Goal: Task Accomplishment & Management: Use online tool/utility

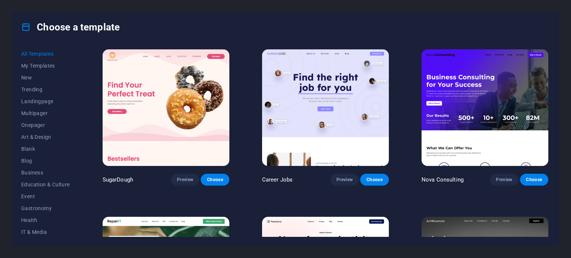
click at [236, 20] on div "Choose a template" at bounding box center [285, 27] width 546 height 30
drag, startPoint x: 77, startPoint y: 114, endPoint x: 73, endPoint y: 155, distance: 40.7
click at [73, 155] on div "All Templates My Templates New Trending Landingpage Multipager Onepager Art & D…" at bounding box center [50, 142] width 58 height 189
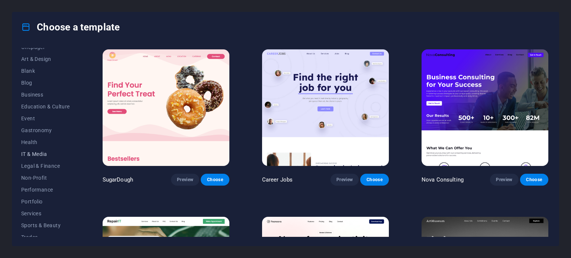
click at [37, 153] on span "IT & Media" at bounding box center [45, 154] width 49 height 6
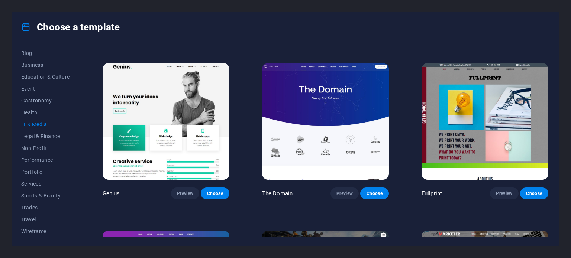
scroll to position [338, 0]
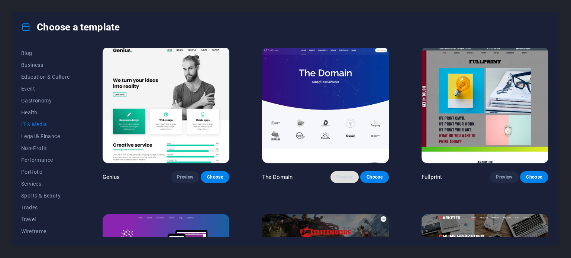
click at [341, 175] on span "Preview" at bounding box center [344, 177] width 16 height 6
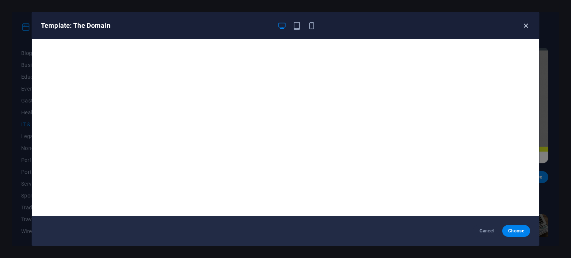
click at [527, 28] on icon "button" at bounding box center [525, 26] width 9 height 9
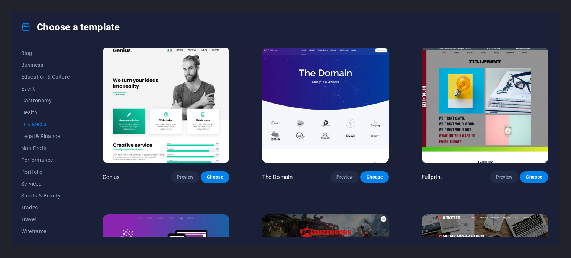
drag, startPoint x: 78, startPoint y: 216, endPoint x: 77, endPoint y: 187, distance: 28.2
click at [77, 187] on div "All Templates My Templates New Trending Landingpage Multipager Onepager Art & D…" at bounding box center [50, 142] width 58 height 189
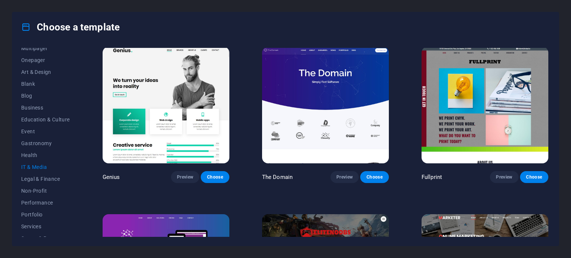
scroll to position [61, 0]
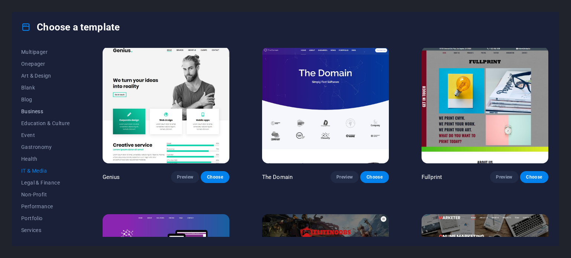
click at [37, 113] on span "Business" at bounding box center [45, 112] width 49 height 6
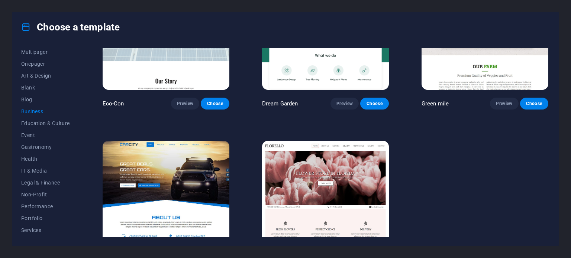
scroll to position [114, 0]
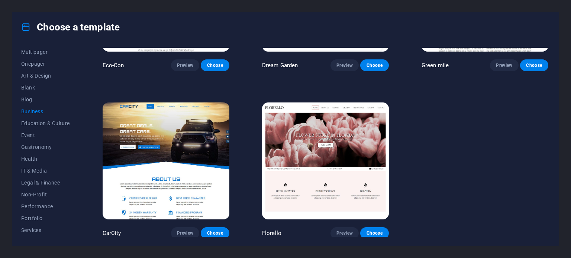
click at [78, 188] on div "All Templates My Templates New Trending Landingpage Multipager Onepager Art & D…" at bounding box center [50, 142] width 58 height 189
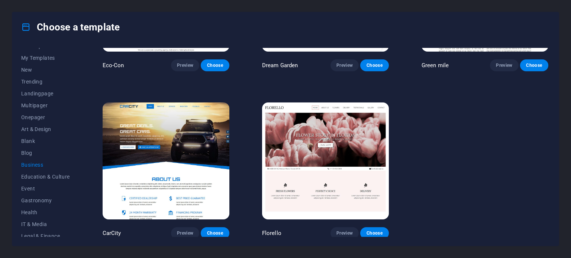
scroll to position [0, 0]
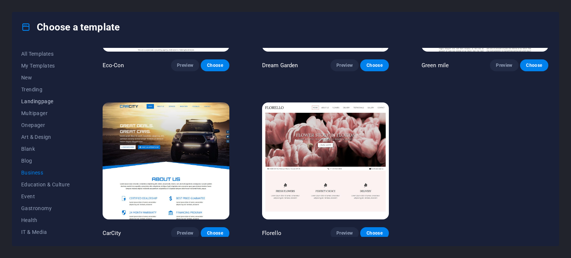
click at [45, 101] on span "Landingpage" at bounding box center [45, 101] width 49 height 6
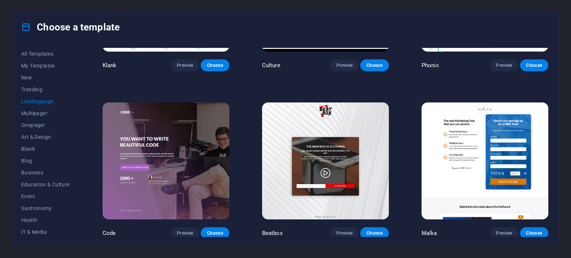
drag, startPoint x: 548, startPoint y: 83, endPoint x: 549, endPoint y: 76, distance: 6.4
click at [549, 76] on div "Klank Preview Choose Culture Preview Choose Phonic Preview Choose Code Preview …" at bounding box center [325, 142] width 449 height 189
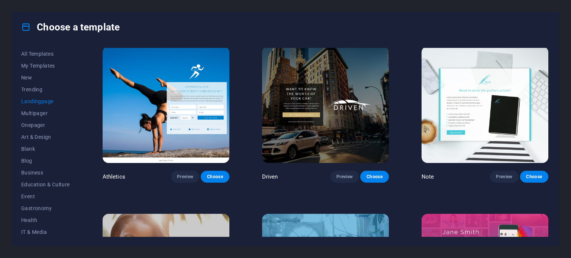
scroll to position [502, 0]
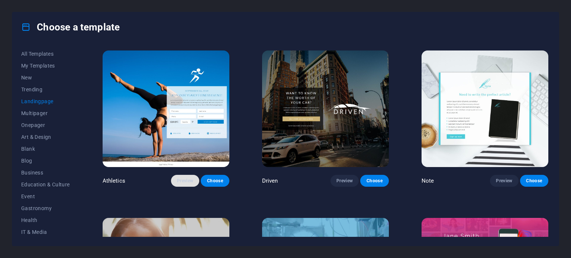
click at [188, 181] on span "Preview" at bounding box center [185, 181] width 16 height 6
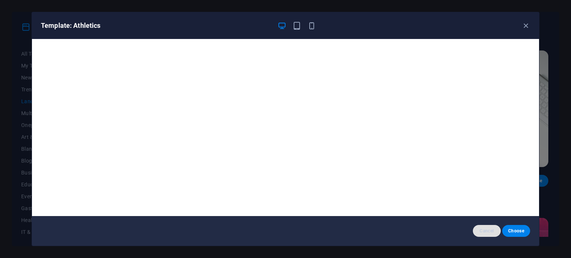
click at [488, 230] on span "Cancel" at bounding box center [487, 231] width 16 height 6
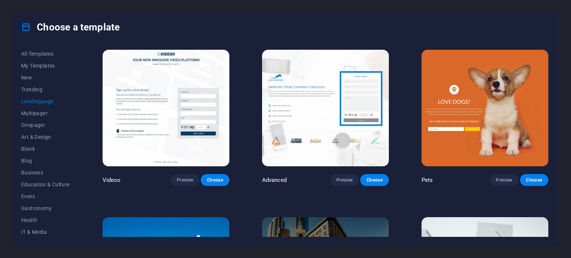
scroll to position [317, 0]
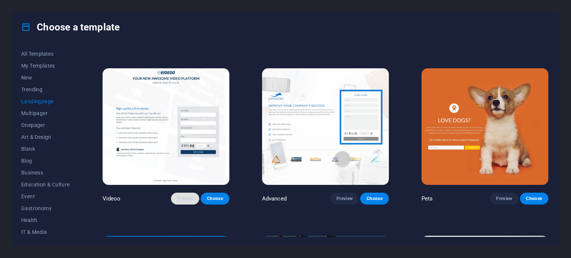
click at [185, 197] on span "Preview" at bounding box center [185, 199] width 16 height 6
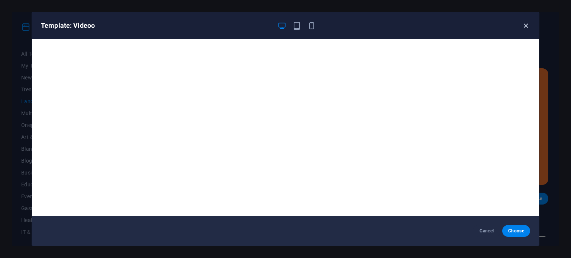
click at [527, 23] on icon "button" at bounding box center [525, 26] width 9 height 9
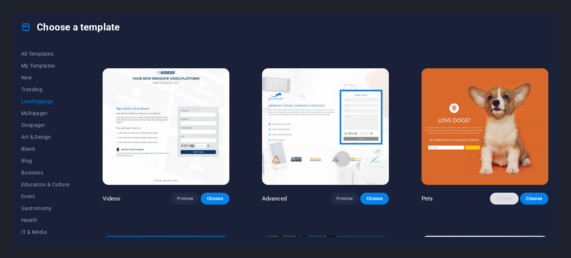
click at [499, 193] on button "Preview" at bounding box center [504, 199] width 28 height 12
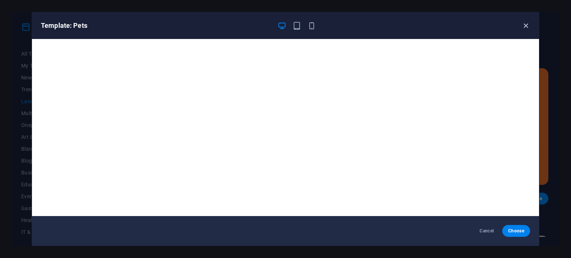
click at [525, 26] on icon "button" at bounding box center [525, 26] width 9 height 9
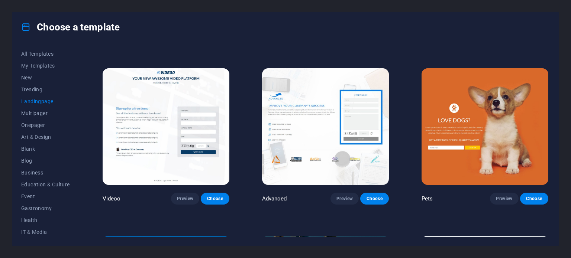
drag, startPoint x: 547, startPoint y: 104, endPoint x: 547, endPoint y: 113, distance: 9.7
click at [547, 113] on div "Pets Preview Choose" at bounding box center [485, 136] width 130 height 138
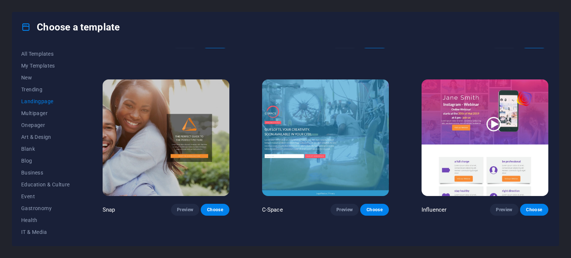
scroll to position [657, 0]
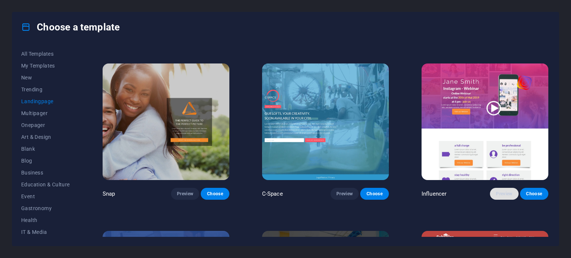
click at [502, 191] on span "Preview" at bounding box center [504, 194] width 16 height 6
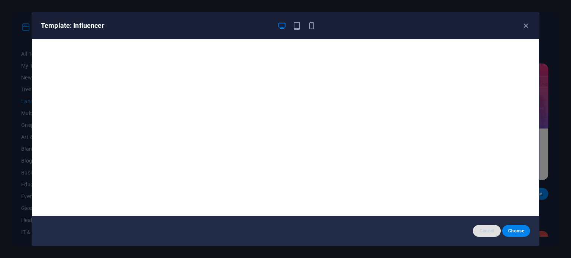
click at [488, 230] on span "Cancel" at bounding box center [487, 231] width 16 height 6
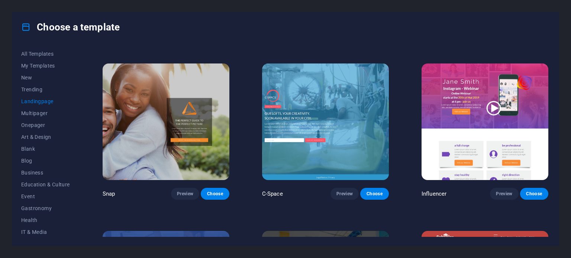
drag, startPoint x: 547, startPoint y: 136, endPoint x: 547, endPoint y: 143, distance: 7.1
click at [547, 143] on div "Influencer Preview Choose" at bounding box center [485, 131] width 130 height 138
drag, startPoint x: 550, startPoint y: 139, endPoint x: 550, endPoint y: 155, distance: 16.0
click at [550, 155] on div "All Templates My Templates New Trending Landingpage Multipager Onepager Art & D…" at bounding box center [285, 144] width 546 height 204
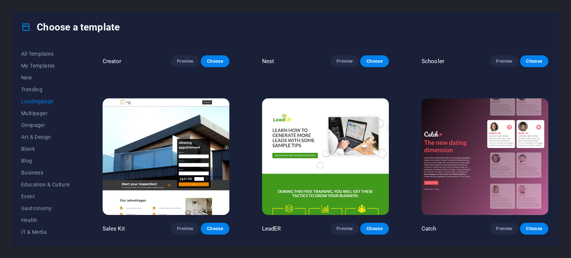
scroll to position [960, 0]
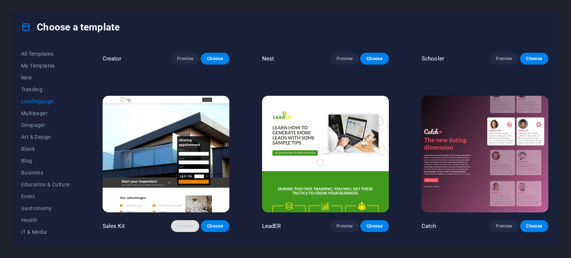
click at [181, 223] on span "Preview" at bounding box center [185, 226] width 16 height 6
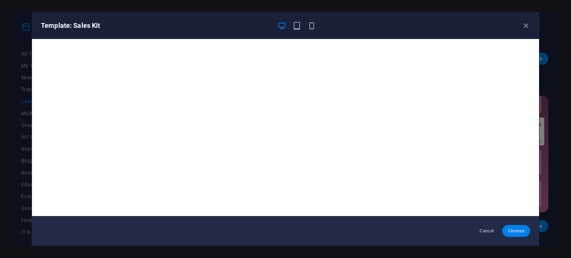
click at [516, 231] on span "Choose" at bounding box center [516, 231] width 16 height 6
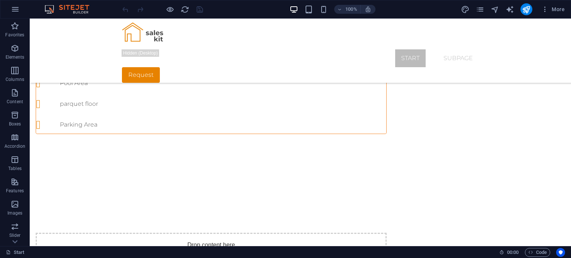
scroll to position [410, 0]
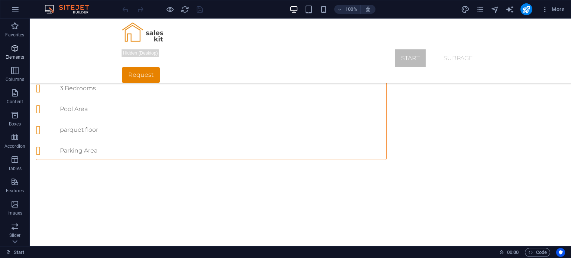
click at [21, 59] on p "Elements" at bounding box center [15, 57] width 19 height 6
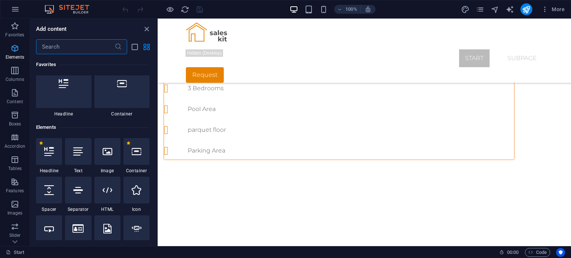
scroll to position [79, 0]
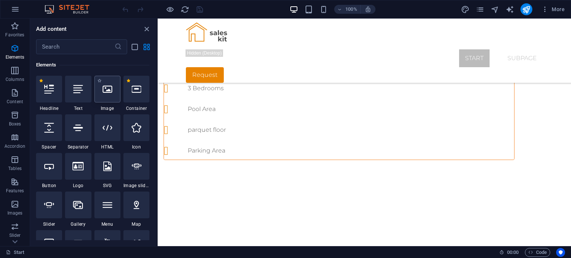
click at [111, 92] on icon at bounding box center [108, 89] width 10 height 10
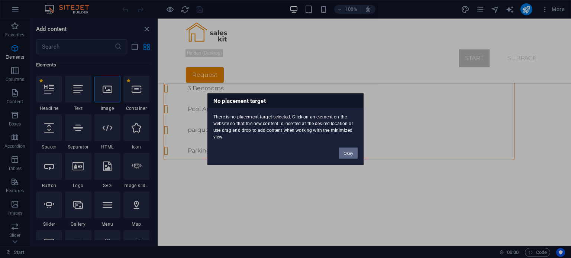
click at [343, 150] on button "Okay" at bounding box center [348, 153] width 19 height 11
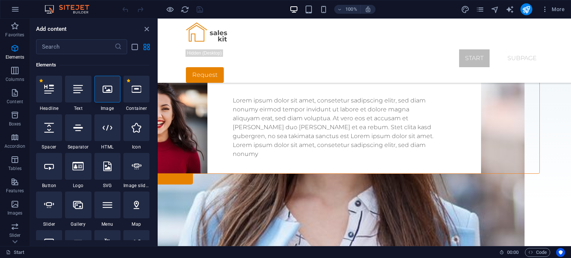
scroll to position [1189, 0]
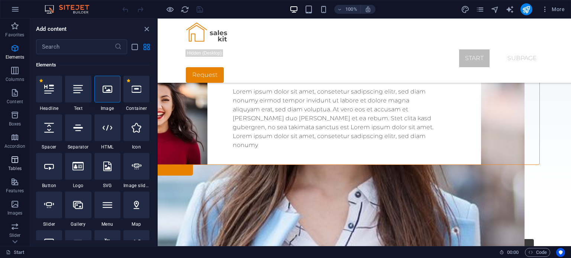
click at [14, 164] on icon "button" at bounding box center [14, 159] width 9 height 9
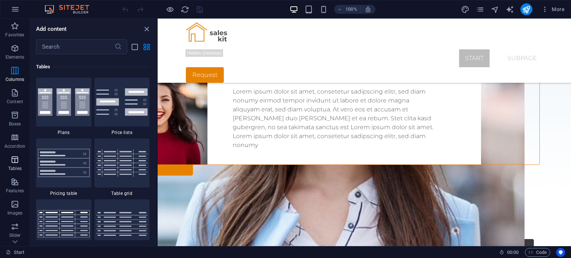
scroll to position [2574, 0]
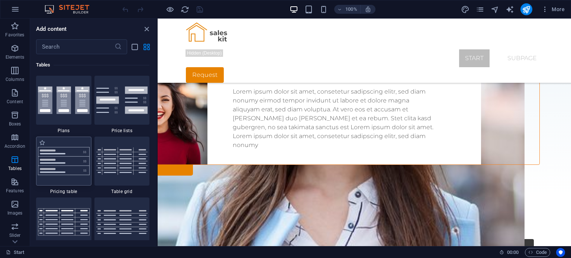
click at [73, 163] on img at bounding box center [64, 161] width 52 height 28
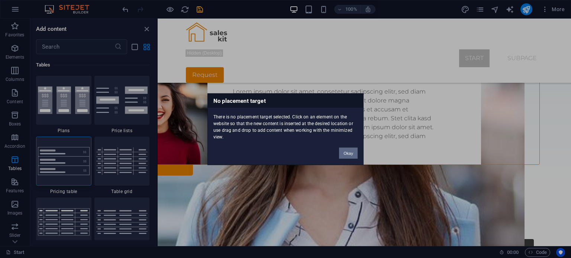
click at [349, 154] on button "Okay" at bounding box center [348, 153] width 19 height 11
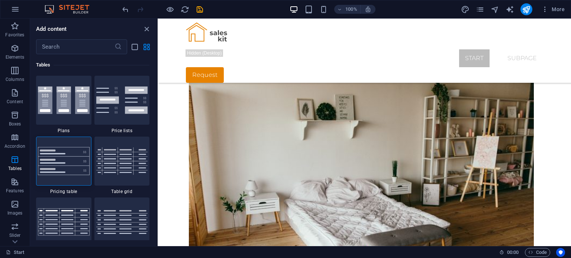
scroll to position [1856, 0]
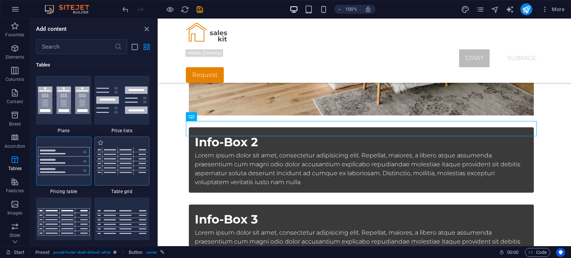
click at [117, 162] on img at bounding box center [122, 161] width 52 height 27
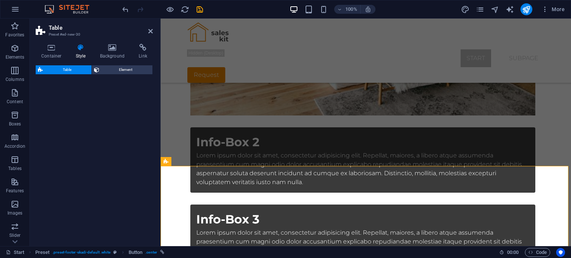
click at [71, 158] on div "Table Element" at bounding box center [94, 152] width 117 height 175
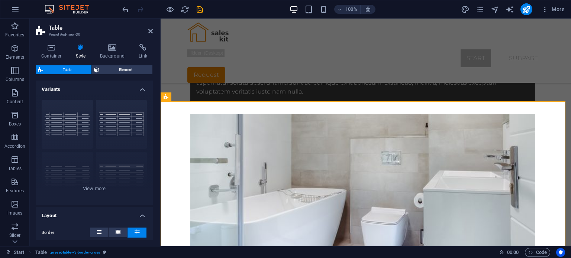
scroll to position [1915, 0]
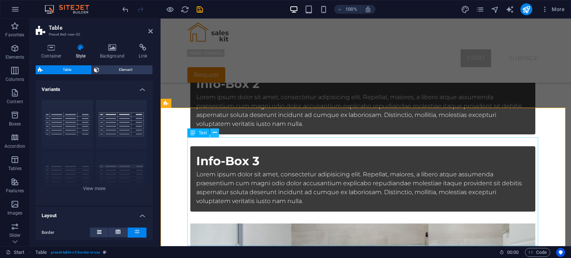
click at [214, 135] on icon at bounding box center [215, 133] width 4 height 8
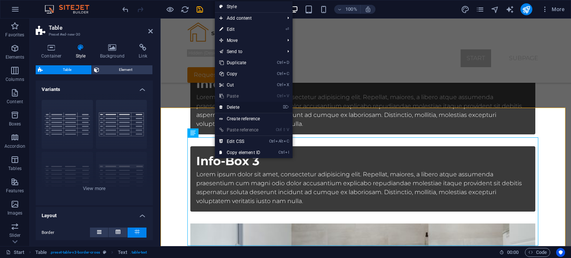
click at [248, 104] on link "⌦ Delete" at bounding box center [240, 107] width 50 height 11
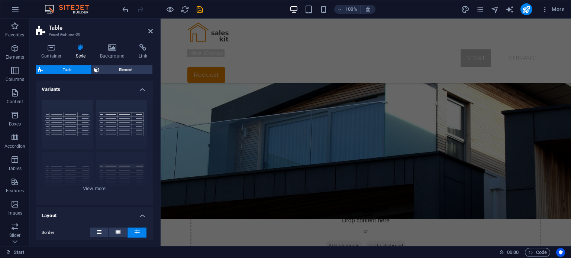
scroll to position [0, 0]
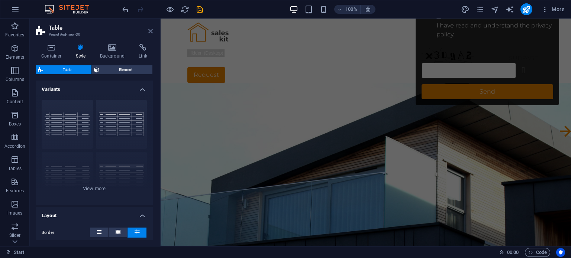
click at [149, 34] on icon at bounding box center [150, 31] width 4 height 6
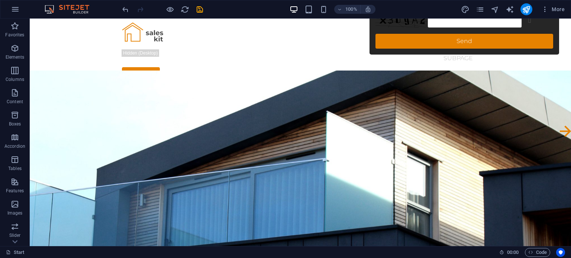
drag, startPoint x: 569, startPoint y: 39, endPoint x: 579, endPoint y: 35, distance: 10.8
click at [19, 236] on p "Slider" at bounding box center [15, 236] width 12 height 6
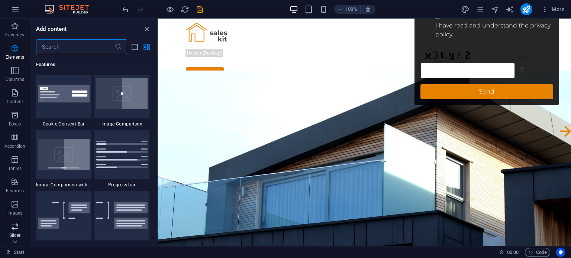
scroll to position [4213, 0]
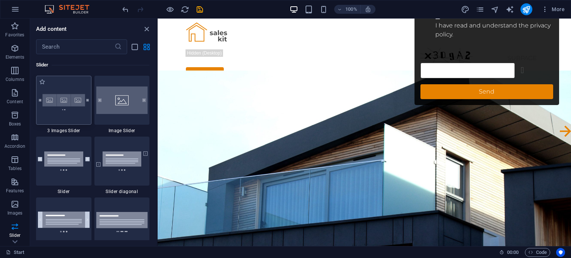
click at [78, 116] on img at bounding box center [64, 100] width 52 height 34
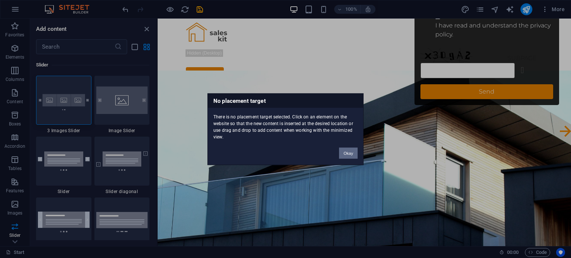
click at [352, 153] on button "Okay" at bounding box center [348, 153] width 19 height 11
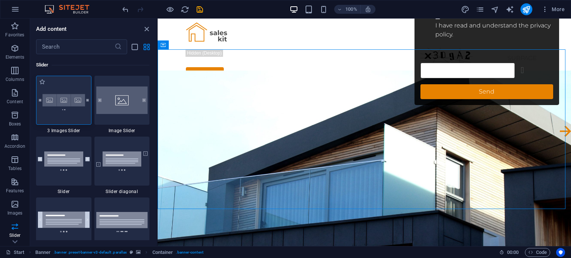
click at [61, 116] on img at bounding box center [64, 100] width 52 height 34
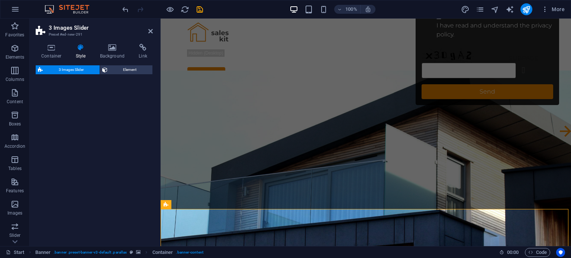
select select "rem"
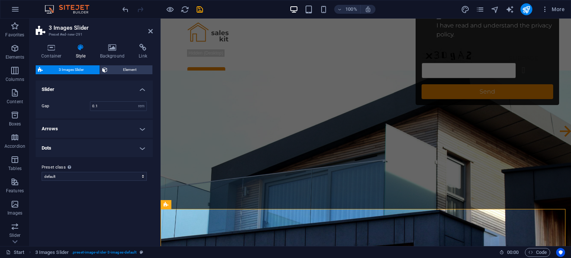
click at [61, 116] on div "3 Images Slider Element Layout How this element expands within the layout (Flex…" at bounding box center [94, 152] width 117 height 175
click at [153, 32] on aside "3 Images Slider Preset #ed-new-291 Container Style Background Link Size Height …" at bounding box center [95, 133] width 131 height 228
click at [148, 32] on icon at bounding box center [150, 31] width 4 height 6
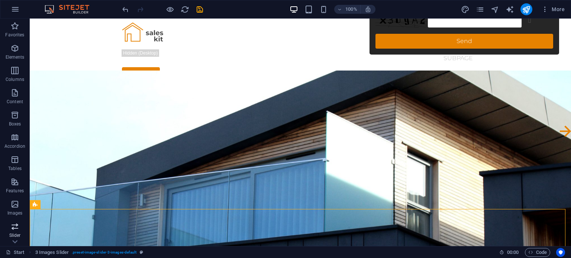
click at [15, 235] on p "Slider" at bounding box center [15, 236] width 12 height 6
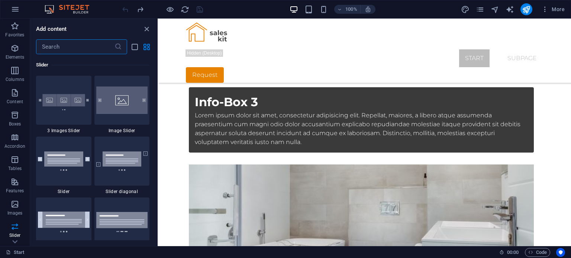
scroll to position [1856, 0]
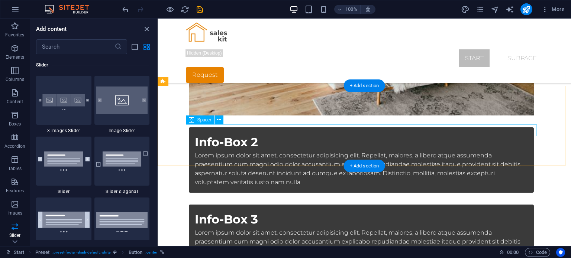
scroll to position [1841, 0]
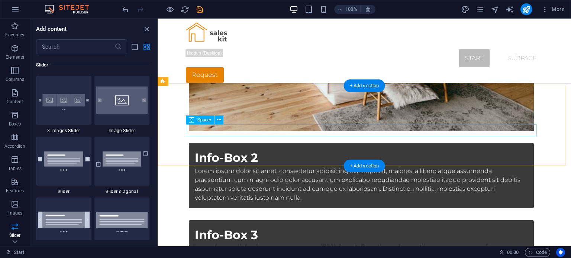
select select "rem"
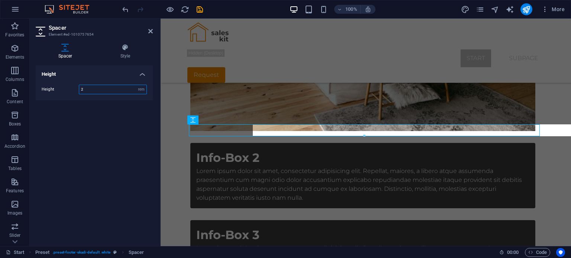
type input "2"
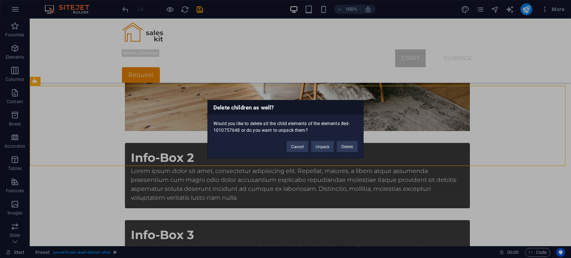
click at [453, 139] on div "Delete children as well? Would you like to delete all the child elements of the…" at bounding box center [285, 129] width 571 height 258
click at [347, 145] on button "Delete" at bounding box center [347, 146] width 21 height 11
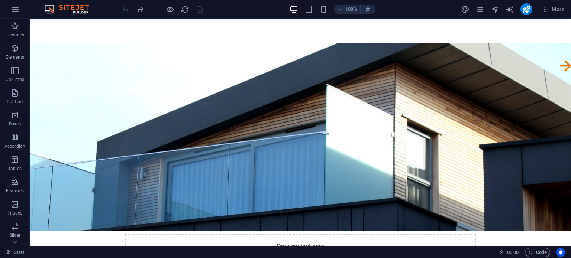
scroll to position [0, 0]
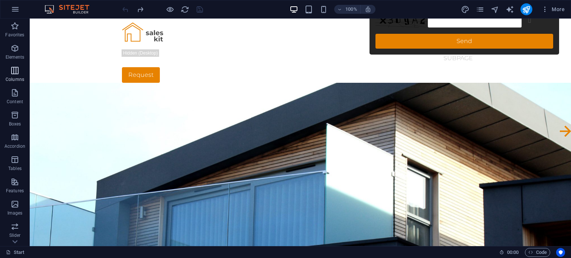
click at [18, 73] on icon "button" at bounding box center [14, 70] width 9 height 9
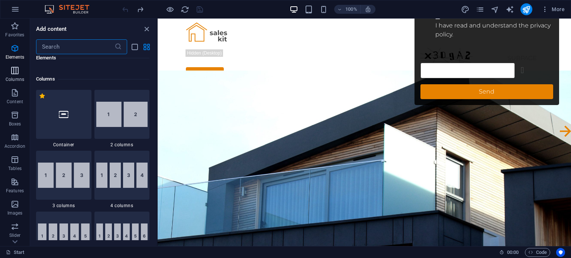
scroll to position [368, 0]
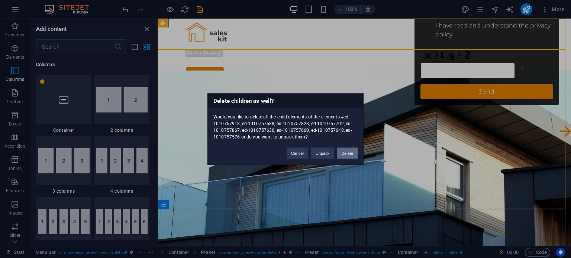
click at [343, 154] on button "Delete" at bounding box center [347, 153] width 21 height 11
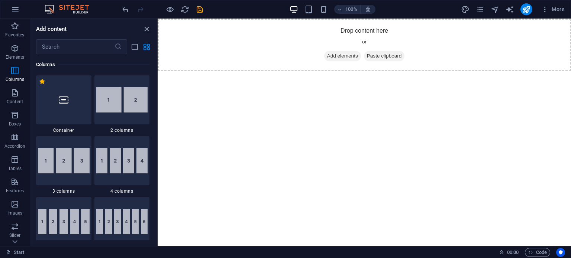
click at [343, 71] on html "Skip to main content Drop content here or Add elements Paste clipboard January …" at bounding box center [364, 45] width 413 height 53
click at [144, 27] on icon "close panel" at bounding box center [146, 29] width 9 height 9
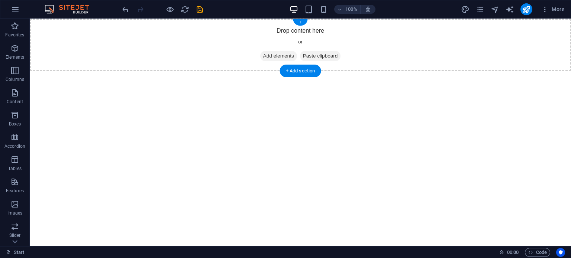
click at [233, 55] on div "Drop content here or Add elements Paste clipboard" at bounding box center [300, 45] width 541 height 53
click at [13, 233] on p "Slider" at bounding box center [15, 236] width 12 height 6
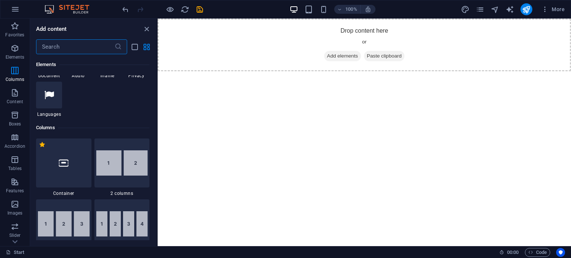
scroll to position [0, 0]
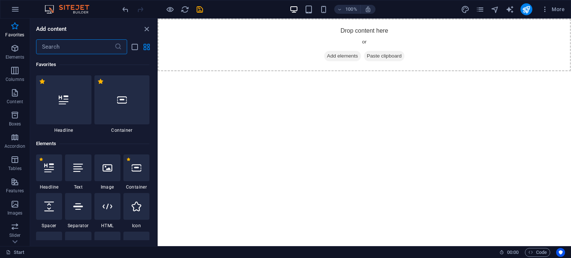
drag, startPoint x: 156, startPoint y: 162, endPoint x: 3, endPoint y: 28, distance: 202.8
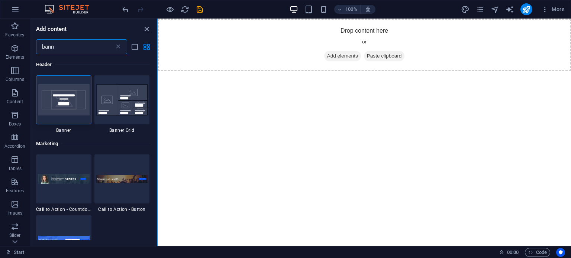
type input "bann"
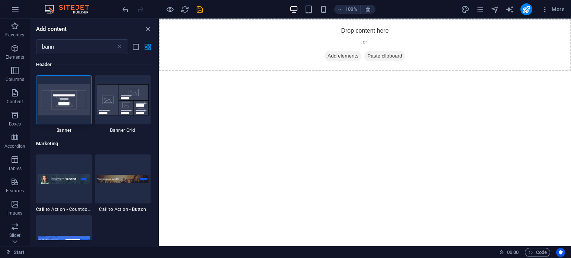
drag, startPoint x: 157, startPoint y: 139, endPoint x: 158, endPoint y: 151, distance: 12.4
click at [158, 151] on section "Favorites Elements Columns Content Boxes Accordion Tables Features Images Slide…" at bounding box center [285, 133] width 571 height 228
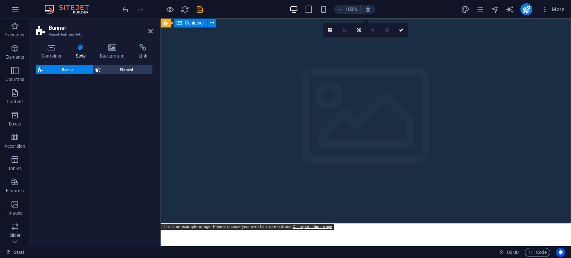
select select "rem"
select select "px"
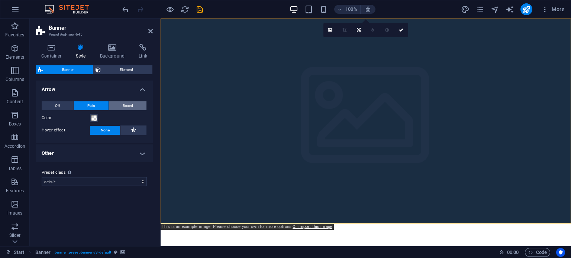
click at [125, 105] on span "Boxed" at bounding box center [128, 105] width 10 height 9
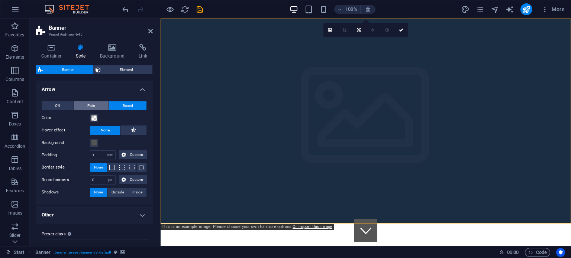
click at [97, 106] on button "Plain" at bounding box center [91, 105] width 35 height 9
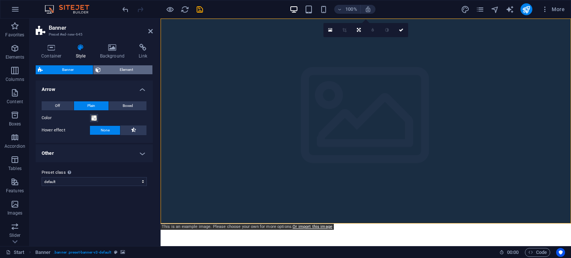
click at [125, 72] on span "Element" at bounding box center [127, 69] width 48 height 9
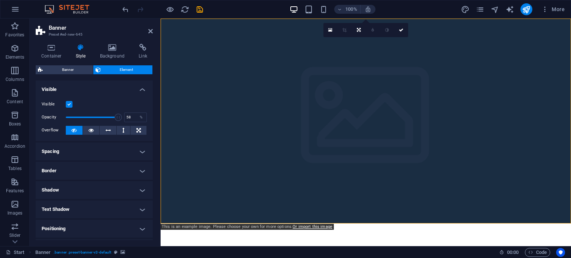
click at [95, 116] on span at bounding box center [92, 117] width 52 height 11
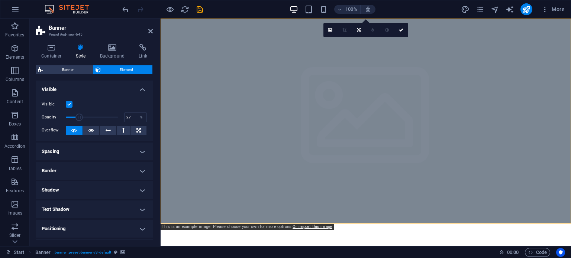
drag, startPoint x: 95, startPoint y: 116, endPoint x: 80, endPoint y: 114, distance: 15.8
click at [80, 114] on span at bounding box center [78, 117] width 7 height 7
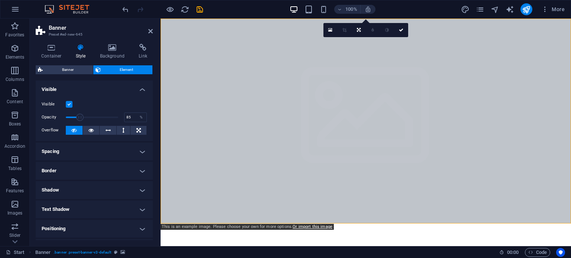
type input "100"
drag, startPoint x: 80, startPoint y: 114, endPoint x: 149, endPoint y: 120, distance: 68.7
click at [149, 120] on div "Visible Opacity 100 % Overflow" at bounding box center [94, 117] width 117 height 47
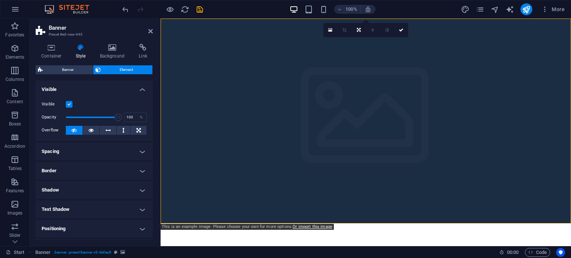
click at [499, 225] on html "Skip to main content Company Claim Subtitle Learn more January February March A…" at bounding box center [366, 221] width 410 height 405
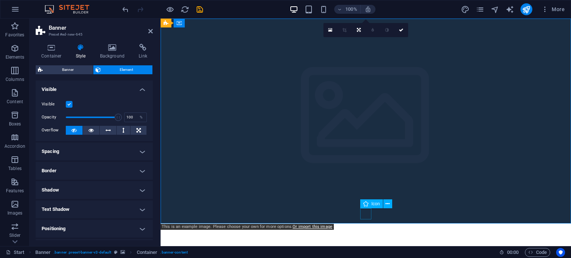
click at [365, 231] on figure at bounding box center [365, 236] width 11 height 11
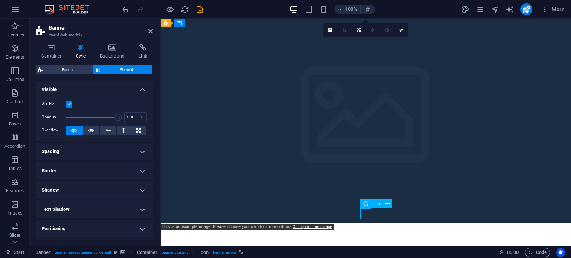
click at [365, 231] on figure at bounding box center [365, 236] width 11 height 11
select select "xMidYMid"
select select "px"
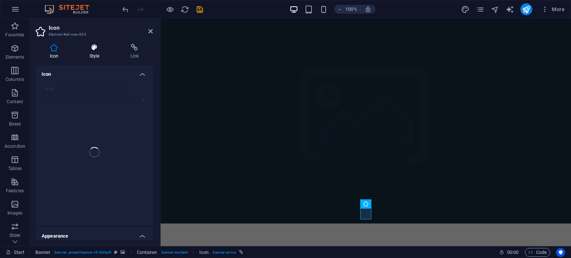
click at [99, 52] on h4 "Style" at bounding box center [95, 52] width 41 height 16
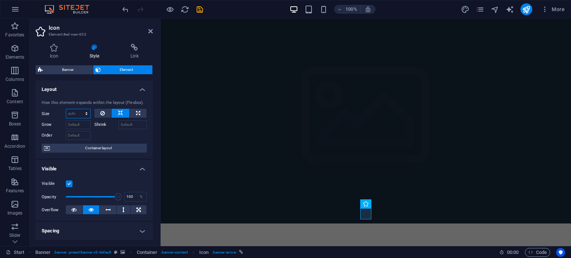
click at [79, 113] on select "Default auto px % 1/1 1/2 1/3 1/4 1/5 1/6 1/7 1/8 1/9 1/10" at bounding box center [78, 113] width 24 height 9
click at [66, 109] on select "Default auto px % 1/1 1/2 1/3 1/4 1/5 1/6 1/7 1/8 1/9 1/10" at bounding box center [78, 113] width 24 height 9
select select "DISABLED_OPTION_VALUE"
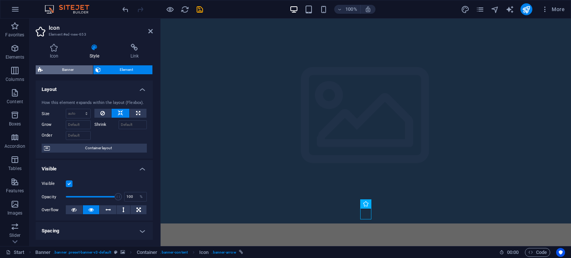
click at [70, 72] on span "Banner" at bounding box center [68, 69] width 46 height 9
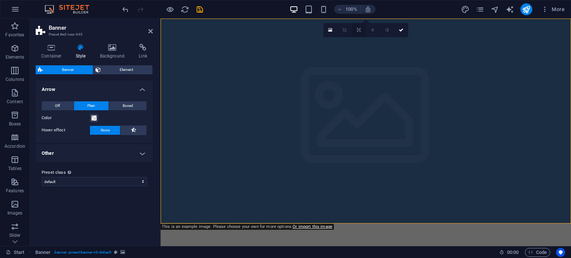
click at [359, 28] on icon at bounding box center [359, 30] width 4 height 4
click at [358, 56] on icon at bounding box center [358, 56] width 4 height 4
click at [360, 31] on icon at bounding box center [358, 30] width 4 height 4
click at [360, 31] on link at bounding box center [359, 27] width 14 height 14
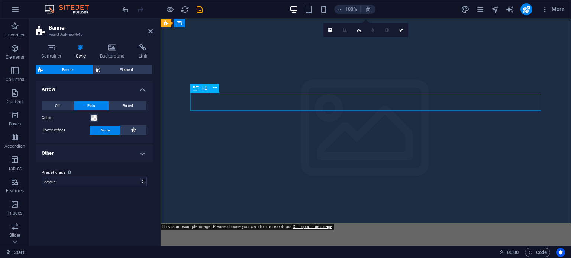
click at [219, 253] on div "Company Claim" at bounding box center [365, 262] width 351 height 18
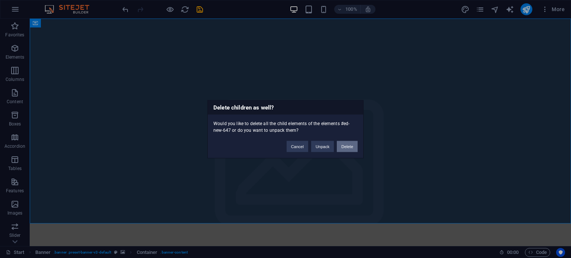
click at [347, 148] on button "Delete" at bounding box center [347, 146] width 21 height 11
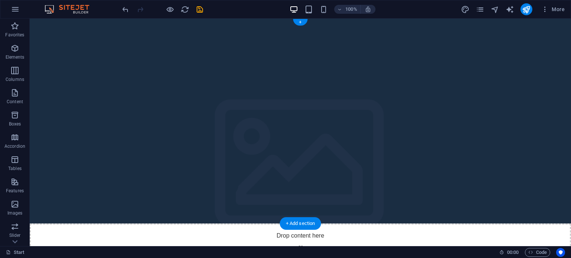
click at [346, 148] on figure at bounding box center [300, 121] width 541 height 205
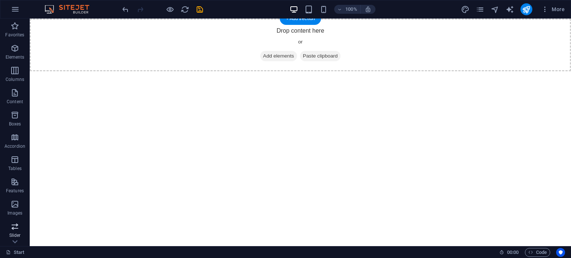
click at [12, 233] on p "Slider" at bounding box center [15, 236] width 12 height 6
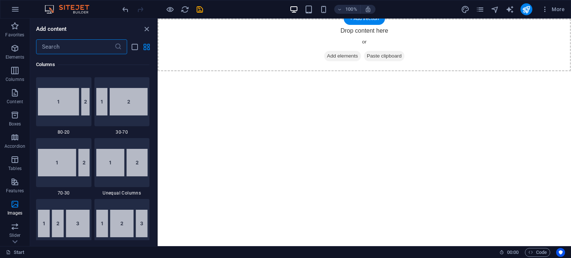
scroll to position [528, 0]
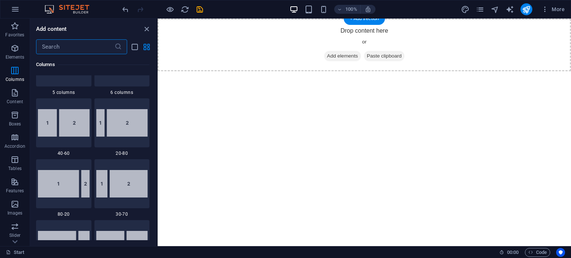
drag, startPoint x: 156, startPoint y: 164, endPoint x: 2, endPoint y: 52, distance: 190.8
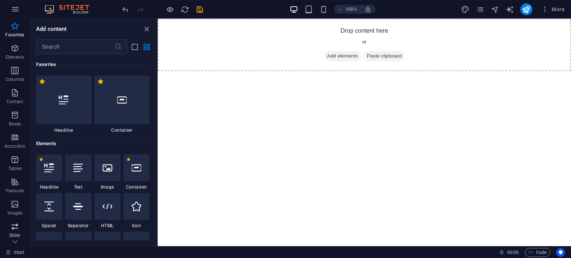
click at [24, 227] on span "Slider" at bounding box center [15, 231] width 30 height 18
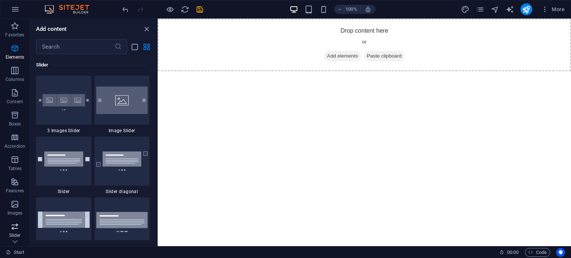
scroll to position [4213, 0]
click at [115, 107] on img at bounding box center [122, 101] width 52 height 28
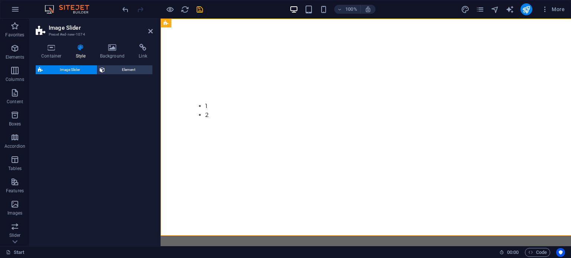
select select "rem"
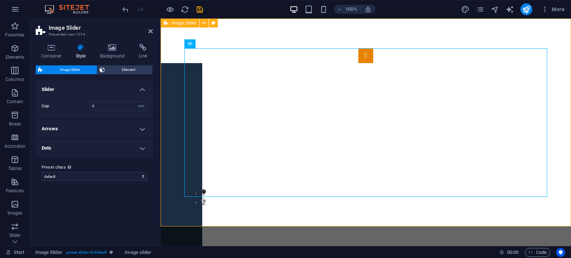
click at [168, 201] on div "1 2" at bounding box center [366, 123] width 410 height 208
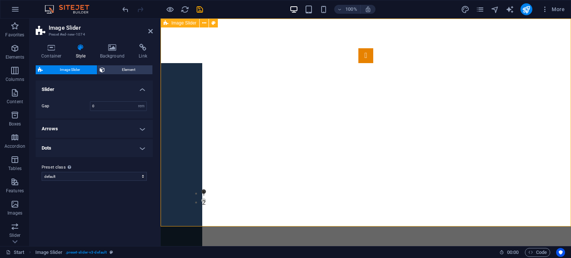
click at [168, 201] on div "1 2" at bounding box center [366, 123] width 410 height 208
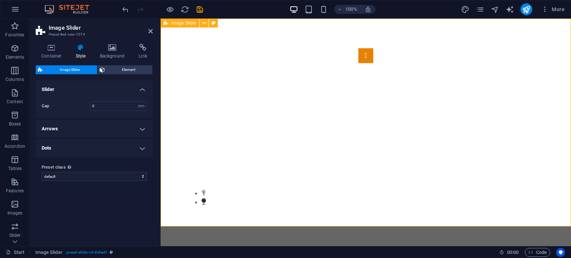
click at [183, 211] on div "1 2" at bounding box center [366, 123] width 410 height 208
click at [15, 230] on icon "button" at bounding box center [14, 226] width 9 height 9
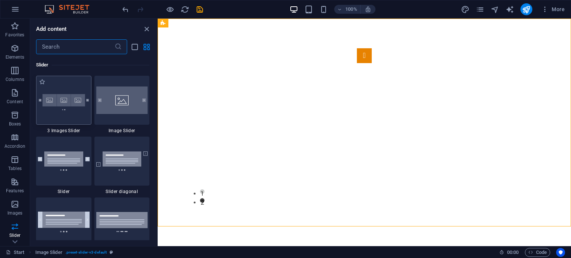
click at [72, 114] on img at bounding box center [64, 100] width 52 height 34
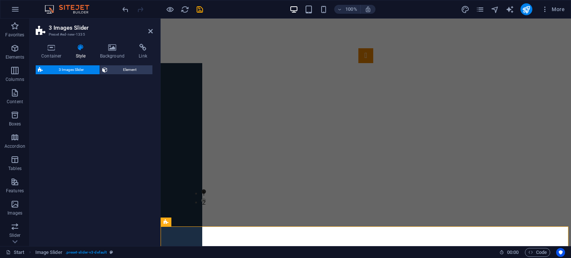
select select "rem"
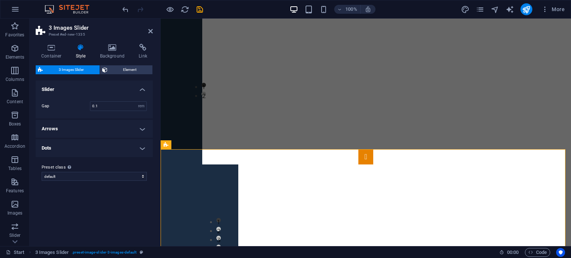
scroll to position [114, 0]
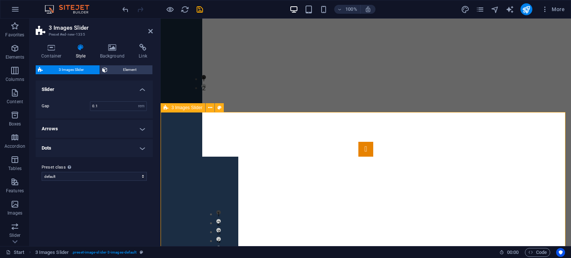
click at [559, 145] on div "1 2 3 4 5 6" at bounding box center [366, 197] width 410 height 171
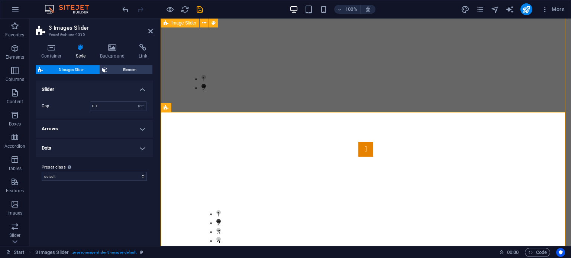
click at [166, 88] on div "1 2" at bounding box center [366, 8] width 410 height 208
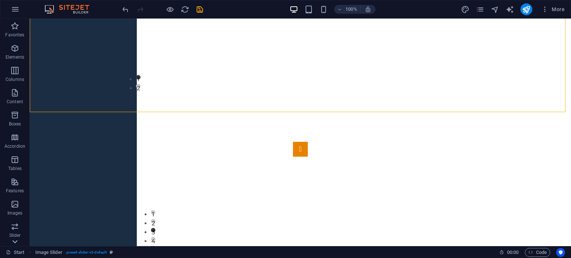
click at [16, 241] on icon at bounding box center [15, 242] width 10 height 10
click at [16, 104] on p "Images" at bounding box center [14, 107] width 15 height 6
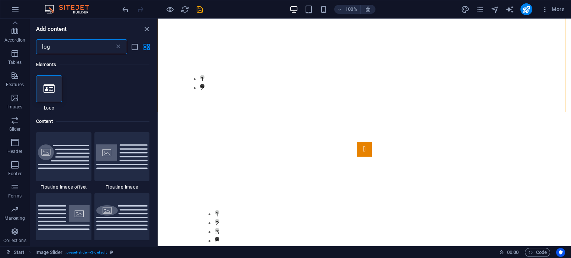
scroll to position [0, 0]
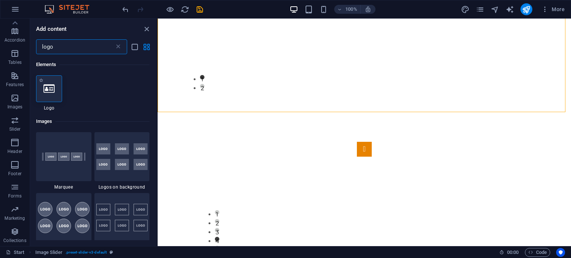
type input "logo"
click at [46, 96] on div at bounding box center [49, 88] width 26 height 27
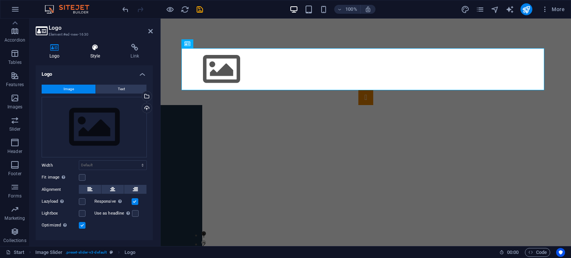
click at [92, 51] on h4 "Style" at bounding box center [97, 52] width 41 height 16
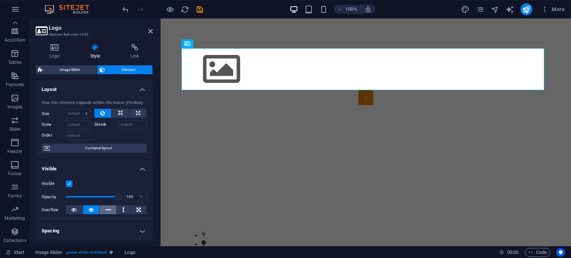
click at [106, 208] on icon at bounding box center [108, 210] width 5 height 9
click at [94, 209] on button at bounding box center [91, 210] width 17 height 9
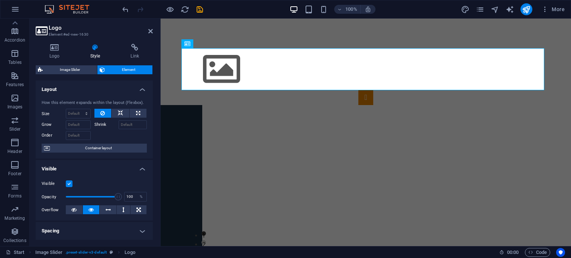
drag, startPoint x: 153, startPoint y: 145, endPoint x: 153, endPoint y: 163, distance: 18.2
click at [153, 163] on div "Logo Style Link Logo Image Text Drag files here, click to choose files or selec…" at bounding box center [94, 142] width 129 height 208
click at [149, 149] on div "How this element expands within the layout (Flexbox). Size Default auto px % 1/…" at bounding box center [94, 126] width 117 height 65
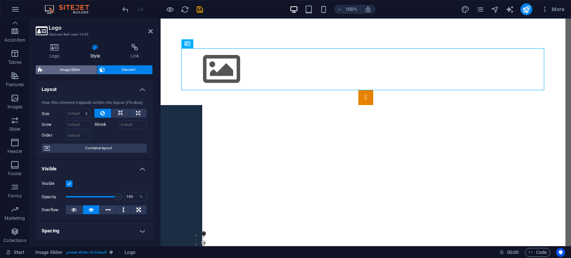
click at [71, 69] on span "Image Slider" at bounding box center [70, 69] width 50 height 9
select select "rem"
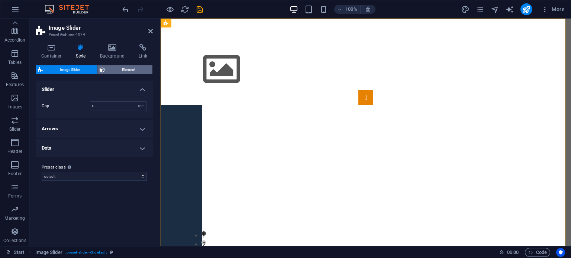
click at [113, 68] on span "Element" at bounding box center [128, 69] width 43 height 9
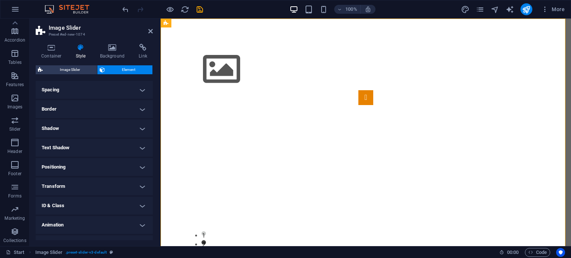
scroll to position [74, 0]
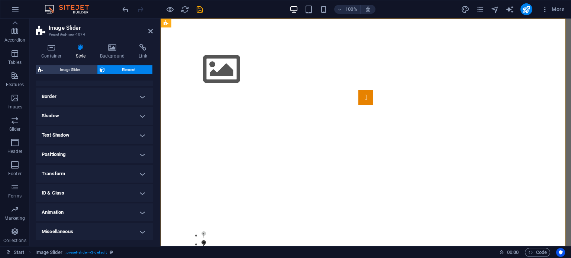
click at [122, 193] on h4 "ID & Class" at bounding box center [94, 193] width 117 height 18
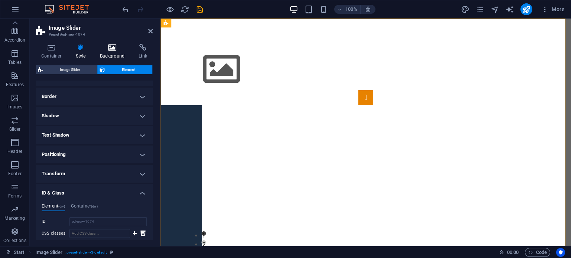
click at [113, 55] on h4 "Background" at bounding box center [113, 52] width 39 height 16
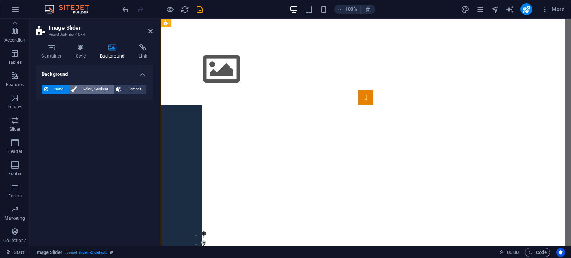
click at [73, 92] on icon at bounding box center [73, 89] width 5 height 9
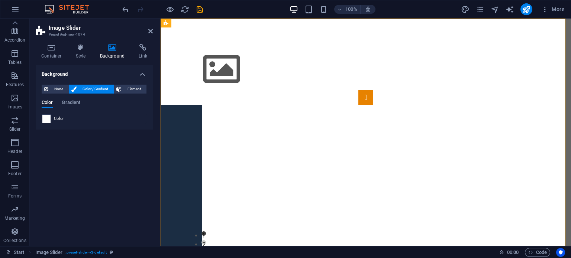
click at [45, 121] on span at bounding box center [46, 119] width 8 height 8
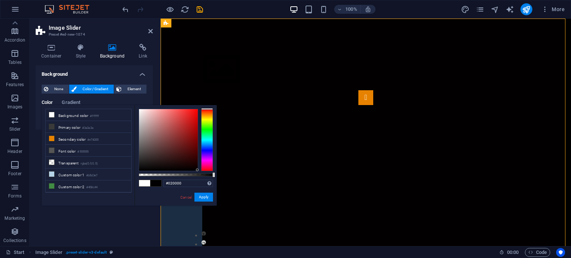
drag, startPoint x: 156, startPoint y: 130, endPoint x: 205, endPoint y: 170, distance: 63.4
click at [205, 170] on div at bounding box center [176, 140] width 74 height 62
click at [156, 184] on span at bounding box center [155, 183] width 11 height 6
click at [144, 183] on span at bounding box center [144, 183] width 11 height 6
type input "#000000"
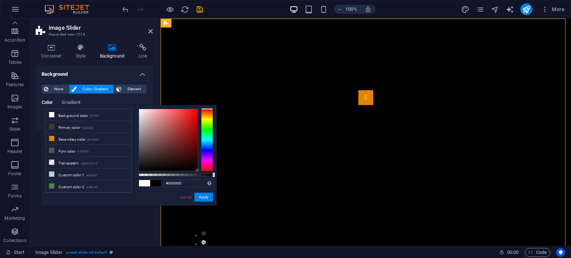
drag, startPoint x: 151, startPoint y: 150, endPoint x: 216, endPoint y: 191, distance: 76.5
click at [216, 191] on div "#000000 Supported formats #0852ed rgb(8, 82, 237) rgba(8, 82, 237, 90%) hsv(221…" at bounding box center [176, 209] width 82 height 208
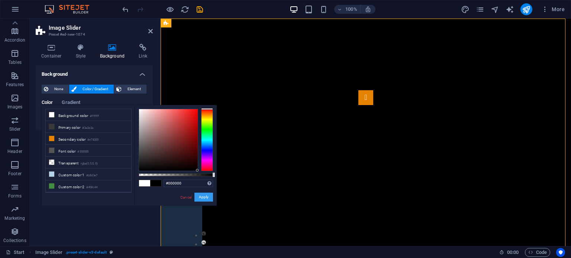
click at [207, 197] on button "Apply" at bounding box center [203, 197] width 19 height 9
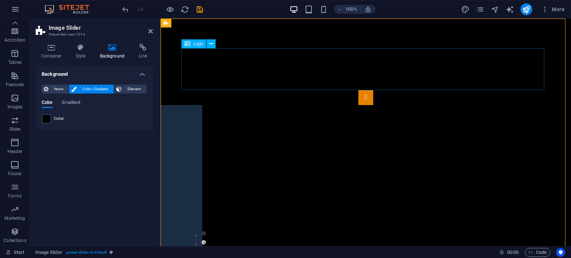
click at [199, 68] on div "Image Slider" at bounding box center [365, 69] width 363 height 42
click at [210, 44] on icon at bounding box center [211, 44] width 4 height 8
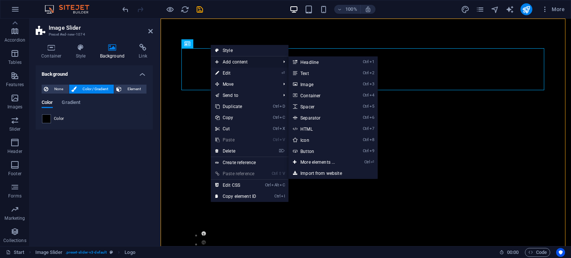
click at [226, 63] on span "Add content" at bounding box center [244, 61] width 67 height 11
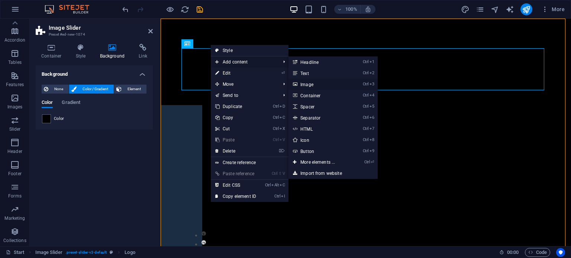
click at [320, 81] on link "Ctrl 3 Image" at bounding box center [318, 84] width 61 height 11
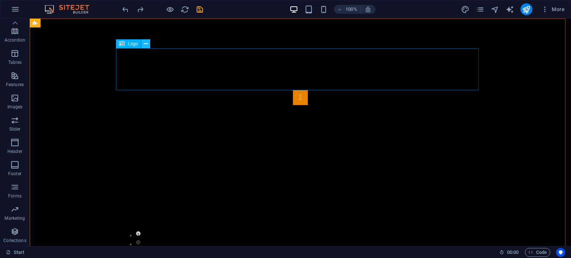
click at [145, 43] on icon at bounding box center [146, 44] width 4 height 8
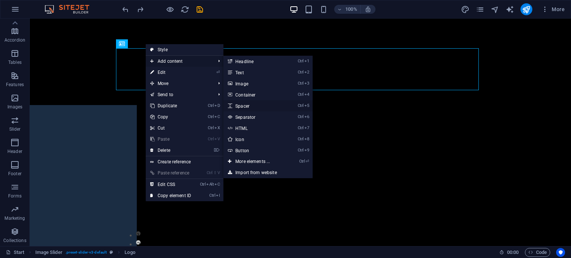
click at [262, 104] on link "Ctrl 5 Spacer" at bounding box center [253, 105] width 61 height 11
select select "px"
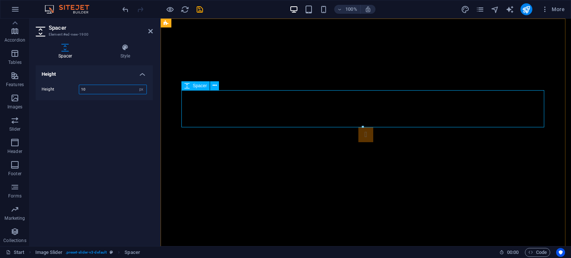
type input "1"
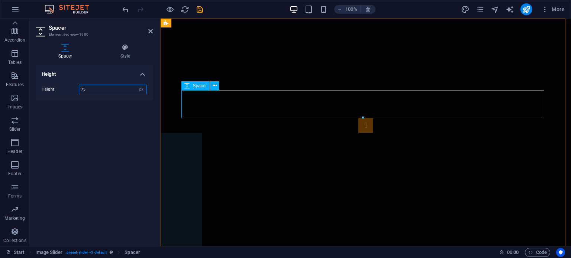
type input "75"
click at [191, 96] on div "Image Slider" at bounding box center [365, 104] width 363 height 28
click at [214, 87] on icon at bounding box center [215, 86] width 4 height 8
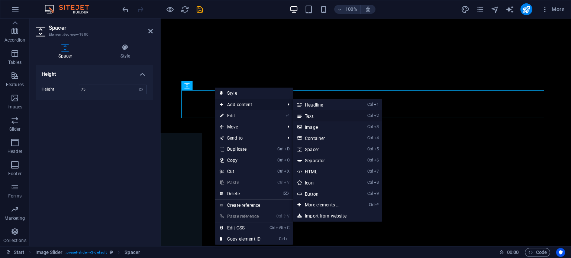
click at [317, 116] on link "Ctrl 2 Text" at bounding box center [323, 115] width 61 height 11
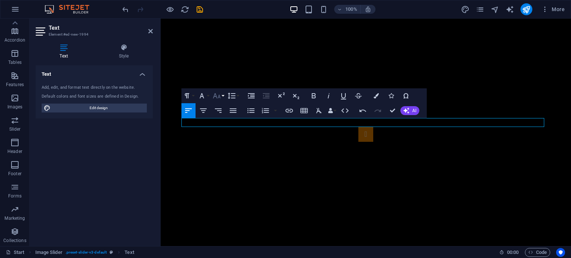
click at [213, 94] on icon "button" at bounding box center [216, 95] width 9 height 9
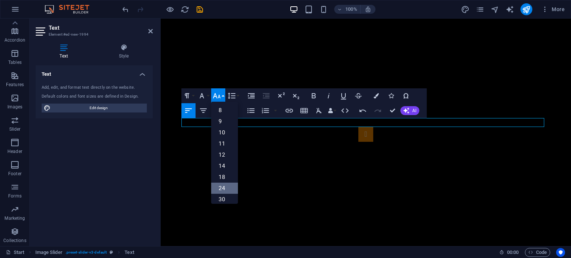
click at [228, 187] on link "24" at bounding box center [224, 188] width 27 height 11
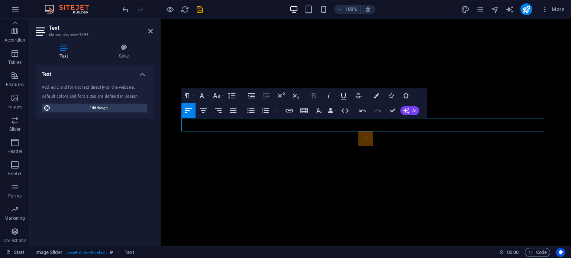
click at [315, 97] on icon "button" at bounding box center [313, 95] width 9 height 9
click at [465, 73] on div "Image Slider" at bounding box center [365, 69] width 363 height 42
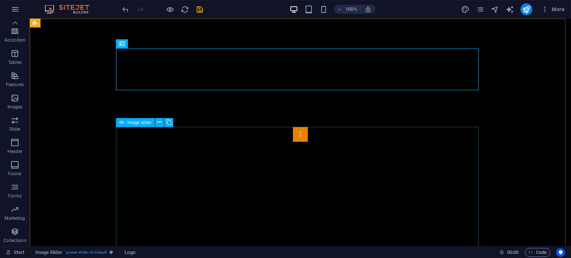
click at [120, 123] on icon at bounding box center [121, 122] width 5 height 9
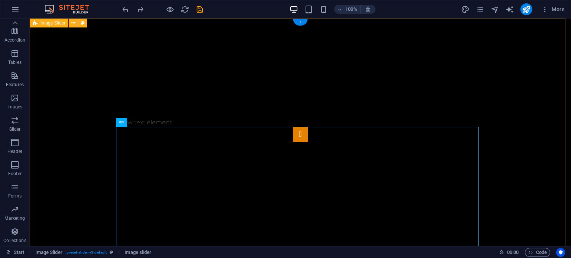
click at [93, 138] on div "New text element 1 2" at bounding box center [300, 162] width 541 height 287
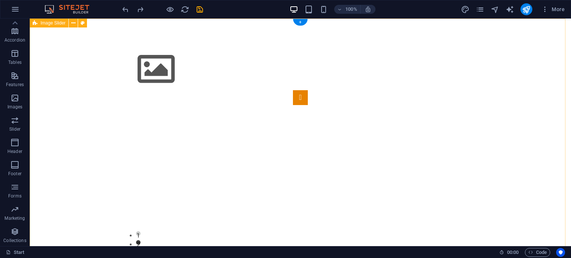
click at [70, 85] on div "1 2" at bounding box center [300, 144] width 541 height 250
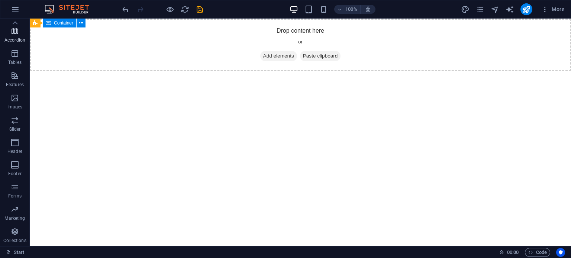
click at [12, 29] on icon "button" at bounding box center [14, 31] width 9 height 9
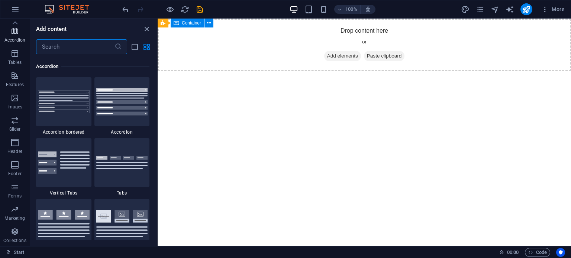
scroll to position [2373, 0]
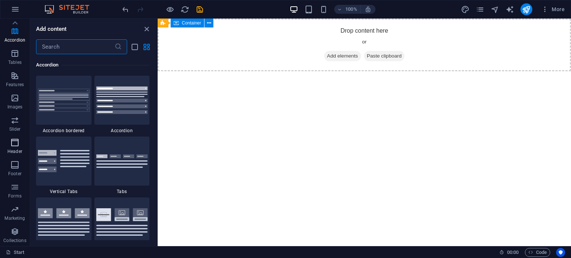
click at [14, 140] on icon "button" at bounding box center [14, 142] width 9 height 9
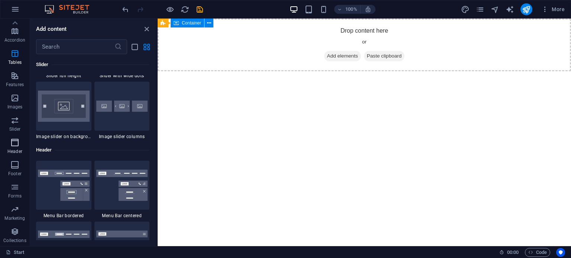
scroll to position [4475, 0]
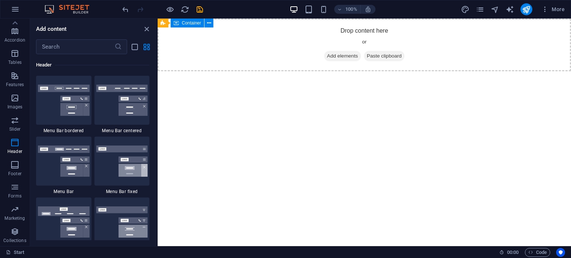
click at [155, 172] on div "Favorites 1 Star Headline 1 Star Container Elements 1 Star Headline 1 Star Text…" at bounding box center [93, 147] width 127 height 186
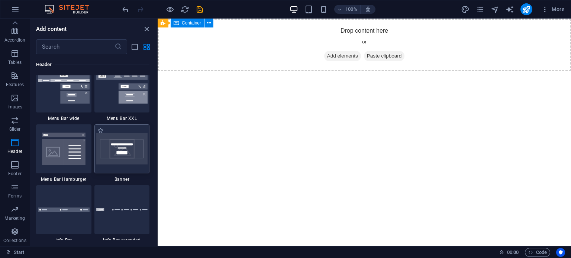
scroll to position [4658, 0]
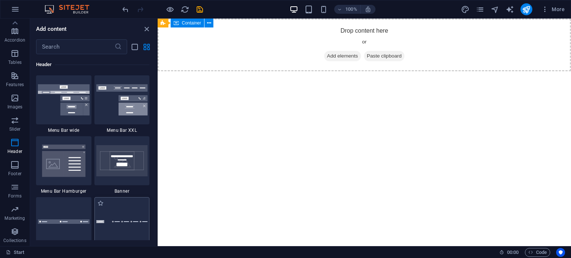
click at [122, 226] on div at bounding box center [121, 221] width 55 height 49
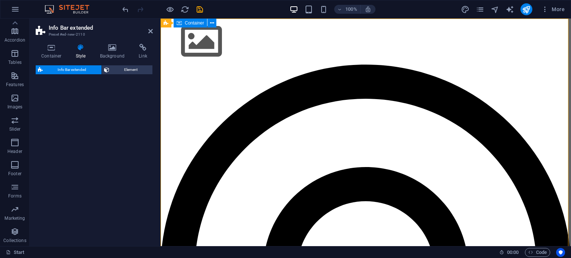
select select "rem"
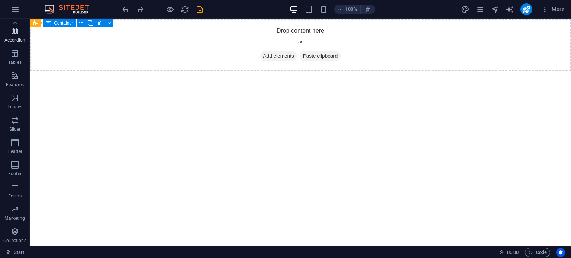
click at [13, 42] on p "Accordion" at bounding box center [14, 40] width 21 height 6
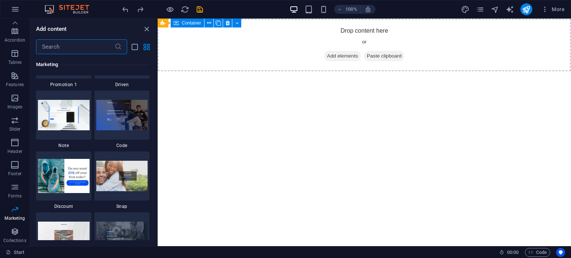
scroll to position [6500, 0]
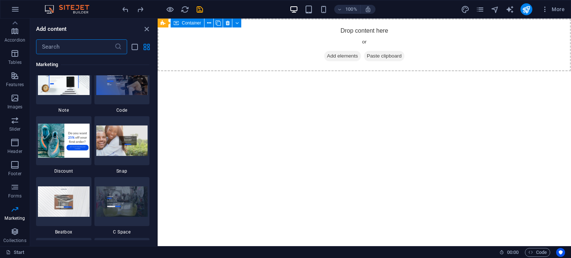
drag, startPoint x: 156, startPoint y: 118, endPoint x: 1, endPoint y: 204, distance: 177.7
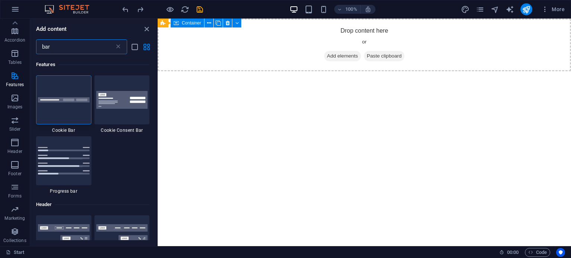
scroll to position [0, 0]
type input "bar"
click at [101, 228] on img at bounding box center [122, 239] width 52 height 31
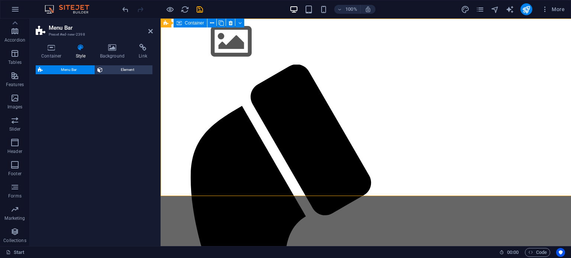
select select "rem"
select select "preset-menu-v2-centered"
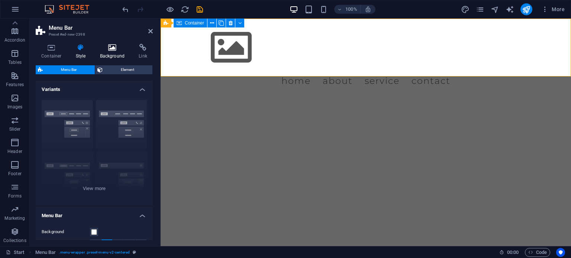
click at [110, 48] on icon at bounding box center [112, 47] width 36 height 7
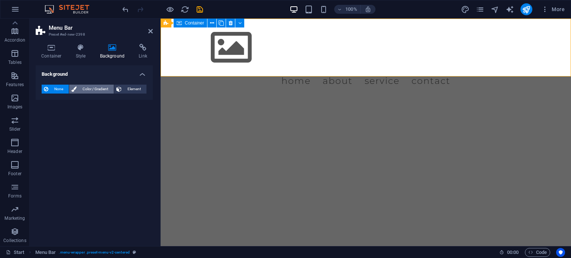
click at [94, 89] on span "Color / Gradient" at bounding box center [95, 89] width 33 height 9
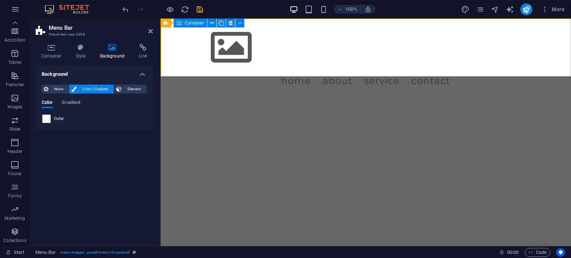
click at [45, 120] on span at bounding box center [46, 119] width 8 height 8
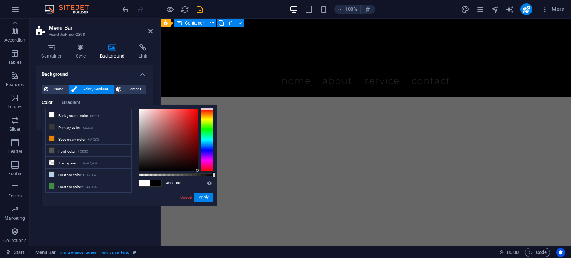
drag, startPoint x: 162, startPoint y: 129, endPoint x: 201, endPoint y: 174, distance: 59.3
click at [201, 171] on div at bounding box center [176, 140] width 74 height 62
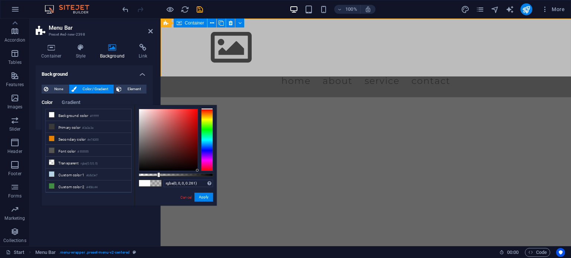
drag, startPoint x: 214, startPoint y: 177, endPoint x: 158, endPoint y: 179, distance: 55.8
click at [158, 179] on div "rgba(0, 0, 0, 0.261) Supported formats #0852ed rgb(8, 82, 237) rgba(8, 82, 237,…" at bounding box center [176, 209] width 82 height 208
drag, startPoint x: 153, startPoint y: 162, endPoint x: 123, endPoint y: 194, distance: 44.7
click at [123, 194] on div "less Background color #ffffff Primary color #3a3a3a Secondary color #e78200 Fon…" at bounding box center [129, 155] width 175 height 101
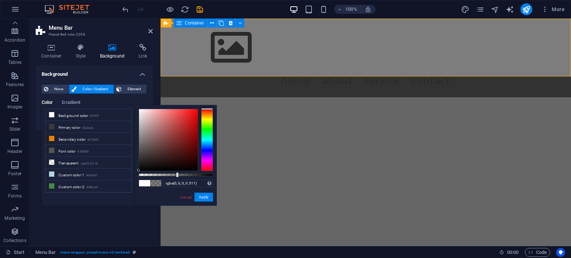
click at [177, 174] on div at bounding box center [176, 175] width 74 height 3
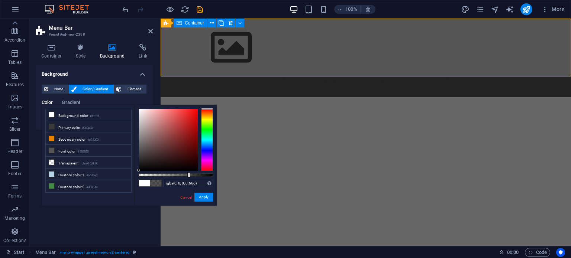
drag, startPoint x: 177, startPoint y: 174, endPoint x: 188, endPoint y: 174, distance: 11.5
click at [188, 174] on div at bounding box center [188, 174] width 3 height 5
click at [146, 185] on span at bounding box center [144, 183] width 11 height 6
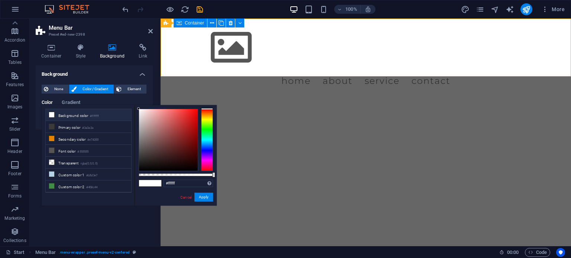
click at [159, 185] on span at bounding box center [155, 183] width 11 height 6
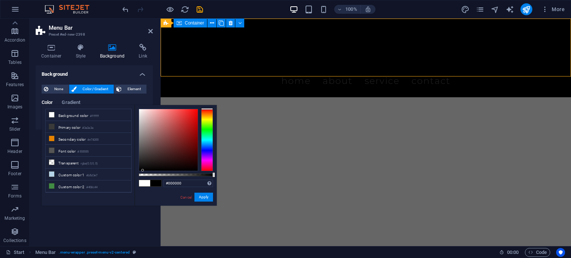
drag, startPoint x: 148, startPoint y: 143, endPoint x: 143, endPoint y: 172, distance: 29.8
click at [143, 172] on div "#000000 Supported formats #0852ed rgb(8, 82, 237) rgba(8, 82, 237, 90%) hsv(221…" at bounding box center [176, 209] width 82 height 208
type input "rgba(0, 0, 0, 0.706)"
click at [191, 175] on div at bounding box center [176, 175] width 74 height 3
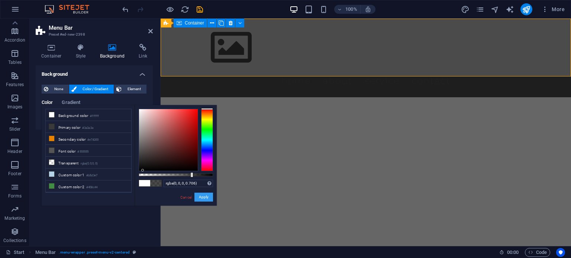
click at [201, 198] on button "Apply" at bounding box center [203, 197] width 19 height 9
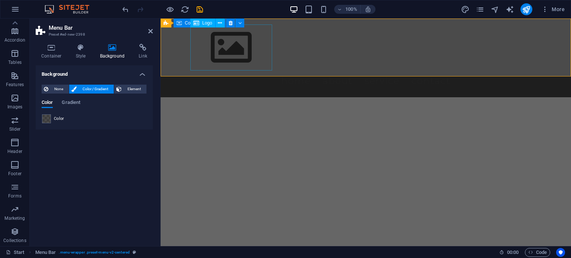
click at [259, 54] on div at bounding box center [365, 48] width 351 height 46
click at [204, 25] on span "Logo" at bounding box center [207, 23] width 10 height 4
select select "px"
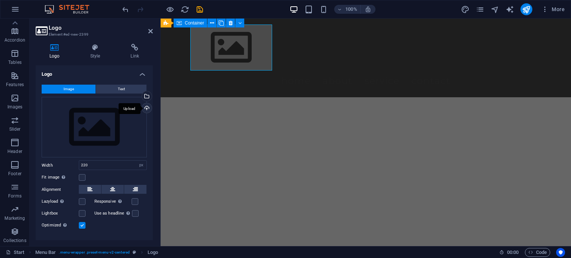
click at [144, 111] on div "Upload" at bounding box center [145, 108] width 11 height 11
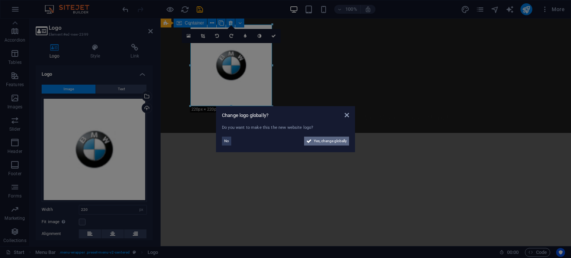
click at [327, 140] on span "Yes, change globally" at bounding box center [330, 141] width 33 height 9
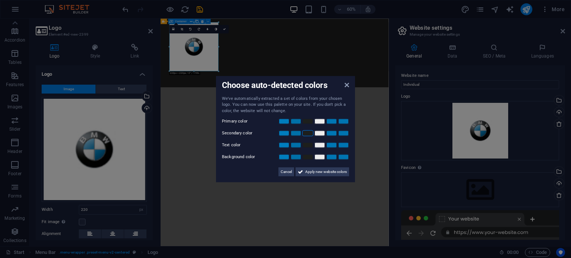
click at [307, 134] on link at bounding box center [307, 133] width 11 height 6
click at [308, 123] on link at bounding box center [307, 122] width 11 height 6
click at [317, 122] on link at bounding box center [319, 122] width 11 height 6
click at [319, 126] on div "Primary color" at bounding box center [285, 121] width 127 height 9
click at [318, 142] on link at bounding box center [319, 145] width 11 height 6
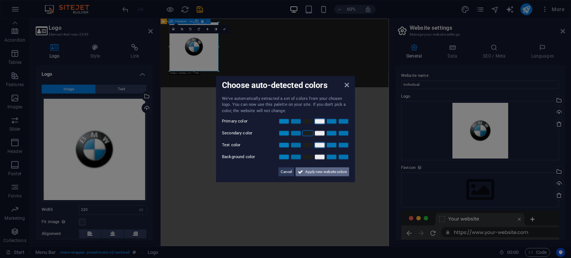
click at [319, 171] on span "Apply new website colors" at bounding box center [326, 172] width 42 height 9
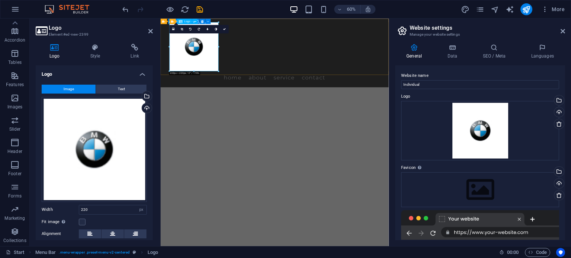
drag, startPoint x: 379, startPoint y: 90, endPoint x: 237, endPoint y: 80, distance: 142.0
click at [237, 80] on div at bounding box center [350, 66] width 351 height 82
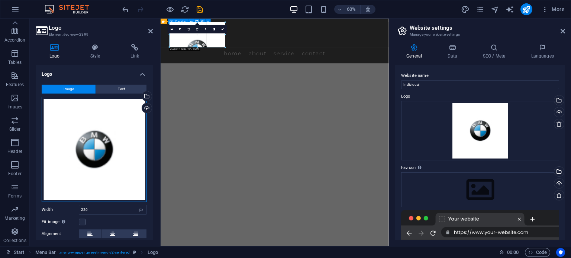
drag, startPoint x: 104, startPoint y: 145, endPoint x: 102, endPoint y: 126, distance: 18.6
click at [102, 126] on div "Drag files here, click to choose files or select files from Files or our free s…" at bounding box center [94, 149] width 105 height 105
type input "250"
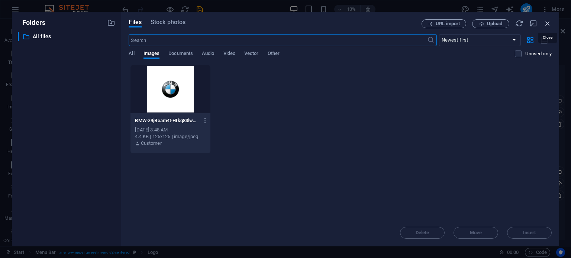
click at [547, 23] on icon "button" at bounding box center [547, 23] width 8 height 8
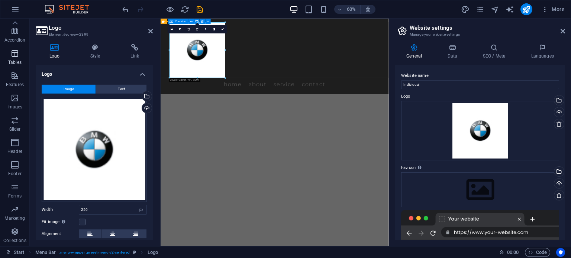
click at [14, 58] on icon "button" at bounding box center [14, 53] width 9 height 9
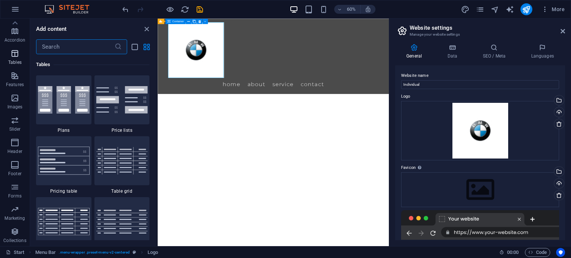
scroll to position [2574, 0]
click at [21, 139] on span "Header" at bounding box center [15, 147] width 30 height 18
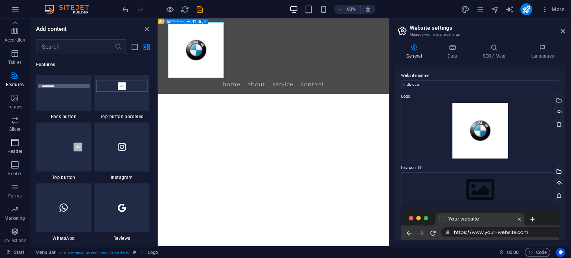
scroll to position [4475, 0]
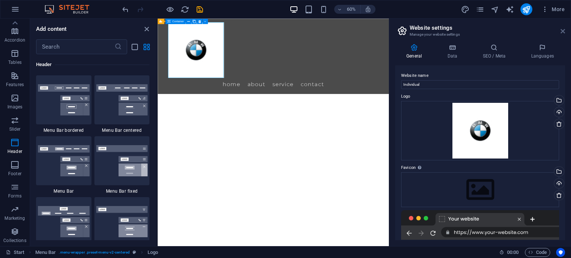
click at [562, 34] on icon at bounding box center [562, 31] width 4 height 6
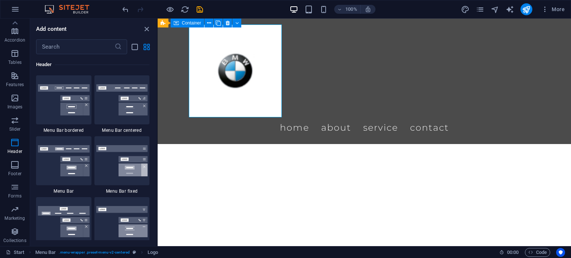
click at [297, 144] on html "Skip to main content Menu Home About Service Contact January February March Apr…" at bounding box center [364, 82] width 413 height 126
click at [149, 31] on icon "close panel" at bounding box center [146, 29] width 9 height 9
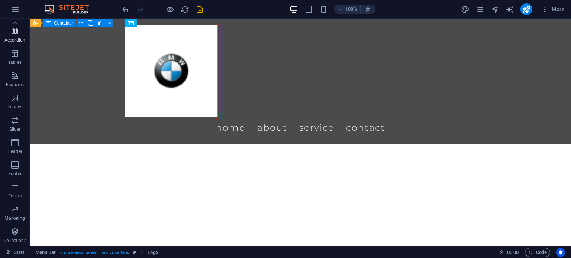
click at [20, 37] on span "Accordion" at bounding box center [15, 36] width 30 height 18
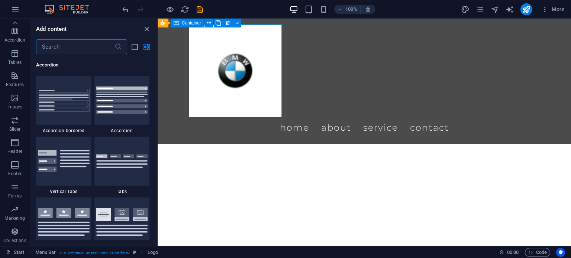
scroll to position [2373, 0]
click at [14, 65] on span "Tables" at bounding box center [15, 58] width 30 height 18
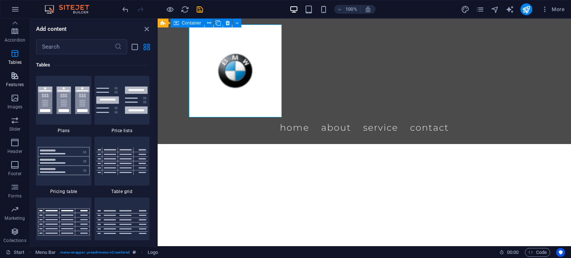
click at [14, 78] on icon "button" at bounding box center [14, 75] width 9 height 9
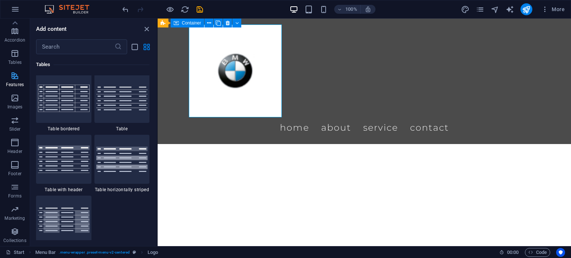
scroll to position [2897, 0]
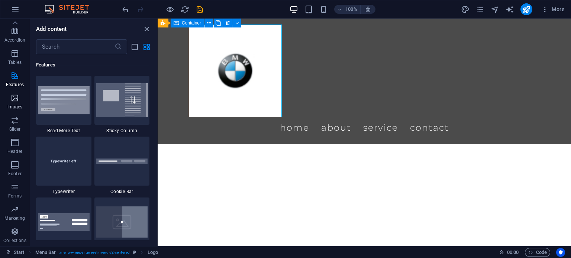
click at [16, 98] on icon "button" at bounding box center [14, 98] width 9 height 9
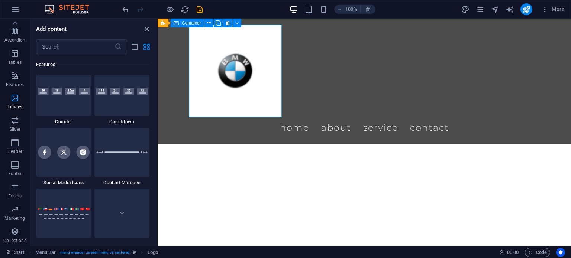
scroll to position [3768, 0]
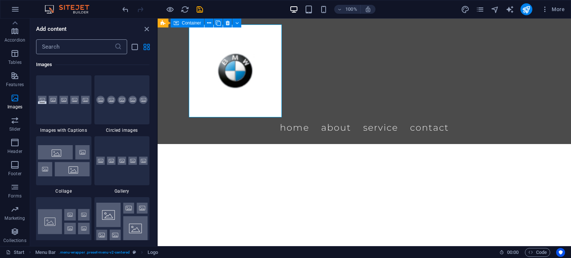
click at [68, 50] on input "text" at bounding box center [75, 46] width 78 height 15
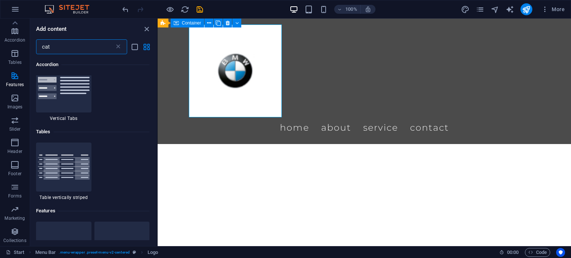
scroll to position [0, 0]
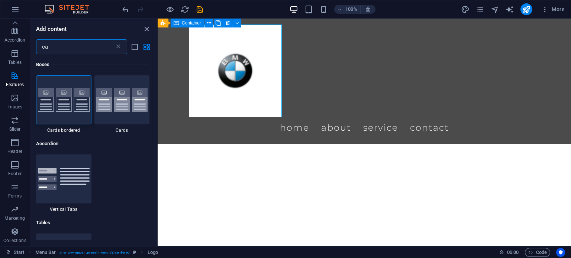
type input "c"
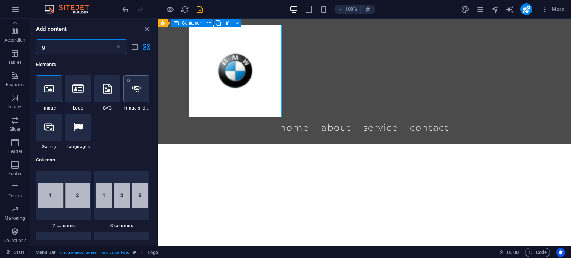
type input "g"
click at [76, 196] on img at bounding box center [64, 195] width 52 height 25
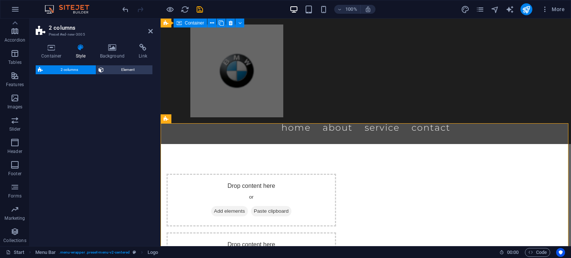
select select "rem"
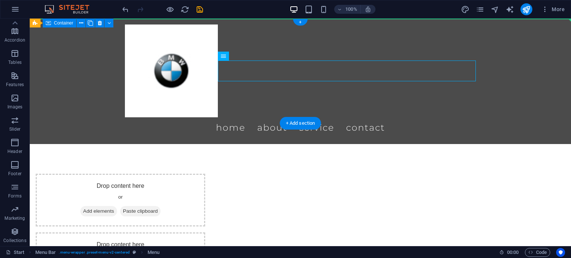
drag, startPoint x: 233, startPoint y: 68, endPoint x: 391, endPoint y: 52, distance: 158.5
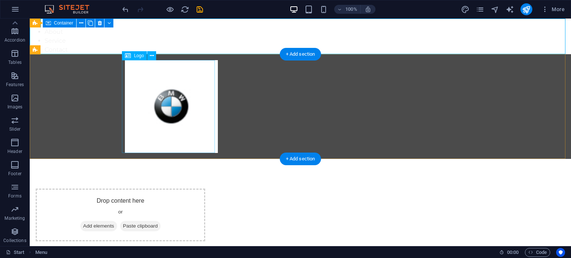
click at [178, 103] on div at bounding box center [300, 106] width 351 height 93
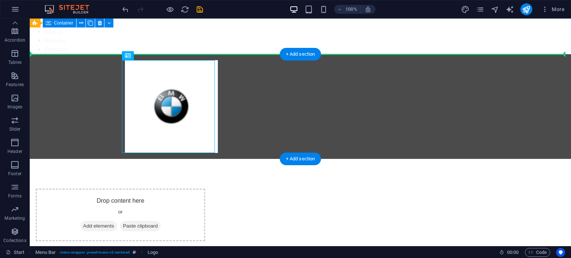
drag, startPoint x: 178, startPoint y: 103, endPoint x: 65, endPoint y: 96, distance: 113.2
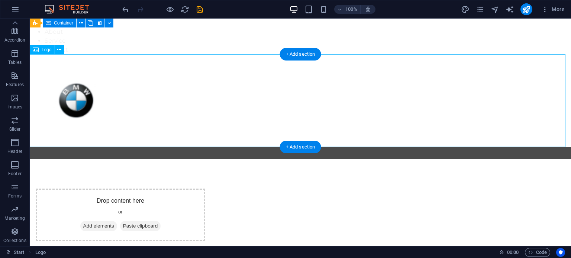
click at [218, 114] on div at bounding box center [300, 100] width 541 height 93
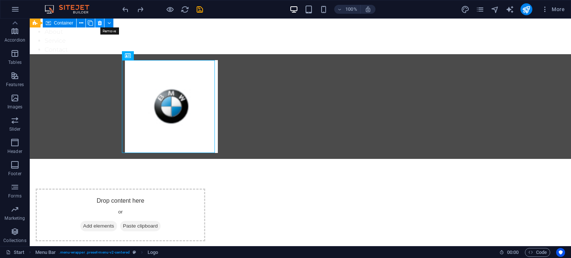
click at [99, 22] on icon at bounding box center [100, 23] width 4 height 8
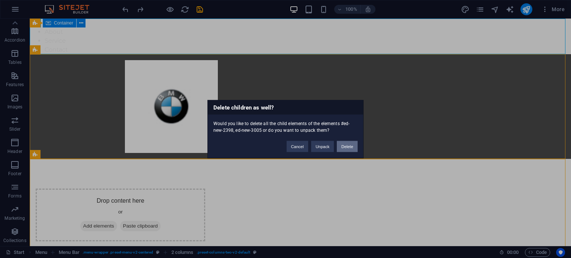
click at [348, 149] on button "Delete" at bounding box center [347, 146] width 21 height 11
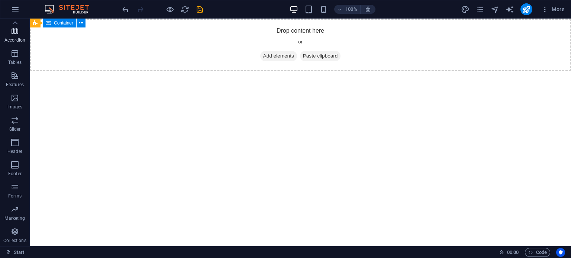
click at [13, 31] on icon "button" at bounding box center [14, 31] width 9 height 9
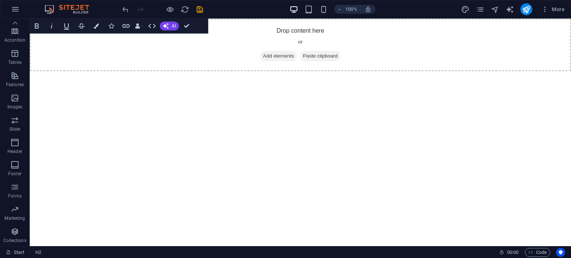
click at [335, 71] on html "Skip to main content Drop content here or Add elements Paste clipboard January …" at bounding box center [300, 45] width 541 height 53
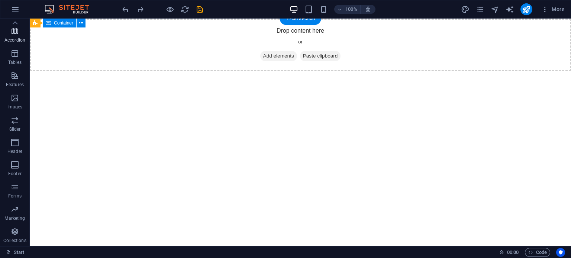
click at [18, 38] on p "Accordion" at bounding box center [14, 40] width 21 height 6
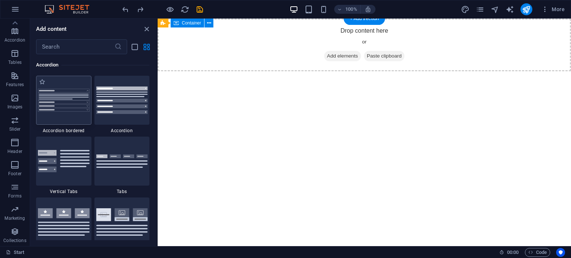
scroll to position [2373, 0]
drag, startPoint x: 18, startPoint y: 38, endPoint x: 64, endPoint y: 46, distance: 46.4
click at [64, 46] on div "Favorites Elements Columns Content Boxes Accordion Tables Features Images Slide…" at bounding box center [79, 133] width 158 height 228
click at [62, 46] on input "text" at bounding box center [75, 46] width 78 height 15
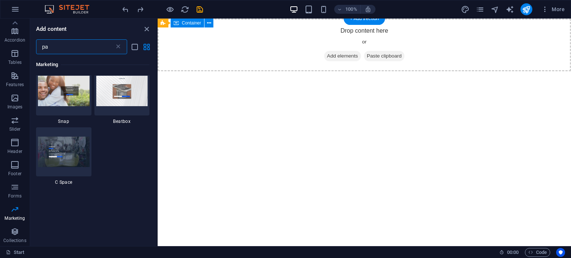
scroll to position [1302, 0]
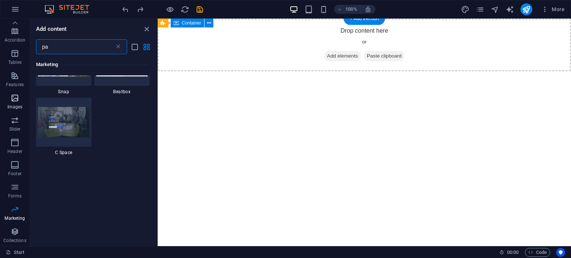
type input "pa"
click at [21, 104] on p "Images" at bounding box center [14, 107] width 15 height 6
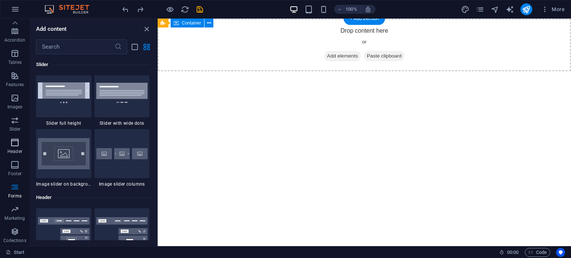
scroll to position [3768, 0]
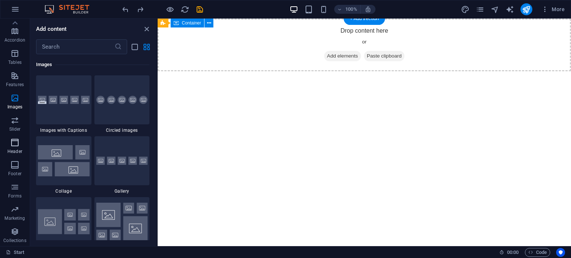
click at [17, 145] on icon "button" at bounding box center [14, 142] width 9 height 9
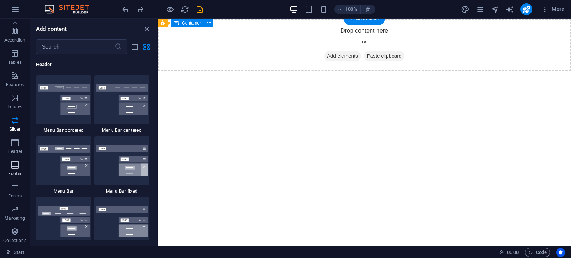
click at [18, 164] on icon "button" at bounding box center [14, 165] width 9 height 9
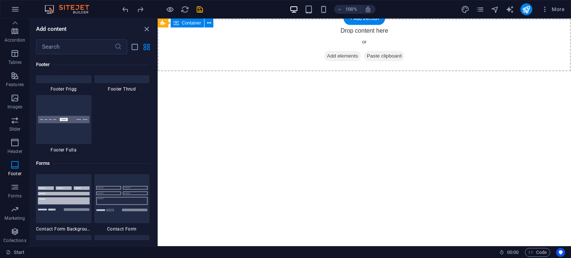
scroll to position [5339, 0]
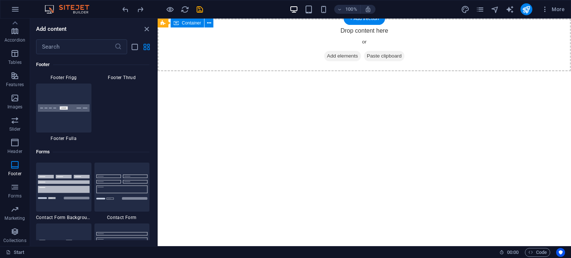
click at [155, 194] on div "Favorites 1 Star Headline 1 Star Container Elements 1 Star Headline 1 Star Text…" at bounding box center [93, 147] width 127 height 186
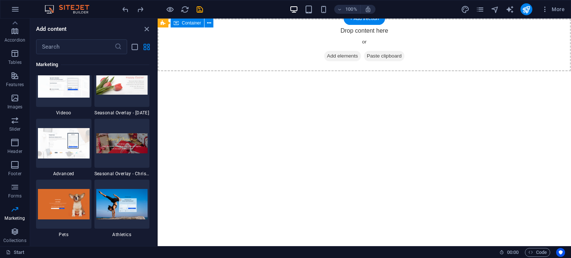
scroll to position [6184, 0]
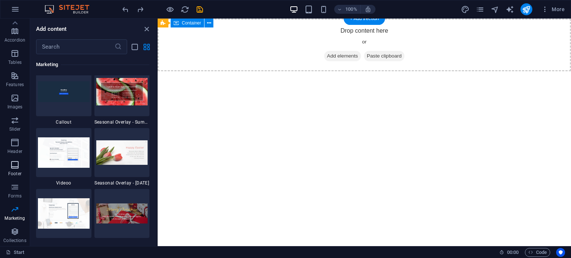
click at [20, 165] on span "Footer" at bounding box center [15, 170] width 30 height 18
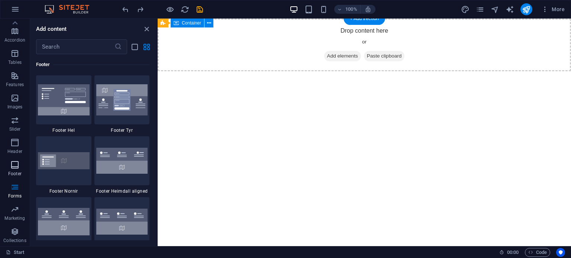
scroll to position [4920, 0]
click at [58, 44] on input "text" at bounding box center [75, 46] width 78 height 15
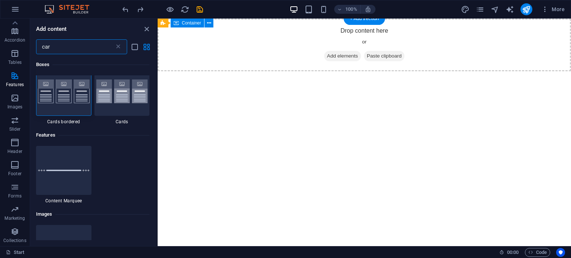
scroll to position [0, 0]
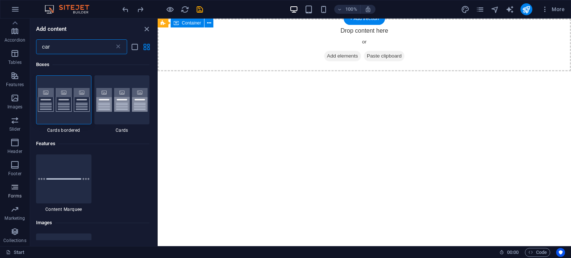
type input "car"
click at [13, 193] on p "Forms" at bounding box center [14, 196] width 13 height 6
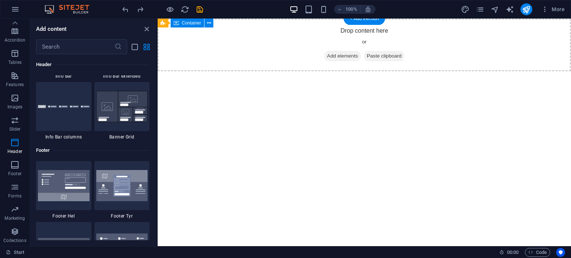
scroll to position [4869, 0]
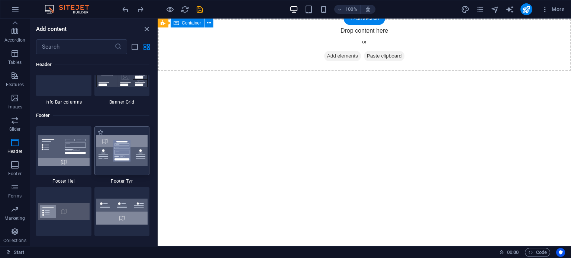
click at [139, 167] on div at bounding box center [121, 150] width 55 height 49
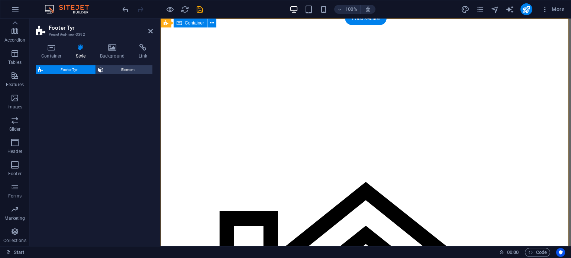
select select "rem"
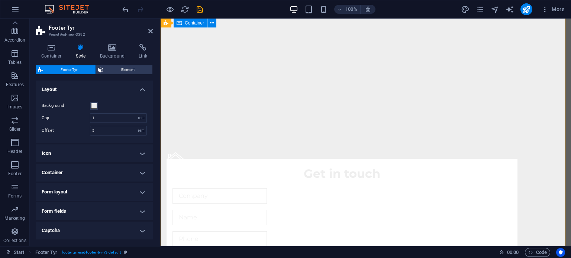
scroll to position [0, 0]
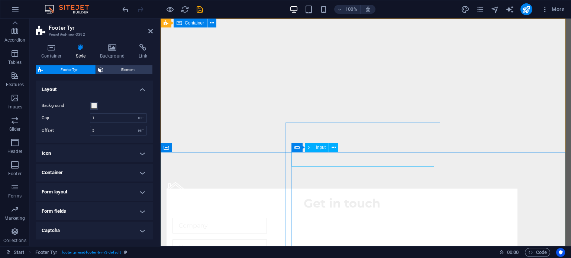
click at [267, 218] on input "text" at bounding box center [219, 226] width 94 height 16
click at [332, 148] on icon at bounding box center [334, 148] width 4 height 8
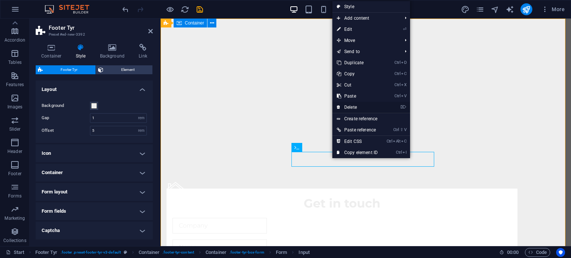
click at [370, 109] on link "⌦ Delete" at bounding box center [357, 107] width 50 height 11
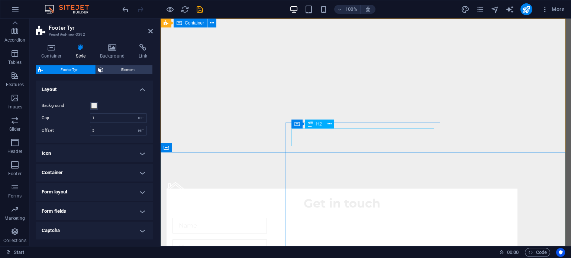
click at [387, 195] on div "Get in touch" at bounding box center [341, 204] width 339 height 18
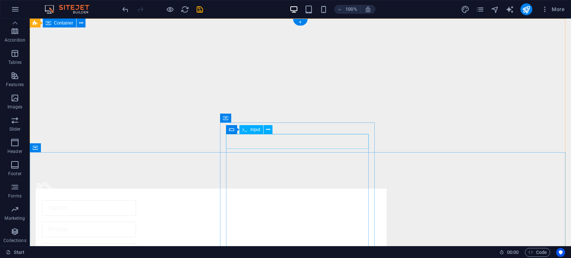
click at [328, 200] on div at bounding box center [211, 208] width 339 height 16
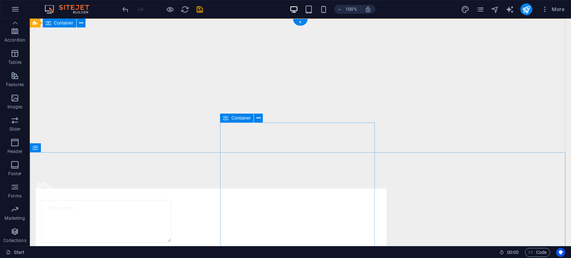
click at [254, 208] on div "I have read and understand the privacy policy." at bounding box center [211, 227] width 351 height 77
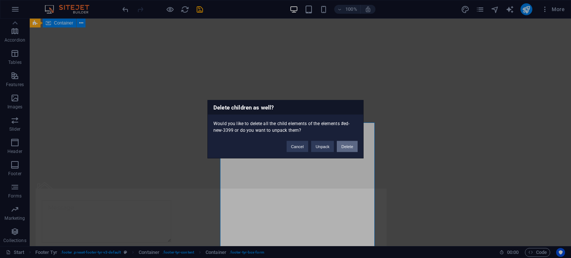
click at [349, 148] on button "Delete" at bounding box center [347, 146] width 21 height 11
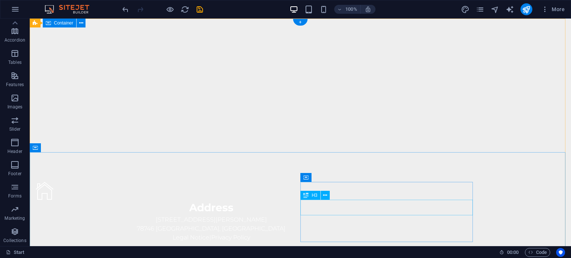
click at [381, 245] on div at bounding box center [211, 254] width 351 height 18
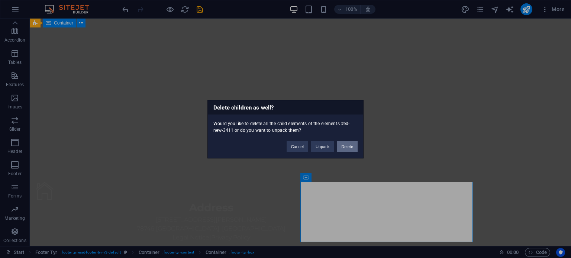
click at [351, 145] on button "Delete" at bounding box center [347, 146] width 21 height 11
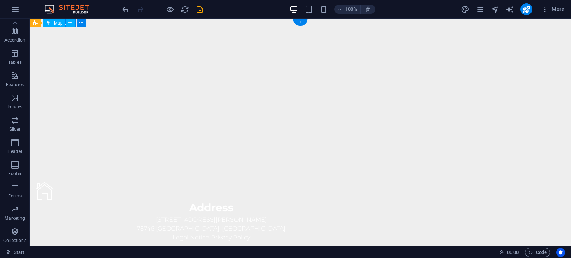
click at [320, 148] on div at bounding box center [300, 86] width 541 height 134
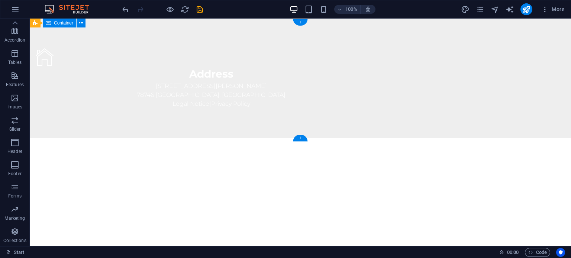
click at [320, 138] on html "Skip to main content Address 2131 William Barton Dr 78746 Austin, TX Legal Noti…" at bounding box center [300, 79] width 541 height 120
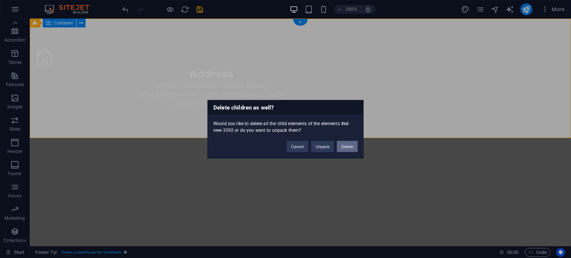
click at [345, 147] on button "Delete" at bounding box center [347, 146] width 21 height 11
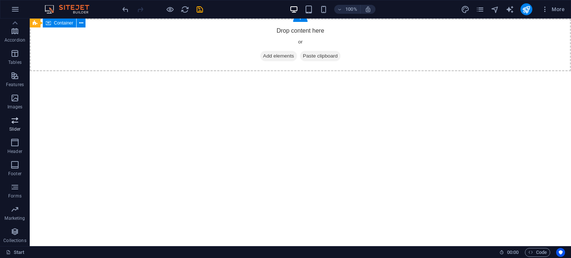
click at [17, 125] on span "Slider" at bounding box center [15, 125] width 30 height 18
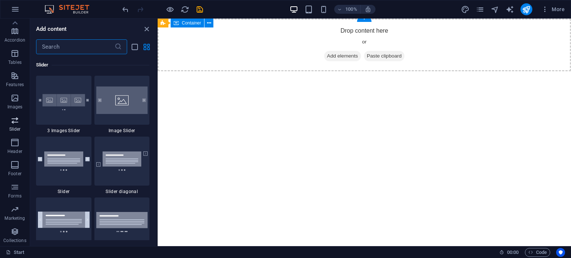
scroll to position [4213, 0]
click at [127, 114] on div at bounding box center [121, 100] width 55 height 49
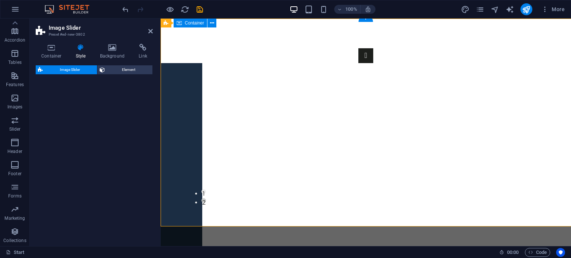
select select "rem"
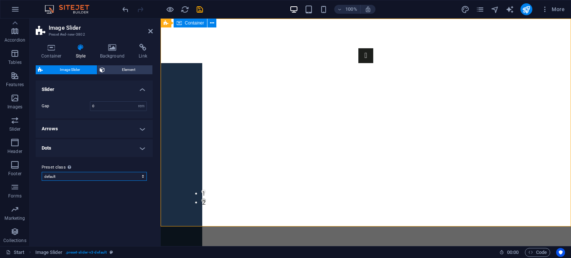
click at [91, 177] on select "default Add preset class" at bounding box center [94, 176] width 105 height 9
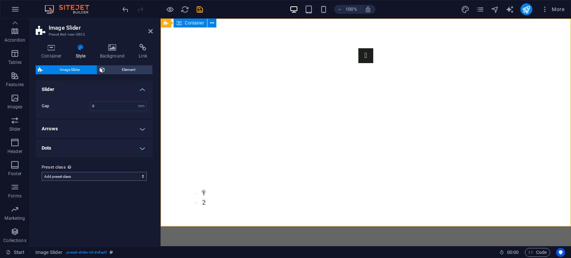
click at [42, 172] on select "default Add preset class" at bounding box center [94, 176] width 105 height 9
select select "preset-slider-v3-default"
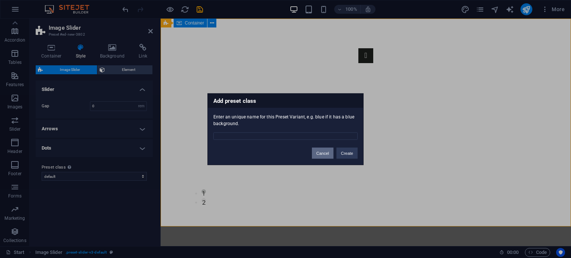
click at [327, 154] on button "Cancel" at bounding box center [323, 153] width 22 height 11
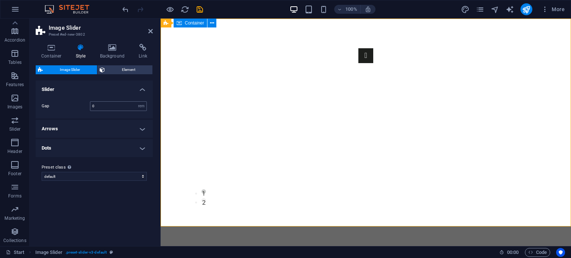
click at [132, 110] on div "0 rem px % vh vw" at bounding box center [118, 106] width 57 height 10
click at [125, 68] on span "Element" at bounding box center [128, 69] width 43 height 9
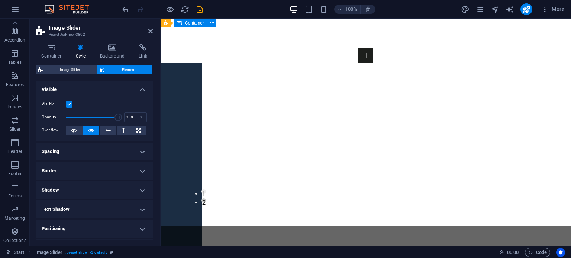
click at [88, 168] on h4 "Border" at bounding box center [94, 171] width 117 height 18
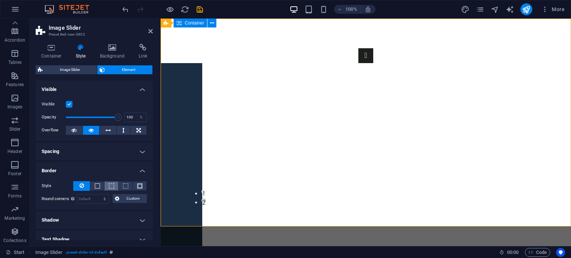
click at [109, 186] on span at bounding box center [111, 186] width 5 height 5
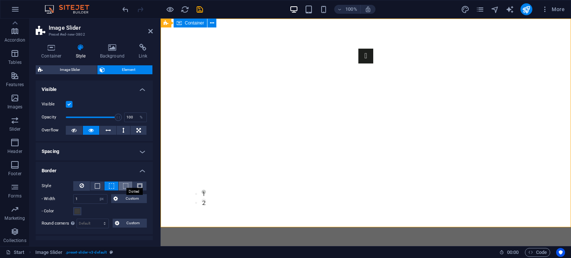
click at [124, 184] on span at bounding box center [125, 186] width 5 height 5
click at [135, 184] on button at bounding box center [140, 186] width 14 height 9
click at [100, 185] on button at bounding box center [97, 186] width 14 height 9
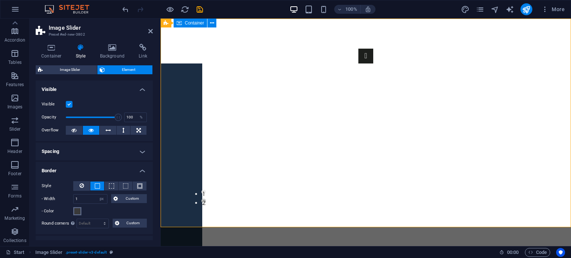
click at [78, 212] on span at bounding box center [77, 211] width 6 height 6
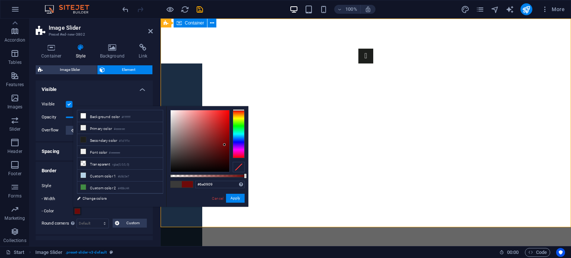
type input "#6e0808"
drag, startPoint x: 199, startPoint y: 147, endPoint x: 225, endPoint y: 145, distance: 25.7
click at [225, 145] on div at bounding box center [200, 141] width 59 height 62
click at [238, 203] on button "Apply" at bounding box center [235, 198] width 19 height 9
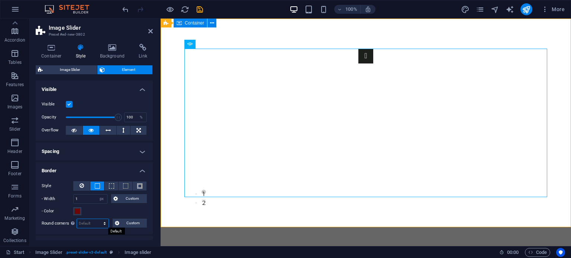
click at [93, 226] on select "Default px rem % vh vw Custom" at bounding box center [93, 223] width 32 height 9
select select "rem"
click at [97, 219] on select "Default px rem % vh vw Custom" at bounding box center [93, 223] width 32 height 9
type input "0"
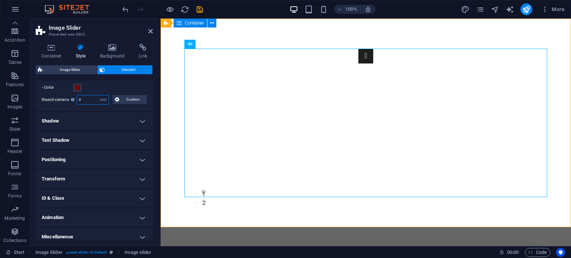
scroll to position [129, 0]
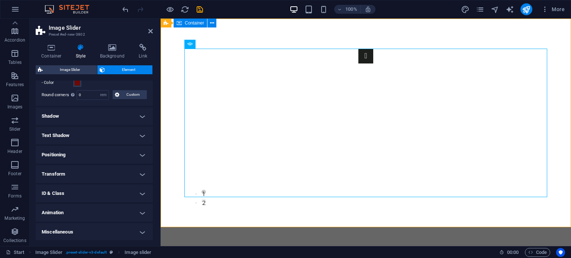
click at [127, 213] on h4 "Animation" at bounding box center [94, 213] width 117 height 18
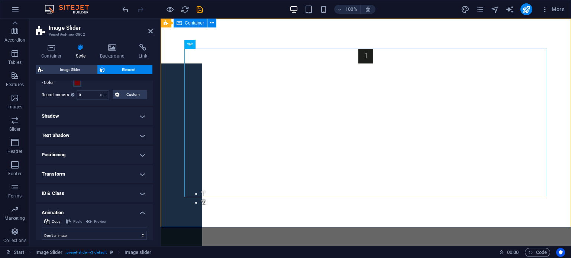
click at [100, 221] on div "Preview" at bounding box center [96, 221] width 23 height 9
click at [86, 235] on select "Don't animate Show / Hide Slide up/down Zoom in/out Slide left to right Slide r…" at bounding box center [94, 235] width 105 height 9
select select "move-bottom-to-top"
click at [42, 231] on select "Don't animate Show / Hide Slide up/down Zoom in/out Slide left to right Slide r…" at bounding box center [94, 235] width 105 height 9
select select "scroll"
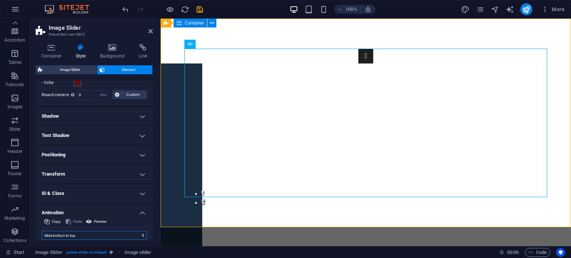
click at [125, 234] on select "Don't animate Show / Hide Slide up/down Zoom in/out Slide left to right Slide r…" at bounding box center [94, 235] width 105 height 9
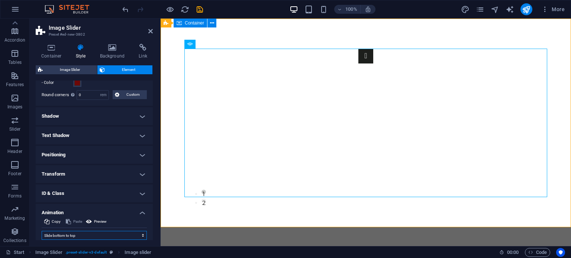
select select "shrink"
click at [42, 231] on select "Don't animate Show / Hide Slide up/down Zoom in/out Slide left to right Slide r…" at bounding box center [94, 235] width 105 height 9
click at [80, 71] on span "Image Slider" at bounding box center [70, 69] width 50 height 9
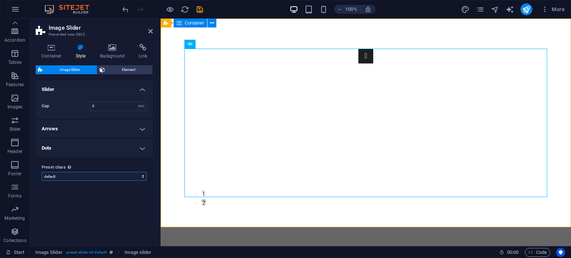
click at [67, 174] on select "default Add preset class" at bounding box center [94, 176] width 105 height 9
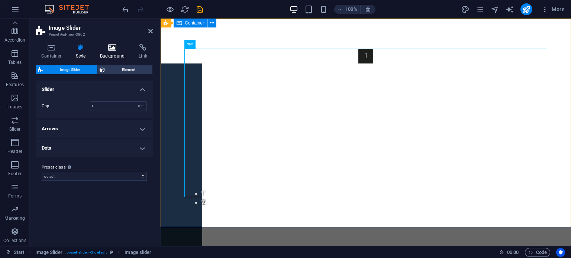
click at [114, 56] on h4 "Background" at bounding box center [113, 52] width 39 height 16
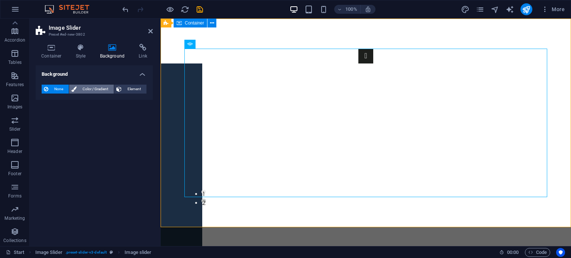
click at [95, 87] on span "Color / Gradient" at bounding box center [95, 89] width 33 height 9
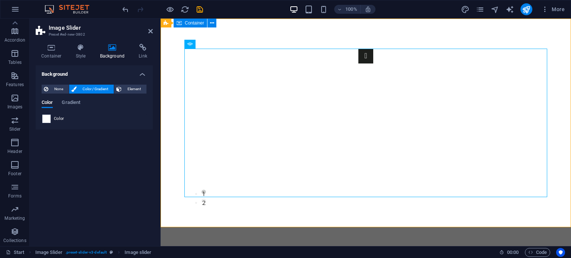
click at [49, 116] on span at bounding box center [46, 119] width 8 height 8
click at [48, 121] on span at bounding box center [46, 119] width 8 height 8
click at [55, 120] on span "Color" at bounding box center [59, 119] width 10 height 6
click at [46, 118] on span at bounding box center [46, 119] width 8 height 8
click at [65, 106] on span "Gradient" at bounding box center [71, 103] width 19 height 10
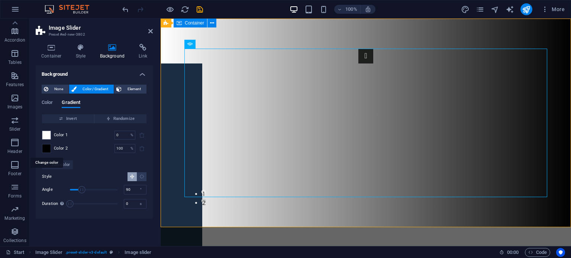
click at [45, 149] on span at bounding box center [46, 149] width 8 height 8
click at [48, 134] on span at bounding box center [46, 135] width 8 height 8
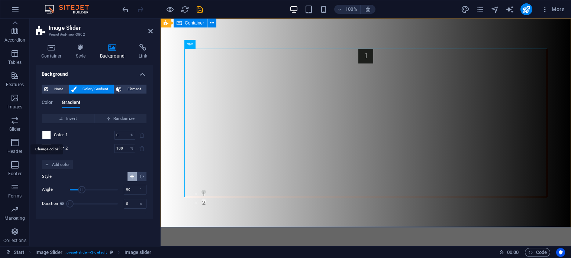
click at [49, 136] on span at bounding box center [46, 135] width 8 height 8
click at [114, 135] on input "0" at bounding box center [120, 135] width 13 height 9
click at [120, 136] on input "0" at bounding box center [120, 135] width 13 height 9
click at [49, 134] on span at bounding box center [46, 135] width 8 height 8
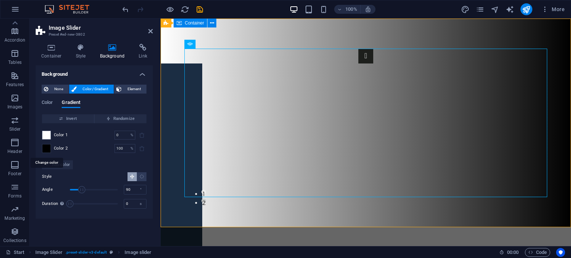
click at [46, 146] on span at bounding box center [46, 149] width 8 height 8
drag, startPoint x: 80, startPoint y: 188, endPoint x: 88, endPoint y: 188, distance: 8.2
click at [88, 188] on span "Angle" at bounding box center [87, 189] width 7 height 7
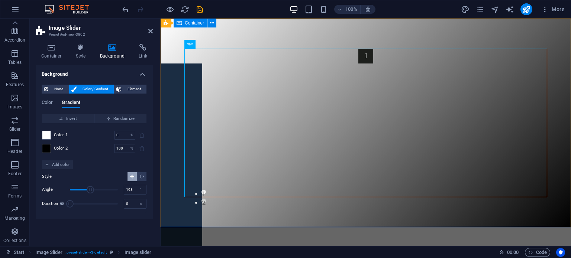
type input "201"
drag, startPoint x: 88, startPoint y: 188, endPoint x: 97, endPoint y: 188, distance: 8.9
click at [94, 188] on span "Angle" at bounding box center [90, 189] width 7 height 7
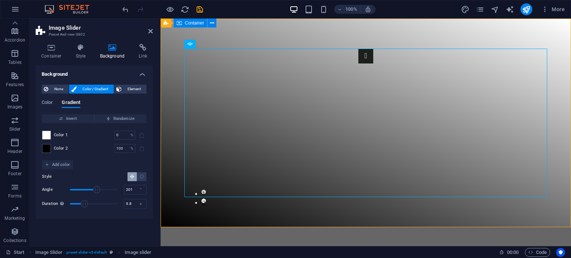
drag, startPoint x: 69, startPoint y: 202, endPoint x: 85, endPoint y: 203, distance: 16.0
click at [85, 203] on span "Duration" at bounding box center [84, 203] width 7 height 7
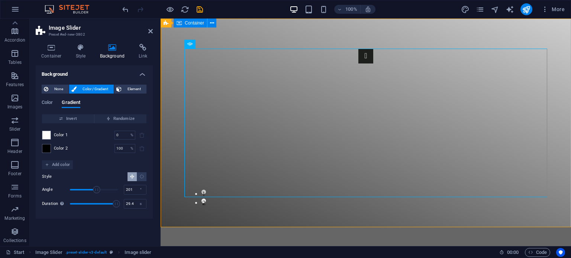
drag, startPoint x: 85, startPoint y: 203, endPoint x: 117, endPoint y: 205, distance: 31.7
click at [117, 205] on span "Duration" at bounding box center [116, 203] width 7 height 7
type input "2.6"
drag, startPoint x: 116, startPoint y: 205, endPoint x: 74, endPoint y: 201, distance: 42.5
click at [74, 201] on span "Duration" at bounding box center [72, 203] width 7 height 7
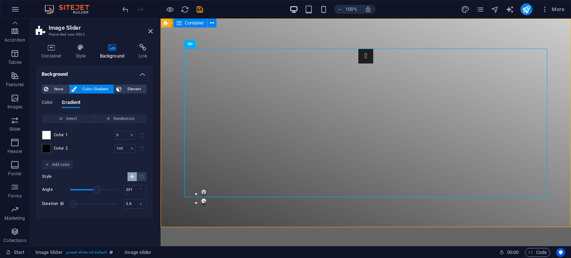
type input "195"
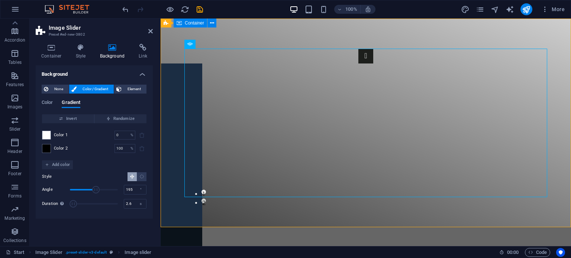
click at [96, 190] on span "Angle" at bounding box center [95, 189] width 7 height 7
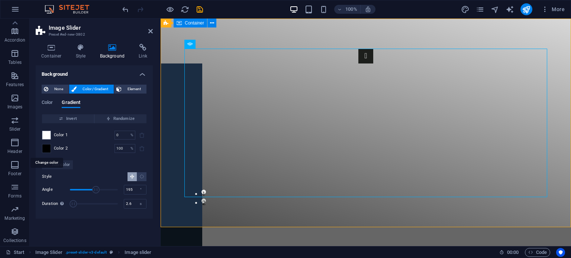
click at [49, 151] on span at bounding box center [46, 149] width 8 height 8
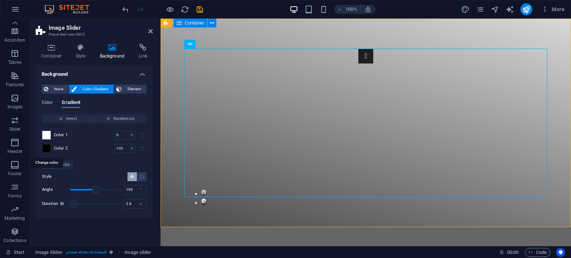
click at [48, 152] on span at bounding box center [46, 149] width 8 height 8
click at [49, 165] on span "Add color" at bounding box center [57, 165] width 25 height 9
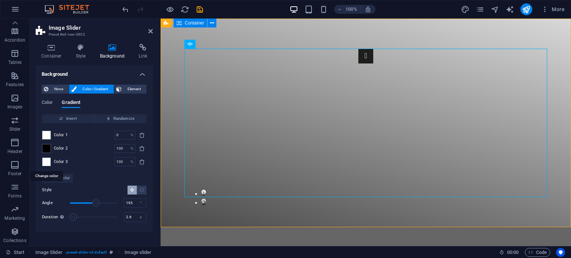
click at [47, 162] on span at bounding box center [46, 162] width 8 height 8
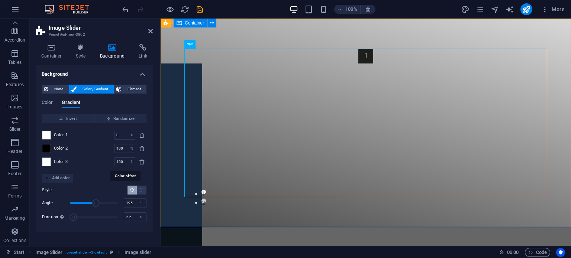
drag, startPoint x: 128, startPoint y: 162, endPoint x: 96, endPoint y: 163, distance: 32.0
click at [96, 163] on div "Color 3 100 % ​" at bounding box center [94, 162] width 104 height 9
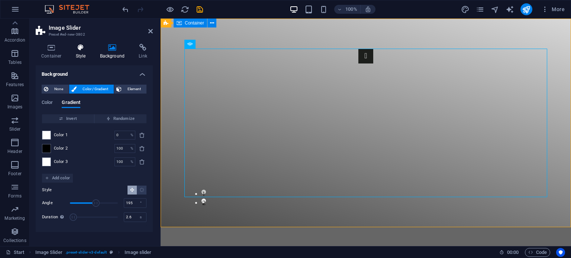
click at [80, 51] on icon at bounding box center [80, 47] width 21 height 7
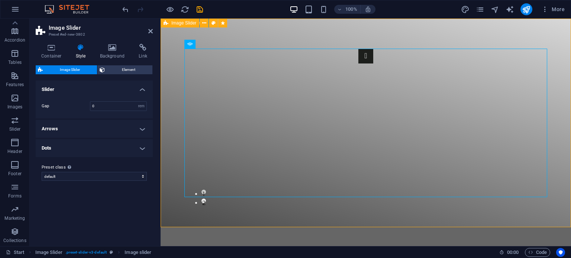
click at [563, 114] on div "1 2" at bounding box center [366, 123] width 410 height 209
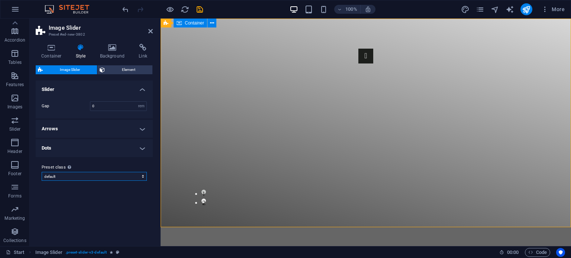
click at [85, 177] on select "default Add preset class" at bounding box center [94, 176] width 105 height 9
click at [111, 56] on h4 "Background" at bounding box center [113, 52] width 39 height 16
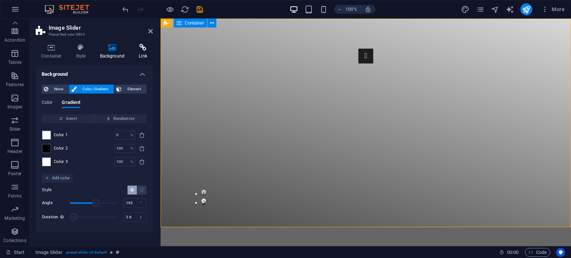
click at [145, 52] on h4 "Link" at bounding box center [143, 52] width 20 height 16
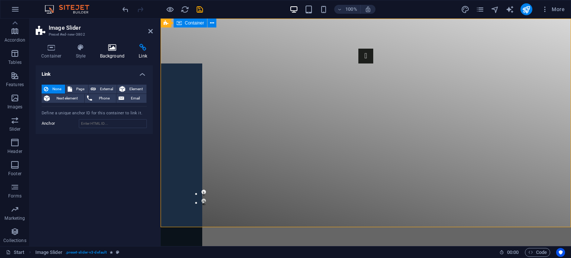
click at [113, 52] on h4 "Background" at bounding box center [113, 52] width 39 height 16
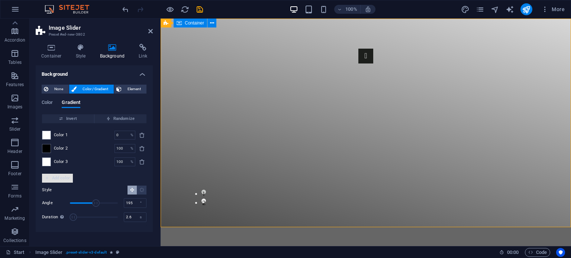
click at [56, 179] on span "Add color" at bounding box center [57, 178] width 25 height 9
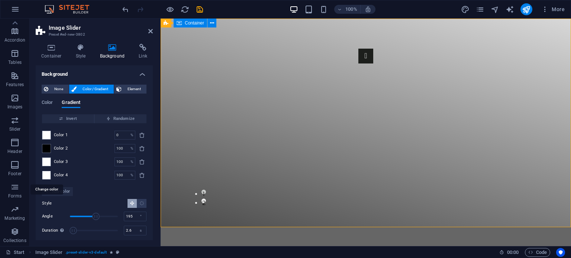
click at [49, 175] on span at bounding box center [46, 175] width 8 height 8
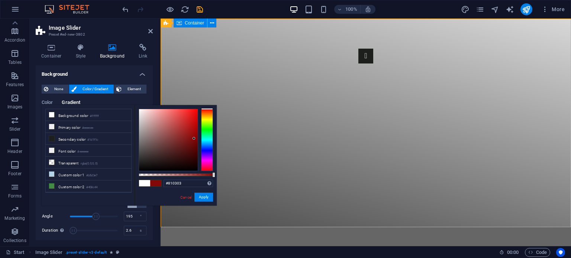
drag, startPoint x: 178, startPoint y: 135, endPoint x: 196, endPoint y: 139, distance: 18.7
click at [196, 139] on div at bounding box center [168, 140] width 59 height 62
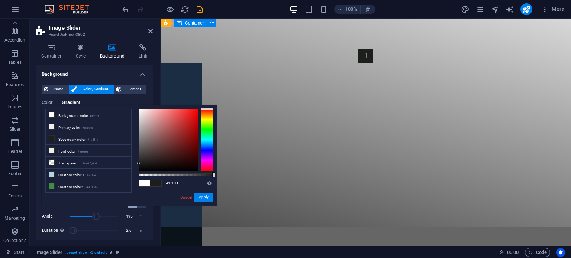
drag, startPoint x: 187, startPoint y: 139, endPoint x: 137, endPoint y: 163, distance: 55.5
click at [139, 163] on div at bounding box center [168, 140] width 59 height 62
click at [207, 197] on button "Apply" at bounding box center [203, 197] width 19 height 9
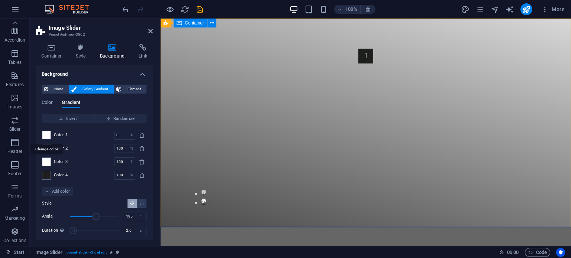
click at [47, 135] on span at bounding box center [46, 135] width 8 height 8
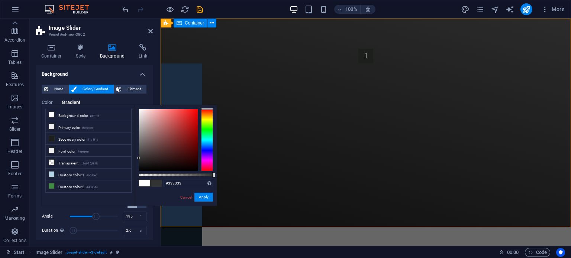
drag, startPoint x: 147, startPoint y: 126, endPoint x: 138, endPoint y: 158, distance: 33.4
click at [139, 158] on div at bounding box center [168, 140] width 59 height 62
click at [209, 197] on button "Apply" at bounding box center [203, 197] width 19 height 9
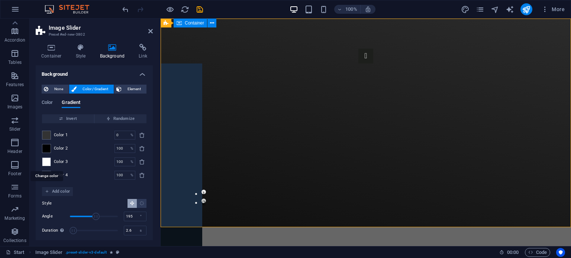
click at [48, 159] on span at bounding box center [46, 162] width 8 height 8
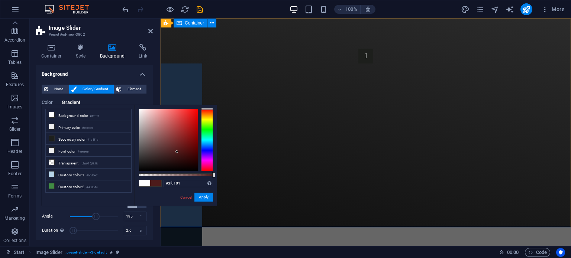
type input "#3d0000"
drag, startPoint x: 177, startPoint y: 152, endPoint x: 201, endPoint y: 156, distance: 24.4
click at [201, 156] on div at bounding box center [176, 140] width 74 height 62
click at [207, 197] on button "Apply" at bounding box center [203, 197] width 19 height 9
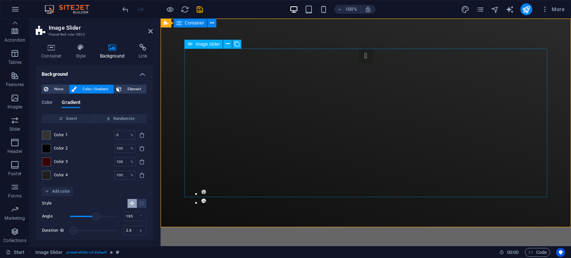
click at [206, 194] on button "1" at bounding box center [203, 192] width 4 height 4
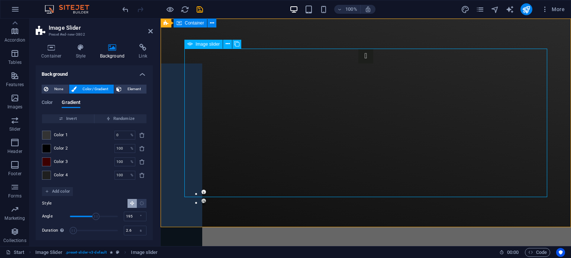
click at [206, 194] on button "1" at bounding box center [203, 192] width 4 height 4
click at [206, 203] on button "2" at bounding box center [203, 201] width 4 height 4
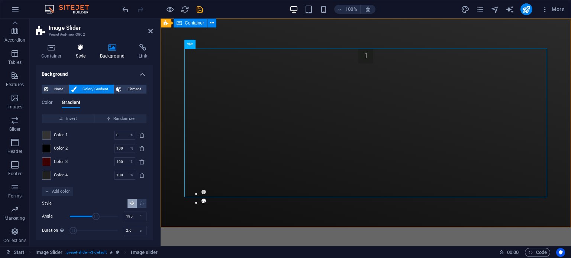
click at [84, 53] on h4 "Style" at bounding box center [82, 52] width 24 height 16
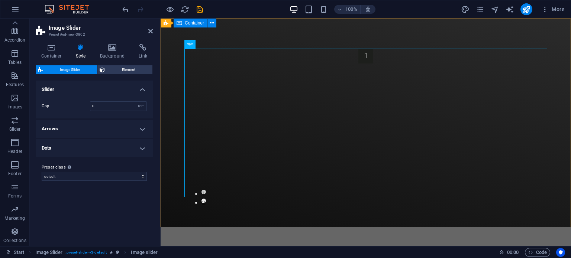
drag, startPoint x: 126, startPoint y: 68, endPoint x: 125, endPoint y: 75, distance: 6.4
click at [125, 75] on div "Image Slider Element Layout How this element expands within the layout (Flexbox…" at bounding box center [94, 152] width 117 height 175
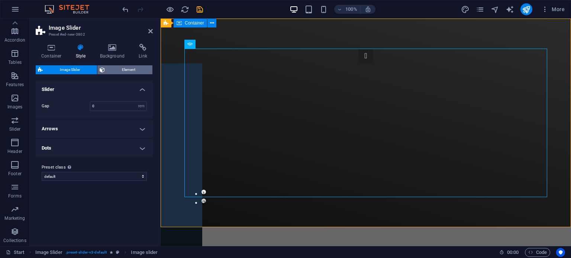
click at [129, 73] on span "Element" at bounding box center [128, 69] width 43 height 9
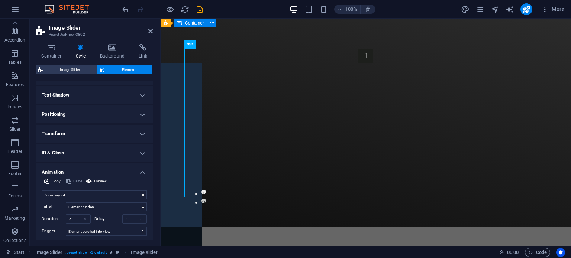
scroll to position [205, 0]
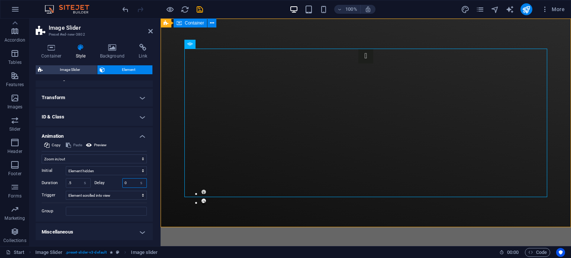
click at [134, 182] on input "0" at bounding box center [135, 183] width 24 height 9
click at [133, 182] on input "0" at bounding box center [135, 183] width 24 height 9
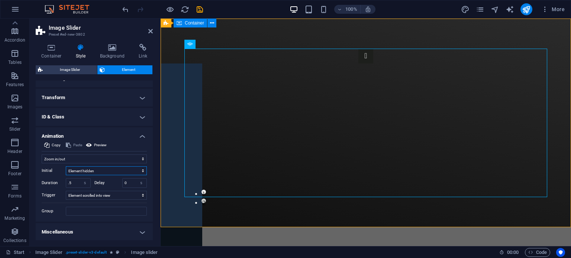
click at [87, 171] on select "Element hidden Element shown" at bounding box center [106, 170] width 81 height 9
click at [80, 158] on select "Don't animate Show / Hide Slide up/down Zoom in/out Slide left to right Slide r…" at bounding box center [94, 159] width 105 height 9
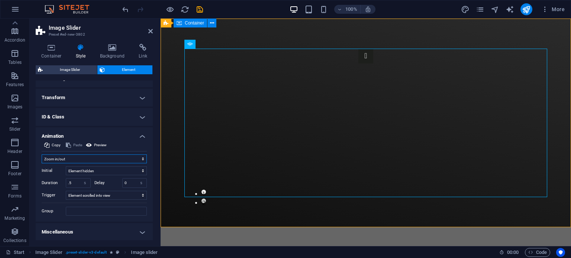
click at [42, 155] on select "Don't animate Show / Hide Slide up/down Zoom in/out Slide left to right Slide r…" at bounding box center [94, 159] width 105 height 9
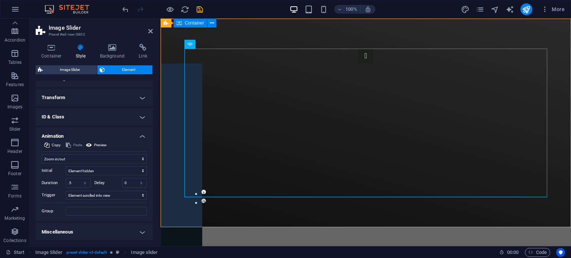
click at [106, 93] on h4 "Transform" at bounding box center [94, 98] width 117 height 18
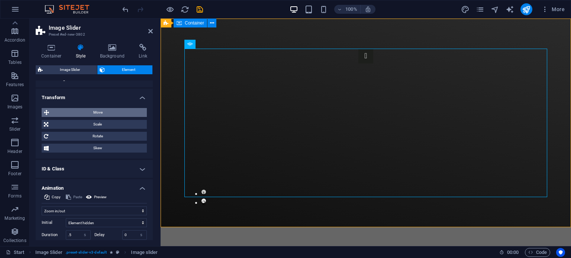
click at [107, 110] on span "Move" at bounding box center [97, 112] width 93 height 9
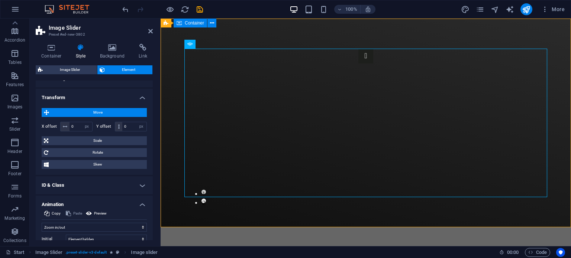
click at [107, 110] on span "Move" at bounding box center [97, 112] width 93 height 9
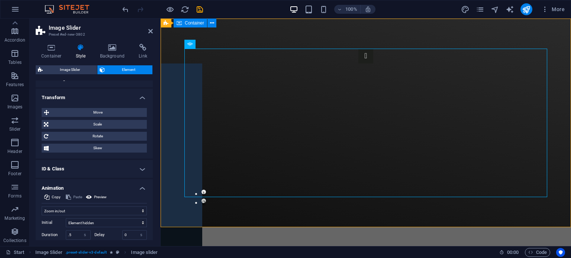
scroll to position [257, 0]
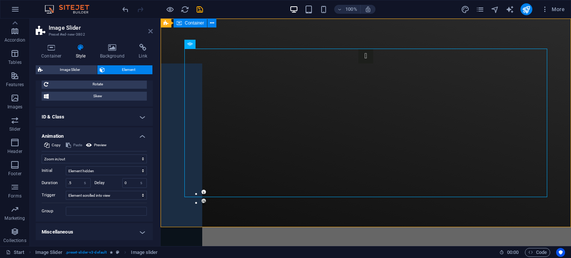
click at [148, 33] on icon at bounding box center [150, 31] width 4 height 6
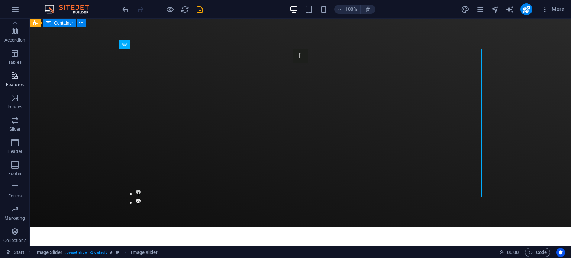
click at [19, 70] on button "Features" at bounding box center [15, 79] width 30 height 22
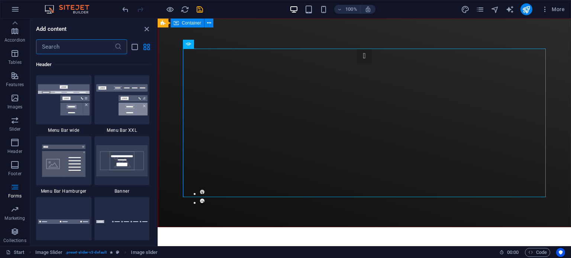
scroll to position [4506, 0]
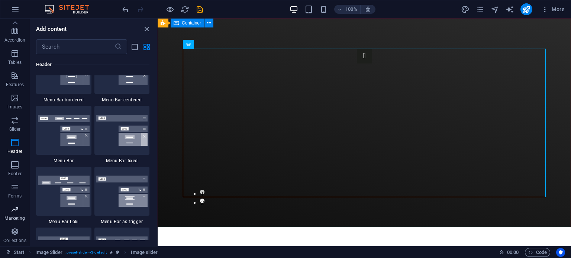
click at [13, 221] on p "Marketing" at bounding box center [14, 219] width 20 height 6
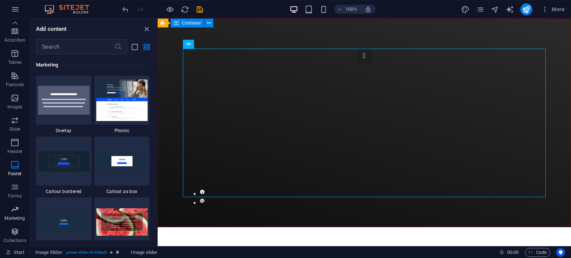
scroll to position [6053, 0]
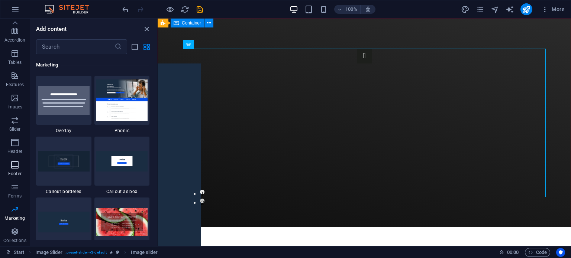
click at [24, 174] on span "Footer" at bounding box center [15, 170] width 30 height 18
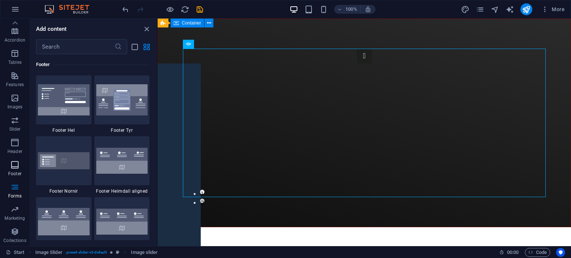
scroll to position [4920, 0]
click at [20, 189] on span "Forms" at bounding box center [15, 192] width 30 height 18
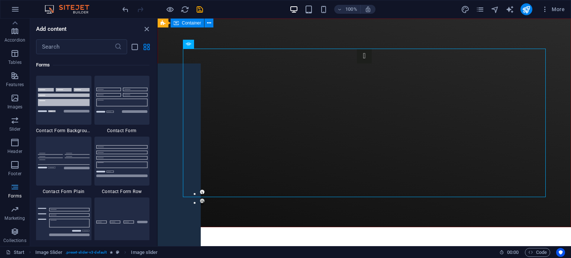
scroll to position [5426, 0]
click at [17, 172] on p "Footer" at bounding box center [14, 174] width 13 height 6
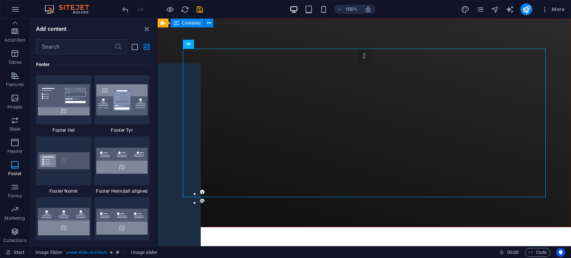
scroll to position [4920, 0]
click at [17, 155] on span "Header" at bounding box center [15, 147] width 30 height 18
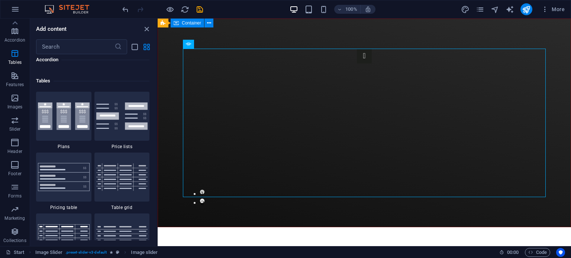
scroll to position [2112, 0]
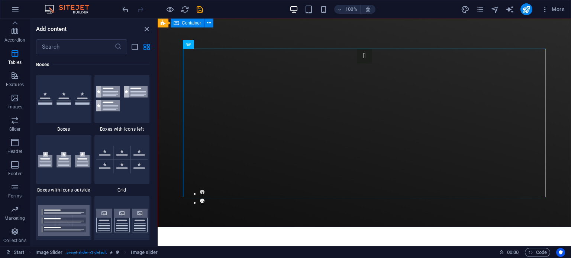
drag, startPoint x: 156, startPoint y: 170, endPoint x: 1, endPoint y: 92, distance: 173.7
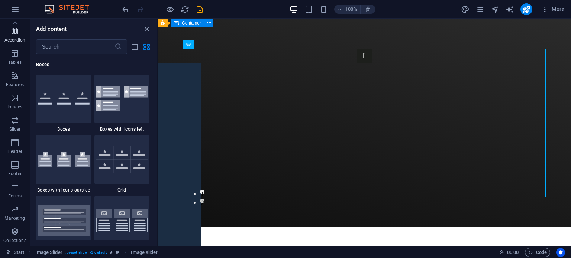
click at [16, 40] on p "Accordion" at bounding box center [14, 40] width 21 height 6
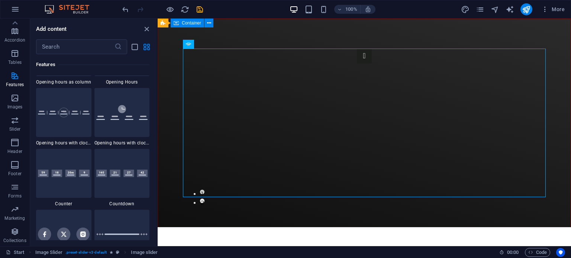
scroll to position [3344, 0]
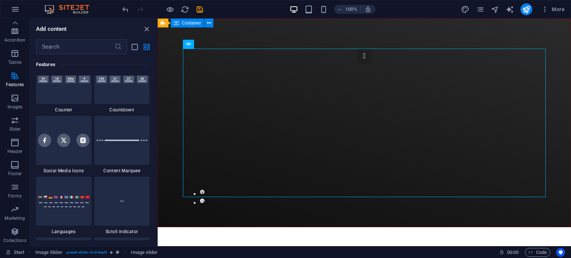
drag, startPoint x: 156, startPoint y: 117, endPoint x: 0, endPoint y: 124, distance: 156.2
drag, startPoint x: 77, startPoint y: 152, endPoint x: 69, endPoint y: 156, distance: 8.3
click at [69, 156] on div at bounding box center [63, 140] width 55 height 49
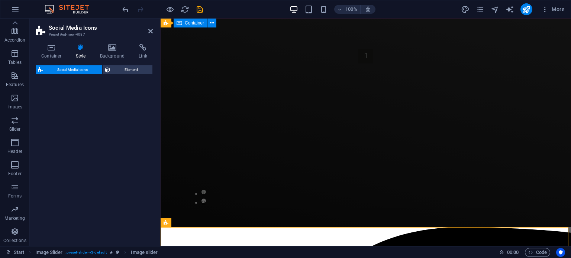
select select "rem"
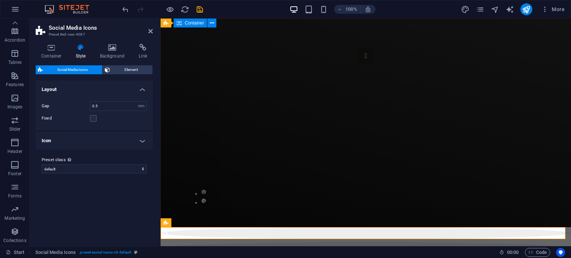
scroll to position [1, 0]
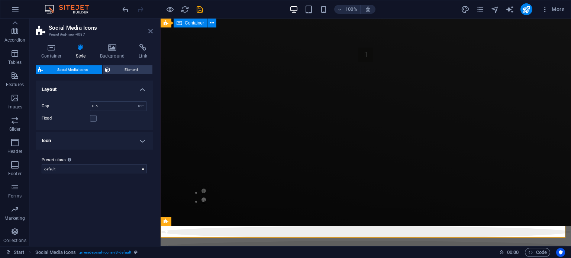
click at [151, 33] on icon at bounding box center [150, 31] width 4 height 6
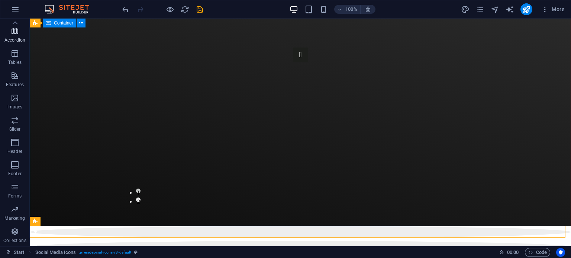
click at [15, 28] on icon "button" at bounding box center [14, 31] width 9 height 9
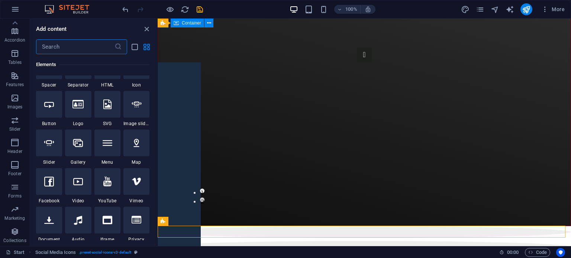
scroll to position [129, 0]
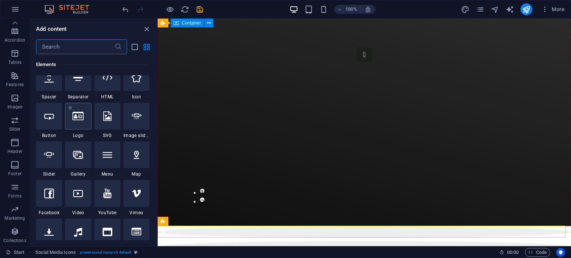
click at [81, 128] on div at bounding box center [78, 116] width 26 height 27
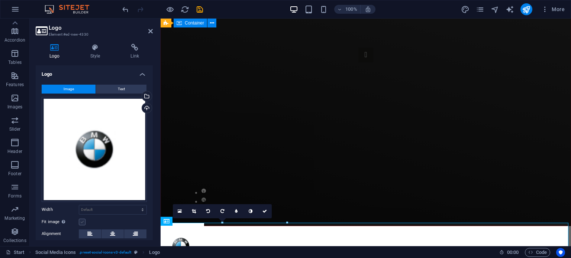
click at [83, 220] on label at bounding box center [82, 222] width 7 height 7
click at [0, 0] on input "Fit image Automatically fit image to a fixed width and height" at bounding box center [0, 0] width 0 height 0
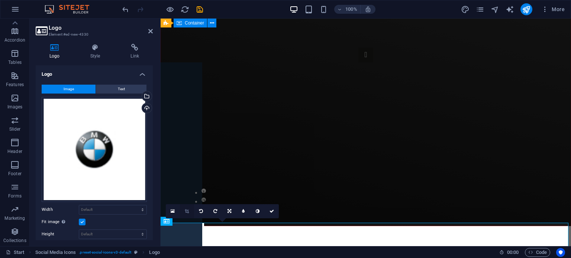
click at [183, 210] on link at bounding box center [187, 211] width 14 height 14
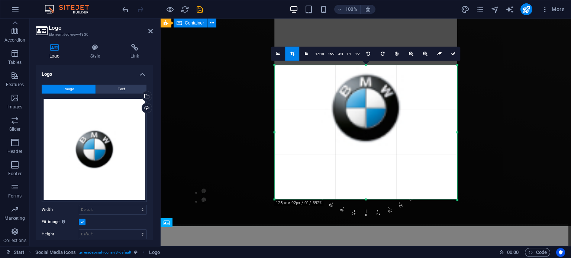
drag, startPoint x: 276, startPoint y: 41, endPoint x: 320, endPoint y: 89, distance: 65.2
click at [320, 89] on div "180 170 160 150 140 130 120 110 100 90 80 70 60 50 40 30 20 10 0 -10 -20 -30 -4…" at bounding box center [366, 132] width 182 height 135
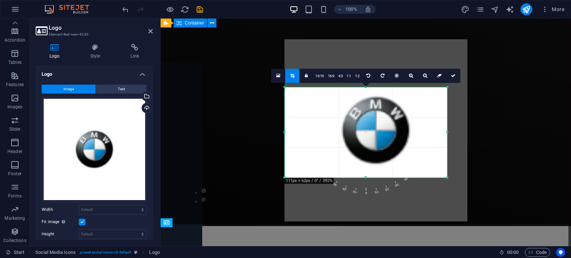
drag, startPoint x: 457, startPoint y: 198, endPoint x: 437, endPoint y: 154, distance: 48.2
click at [437, 154] on div "180 170 160 150 140 130 120 110 100 90 80 70 60 50 40 30 20 10 0 -10 -20 -30 -4…" at bounding box center [366, 132] width 162 height 91
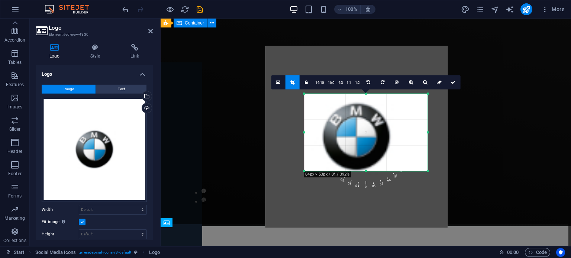
drag, startPoint x: 284, startPoint y: 178, endPoint x: 323, endPoint y: 165, distance: 41.1
click at [323, 165] on div "180 170 160 150 140 130 120 110 100 90 80 70 60 50 40 30 20 10 0 -10 -20 -30 -4…" at bounding box center [365, 133] width 123 height 78
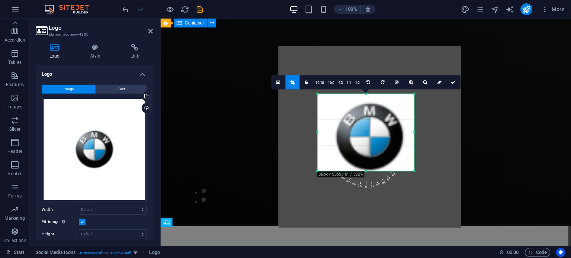
drag, startPoint x: 427, startPoint y: 134, endPoint x: 400, endPoint y: 137, distance: 26.9
click at [400, 137] on div "180 170 160 150 140 130 120 110 100 90 80 70 60 50 40 30 20 10 0 -10 -20 -30 -4…" at bounding box center [365, 133] width 97 height 78
click at [364, 93] on div at bounding box center [365, 93] width 97 height 3
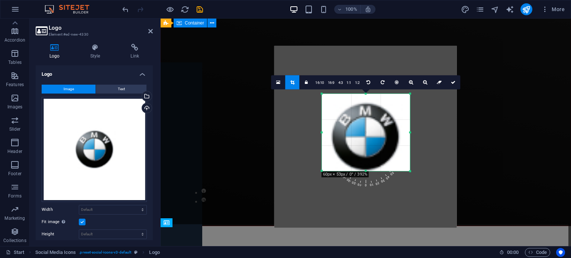
drag, startPoint x: 317, startPoint y: 132, endPoint x: 326, endPoint y: 132, distance: 8.5
click at [326, 132] on div "180 170 160 150 140 130 120 110 100 90 80 70 60 50 40 30 20 10 0 -10 -20 -30 -4…" at bounding box center [366, 133] width 88 height 78
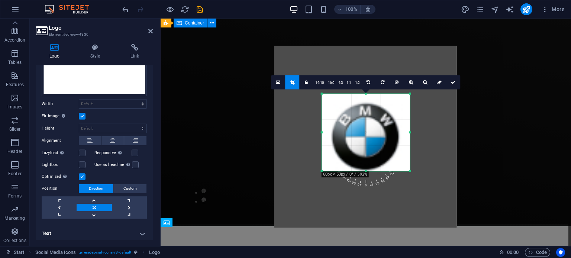
scroll to position [0, 0]
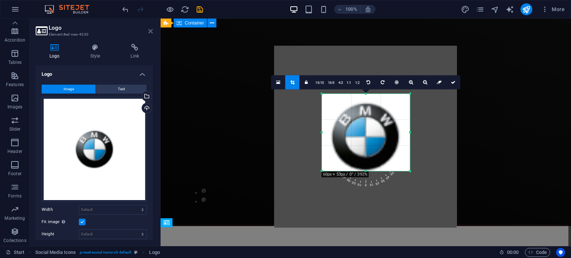
click at [151, 32] on icon at bounding box center [150, 31] width 4 height 6
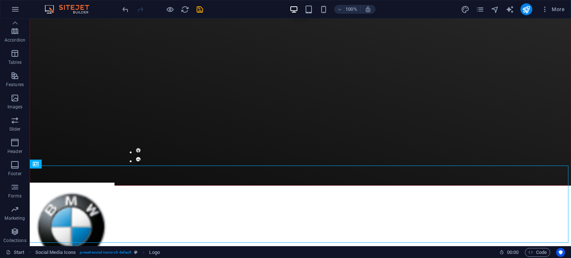
scroll to position [64, 0]
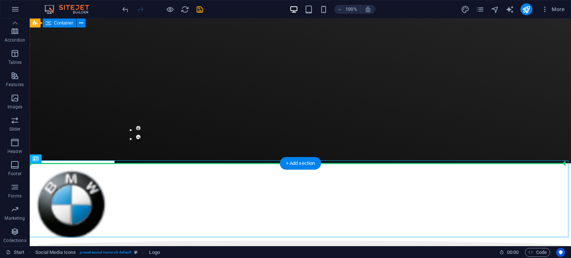
drag, startPoint x: 100, startPoint y: 178, endPoint x: 101, endPoint y: 143, distance: 34.6
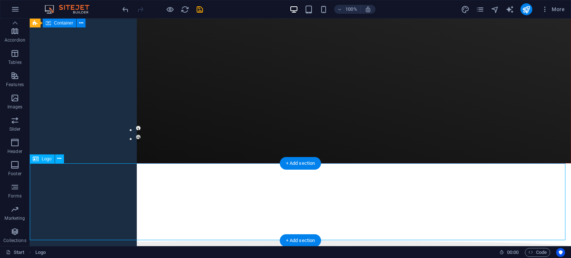
click at [85, 186] on div at bounding box center [300, 202] width 541 height 77
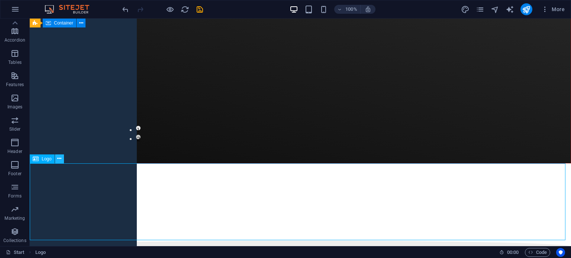
click at [60, 159] on icon at bounding box center [59, 159] width 4 height 8
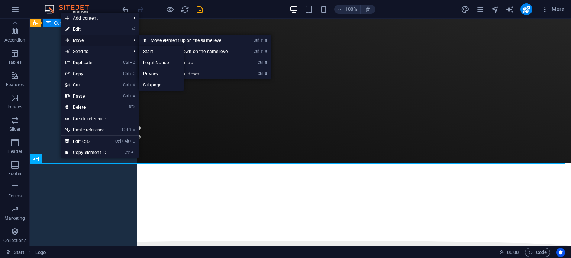
click at [94, 43] on span "Move" at bounding box center [94, 40] width 67 height 11
click at [177, 62] on link "Ctrl ⬆ Move the element up" at bounding box center [191, 62] width 105 height 11
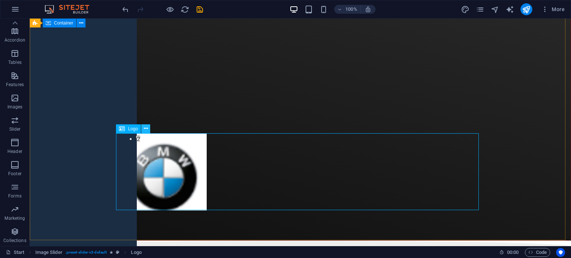
click at [146, 131] on icon at bounding box center [146, 129] width 4 height 8
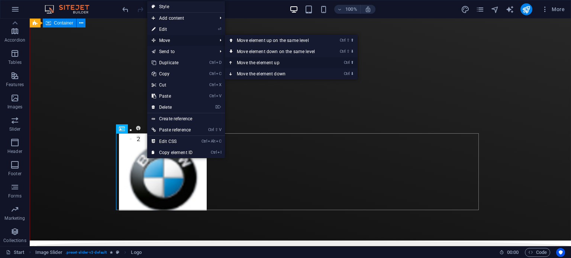
click at [272, 62] on link "Ctrl ⬆ Move the element up" at bounding box center [277, 62] width 105 height 11
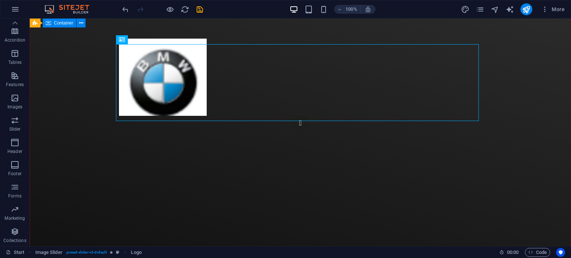
scroll to position [0, 0]
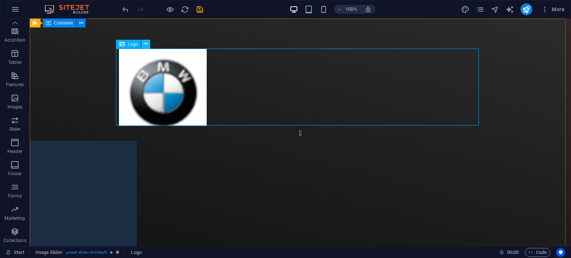
click at [145, 43] on icon at bounding box center [146, 44] width 4 height 8
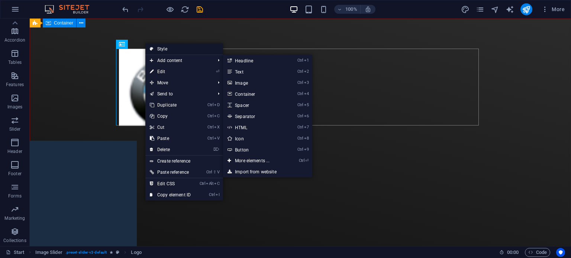
click at [168, 47] on link "Style" at bounding box center [184, 48] width 78 height 11
select select "rem"
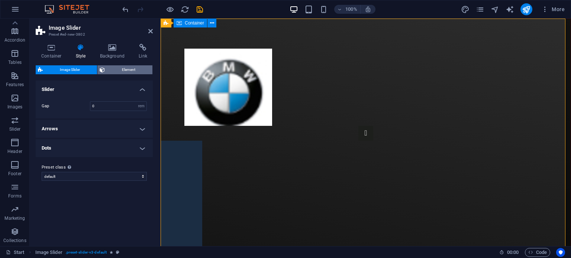
click at [139, 69] on span "Element" at bounding box center [128, 69] width 43 height 9
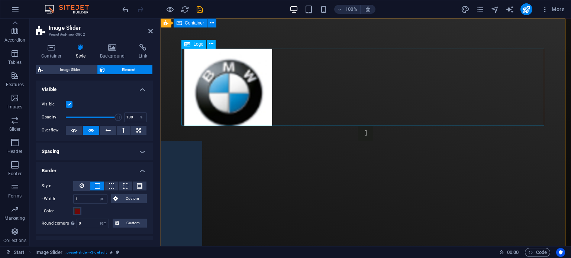
click at [204, 66] on div "Image Slider" at bounding box center [365, 87] width 363 height 77
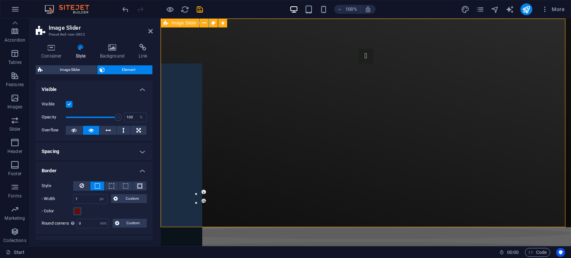
click at [185, 40] on div "1 2" at bounding box center [366, 123] width 410 height 209
click at [177, 35] on div "1 2" at bounding box center [366, 123] width 410 height 209
click at [152, 30] on icon at bounding box center [150, 31] width 4 height 6
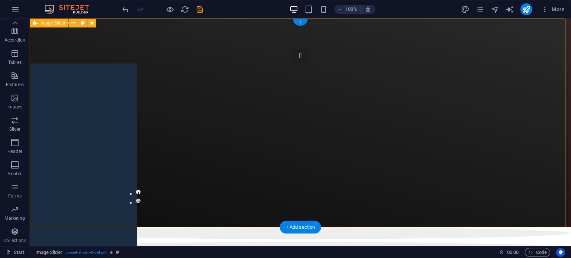
click at [177, 31] on div "1 2" at bounding box center [300, 123] width 541 height 209
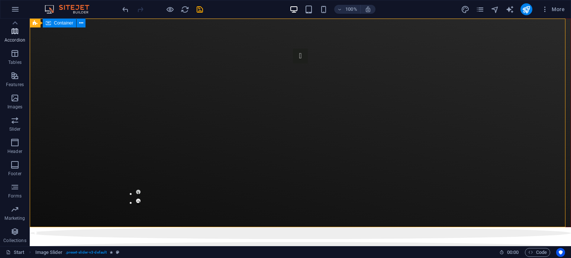
click at [11, 36] on span "Accordion" at bounding box center [15, 36] width 30 height 18
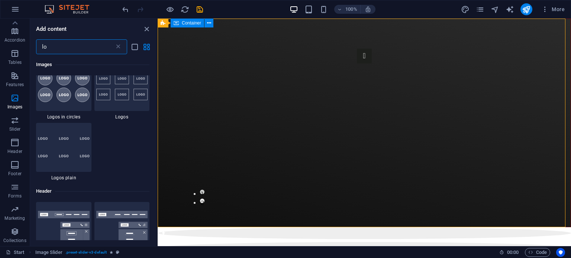
scroll to position [552, 0]
type input "lo"
click at [14, 34] on icon "button" at bounding box center [14, 31] width 9 height 9
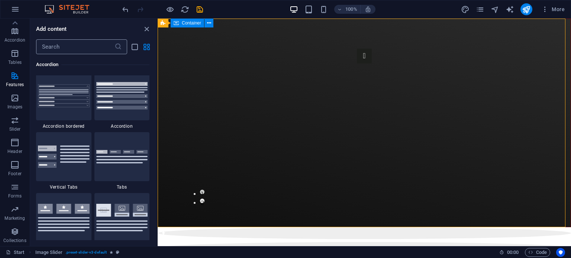
scroll to position [2373, 0]
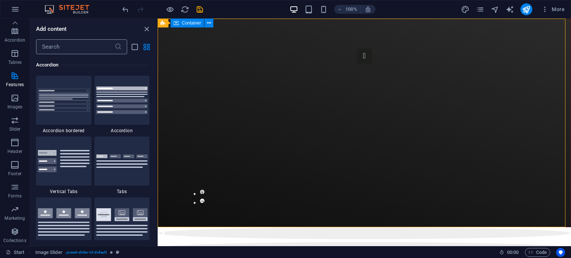
click at [76, 51] on input "text" at bounding box center [75, 46] width 78 height 15
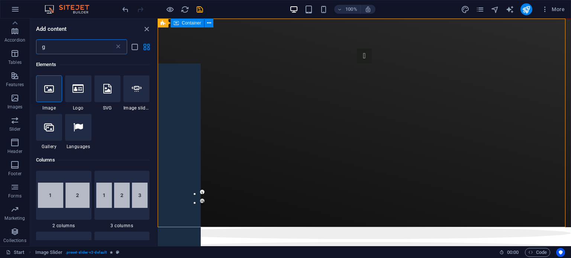
scroll to position [0, 0]
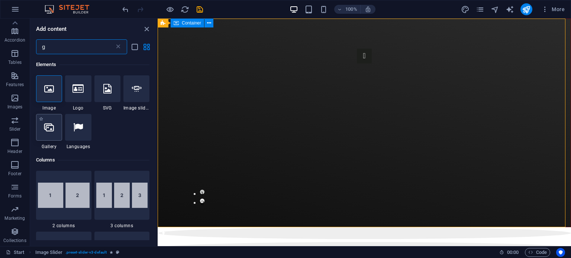
type input "g"
click at [42, 130] on div at bounding box center [49, 127] width 26 height 27
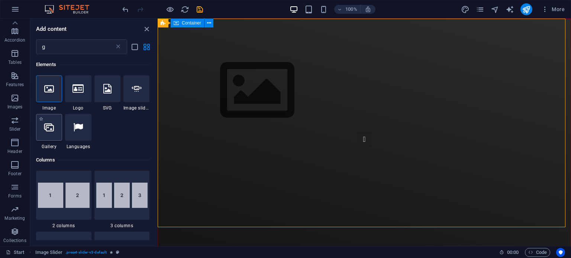
select select "4"
select select "%"
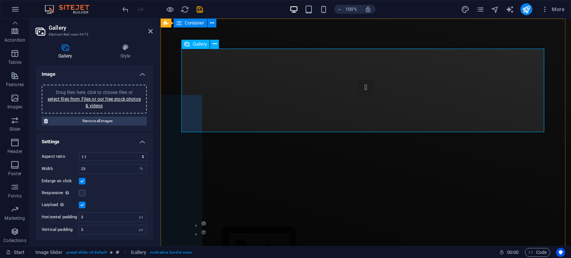
scroll to position [82, 0]
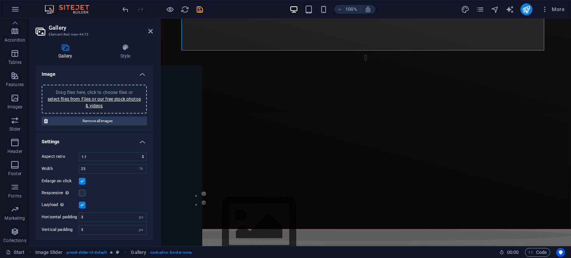
drag, startPoint x: 269, startPoint y: 109, endPoint x: 294, endPoint y: 251, distance: 144.4
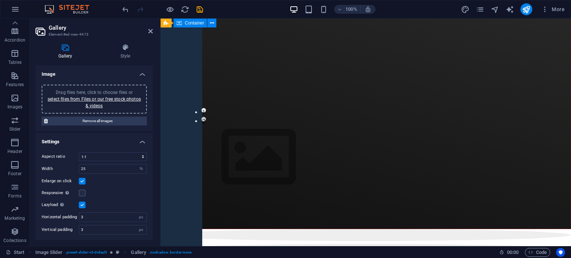
scroll to position [0, 0]
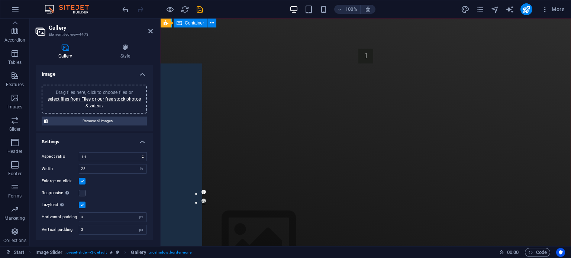
drag, startPoint x: 355, startPoint y: 40, endPoint x: 358, endPoint y: 145, distance: 105.6
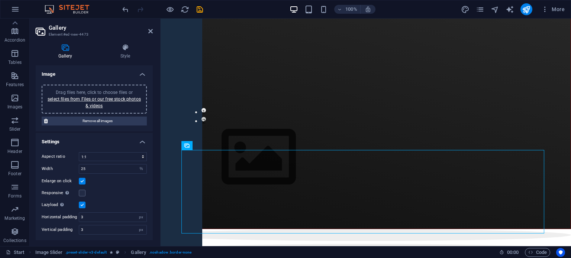
scroll to position [85, 0]
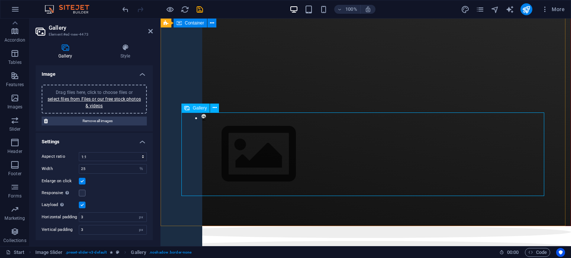
click at [416, 159] on div "Image Slider" at bounding box center [365, 155] width 363 height 84
click at [296, 162] on img "Image Slider" at bounding box center [258, 155] width 149 height 84
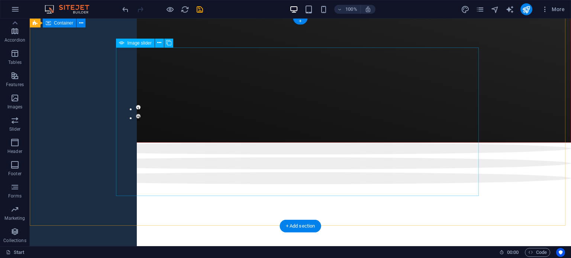
scroll to position [1, 0]
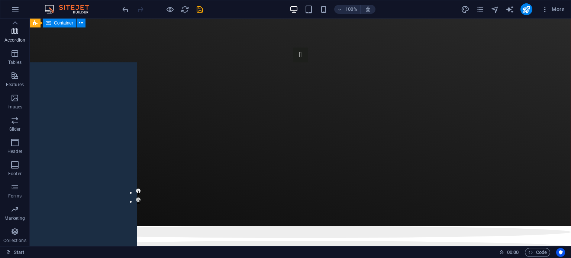
click at [14, 33] on icon "button" at bounding box center [14, 31] width 9 height 9
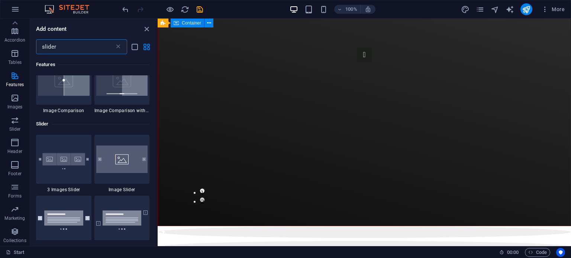
scroll to position [77, 0]
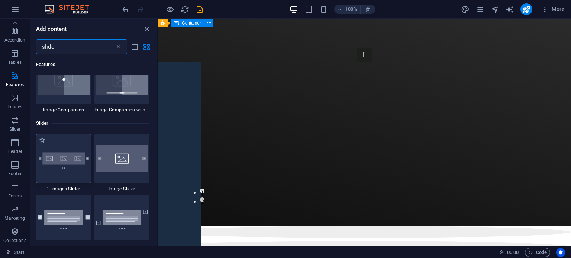
type input "slider"
click at [71, 153] on img at bounding box center [64, 159] width 52 height 34
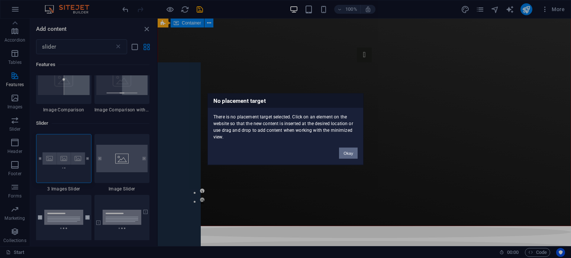
click at [343, 151] on button "Okay" at bounding box center [348, 153] width 19 height 11
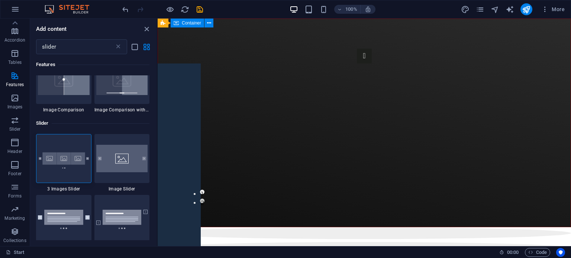
scroll to position [1, 0]
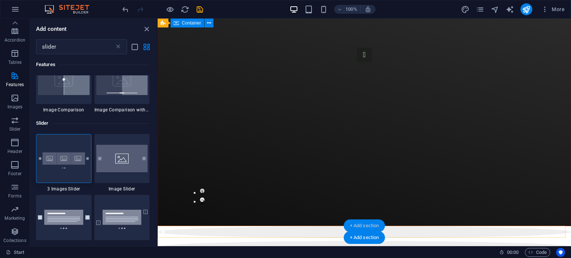
click at [375, 225] on div "+ Add section" at bounding box center [364, 226] width 41 height 13
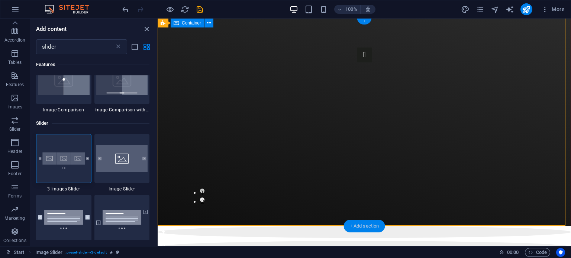
click at [364, 227] on div "+ Add section" at bounding box center [364, 226] width 41 height 13
click at [81, 169] on img at bounding box center [64, 159] width 52 height 34
click at [158, 169] on div "Drag and drop a file to add it Container Preset Form H2 Container Container Pre…" at bounding box center [364, 133] width 413 height 228
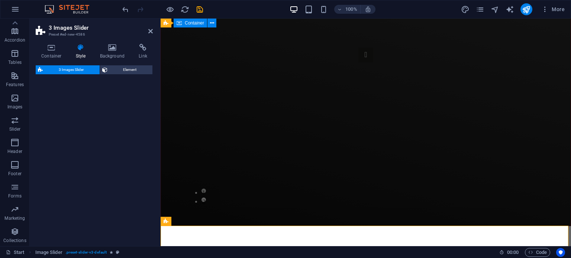
select select "rem"
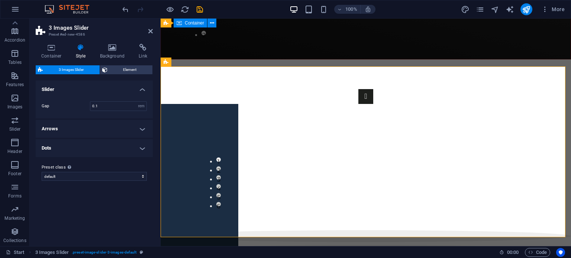
scroll to position [172, 0]
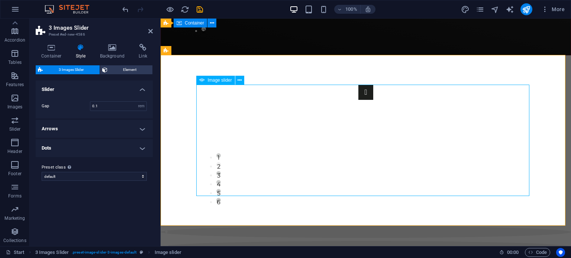
click at [454, 212] on div "1 2 3 4 5 6" at bounding box center [366, 140] width 410 height 171
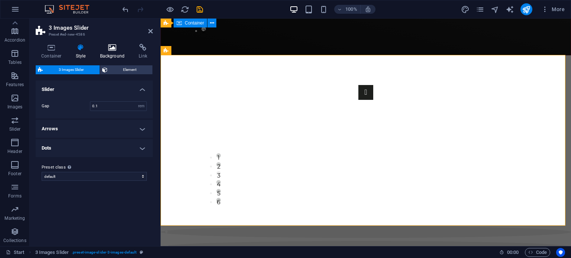
click at [116, 55] on h4 "Background" at bounding box center [113, 52] width 39 height 16
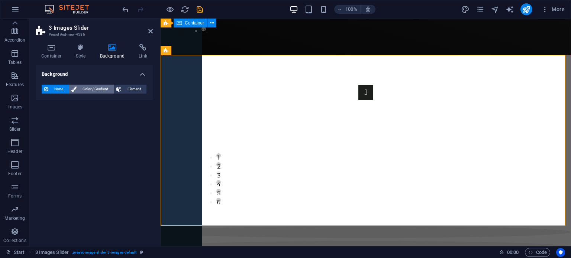
click at [78, 85] on button "Color / Gradient" at bounding box center [91, 89] width 45 height 9
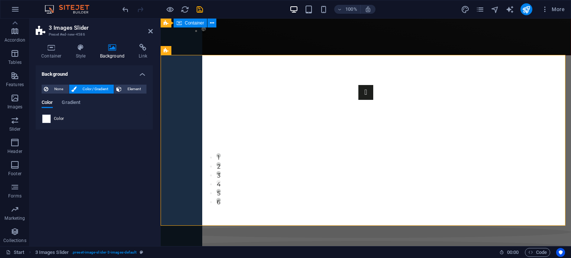
click at [50, 117] on span at bounding box center [46, 119] width 8 height 8
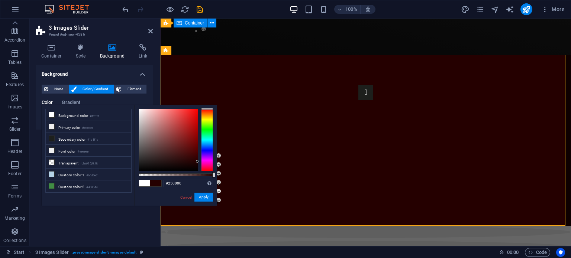
drag, startPoint x: 144, startPoint y: 143, endPoint x: 208, endPoint y: 162, distance: 66.6
click at [208, 162] on div at bounding box center [176, 140] width 74 height 62
click at [49, 150] on icon at bounding box center [51, 150] width 5 height 5
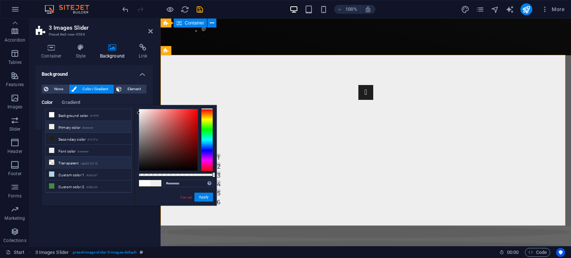
click at [51, 160] on icon at bounding box center [51, 162] width 5 height 5
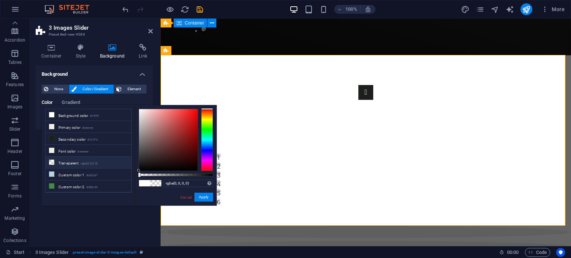
click at [51, 160] on icon at bounding box center [51, 162] width 5 height 5
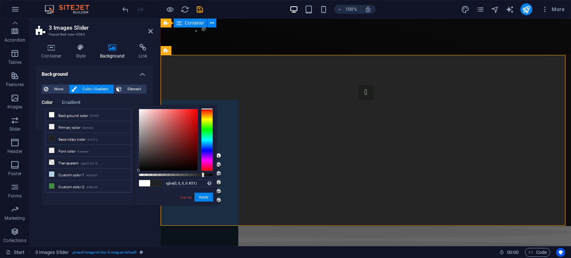
drag, startPoint x: 172, startPoint y: 175, endPoint x: 202, endPoint y: 175, distance: 29.4
click at [202, 175] on div at bounding box center [176, 175] width 74 height 3
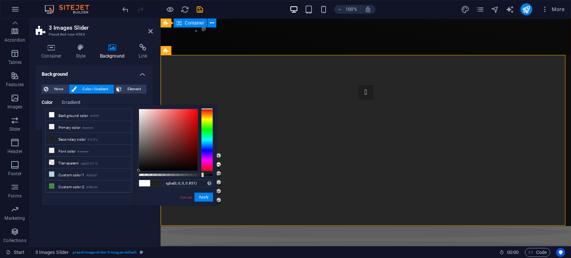
click at [142, 181] on span at bounding box center [144, 183] width 11 height 6
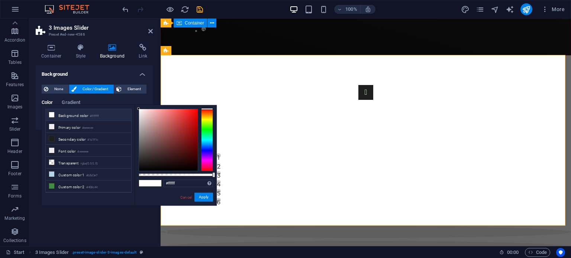
click at [142, 181] on span at bounding box center [144, 183] width 11 height 6
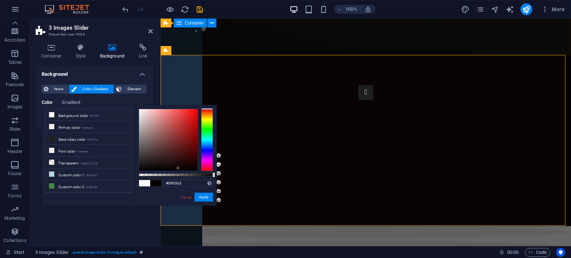
click at [178, 168] on div at bounding box center [168, 140] width 59 height 62
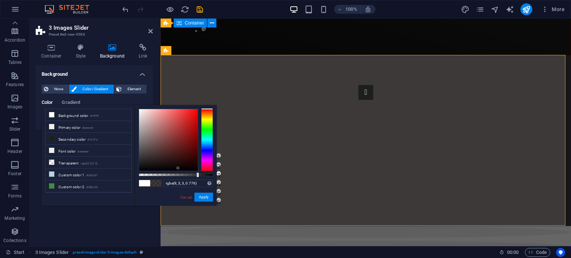
drag, startPoint x: 211, startPoint y: 174, endPoint x: 196, endPoint y: 174, distance: 14.9
click at [196, 174] on div at bounding box center [176, 175] width 74 height 3
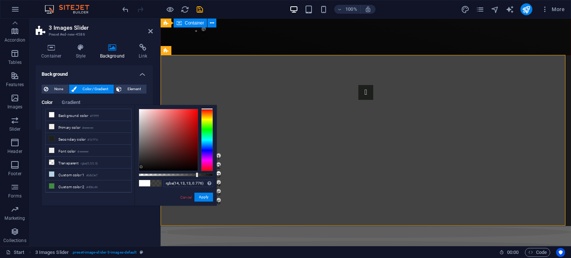
drag, startPoint x: 141, startPoint y: 162, endPoint x: 141, endPoint y: 167, distance: 4.8
click at [141, 167] on div at bounding box center [168, 140] width 59 height 62
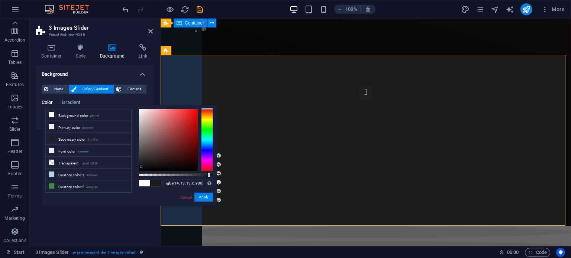
drag, startPoint x: 198, startPoint y: 174, endPoint x: 208, endPoint y: 174, distance: 9.7
click at [208, 174] on div at bounding box center [176, 175] width 74 height 3
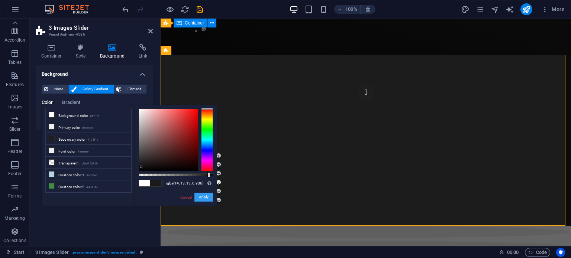
click at [202, 197] on button "Apply" at bounding box center [203, 197] width 19 height 9
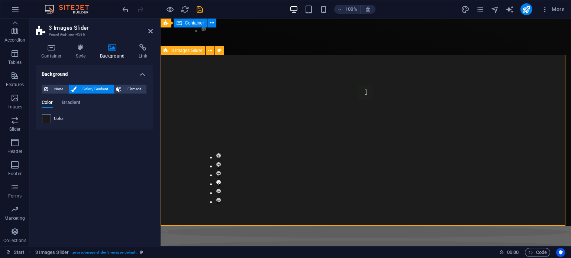
click at [192, 192] on div "1 2 3 4 5 6" at bounding box center [366, 140] width 410 height 171
click at [72, 101] on span "Gradient" at bounding box center [71, 103] width 19 height 10
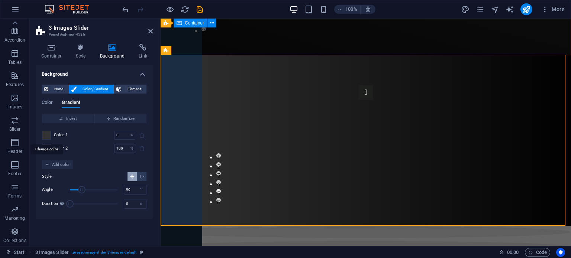
click at [48, 136] on span at bounding box center [46, 135] width 8 height 8
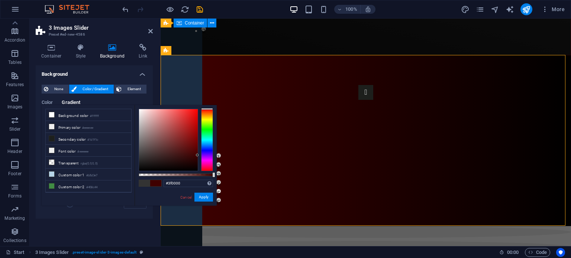
type input "#3d0000"
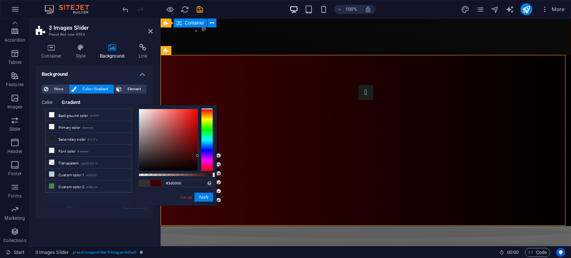
drag, startPoint x: 156, startPoint y: 151, endPoint x: 208, endPoint y: 156, distance: 51.6
click at [208, 156] on div at bounding box center [176, 140] width 74 height 62
click at [206, 198] on button "Apply" at bounding box center [203, 197] width 19 height 9
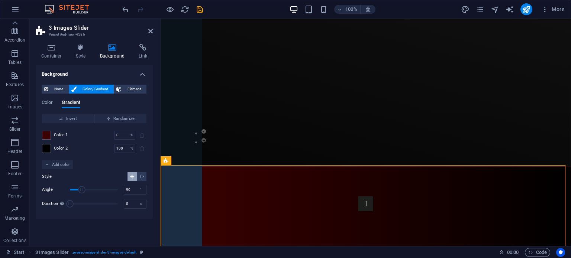
scroll to position [62, 0]
click at [531, 147] on div "1 2" at bounding box center [366, 61] width 410 height 209
select select "px"
select select "rem"
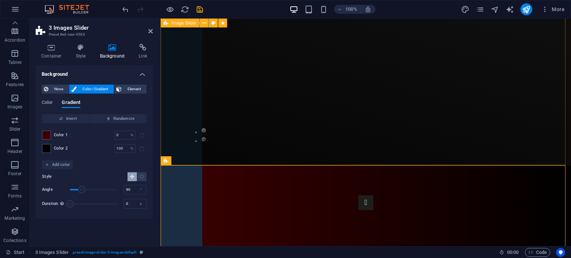
select select "shrink"
select select "s"
select select "scroll"
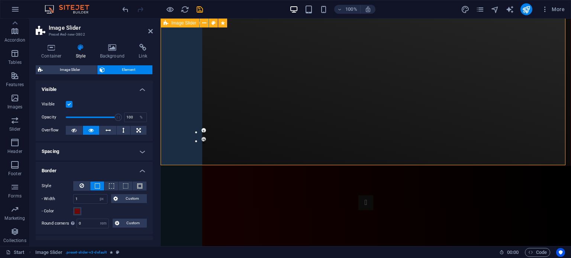
click at [531, 147] on div "1 2" at bounding box center [366, 61] width 410 height 209
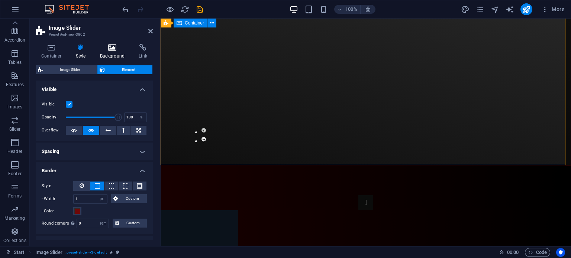
click at [111, 49] on icon at bounding box center [112, 47] width 36 height 7
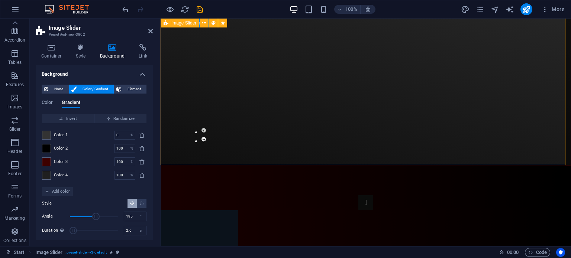
click at [188, 146] on div "1 2" at bounding box center [366, 61] width 410 height 209
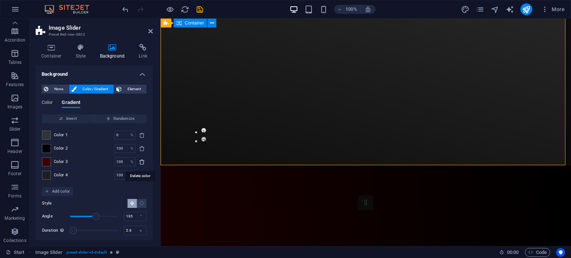
click at [141, 162] on icon "delete" at bounding box center [142, 162] width 6 height 6
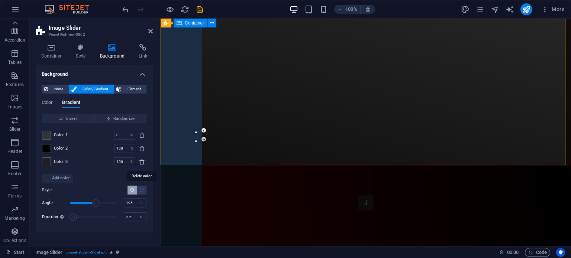
click at [141, 162] on icon "delete" at bounding box center [142, 162] width 6 height 6
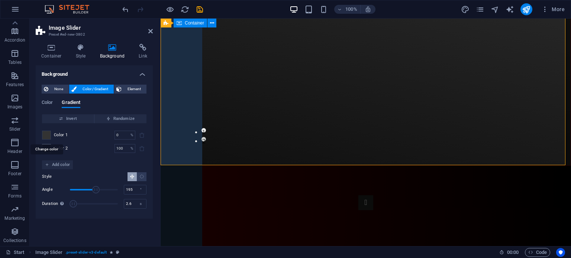
click at [47, 133] on span at bounding box center [46, 135] width 8 height 8
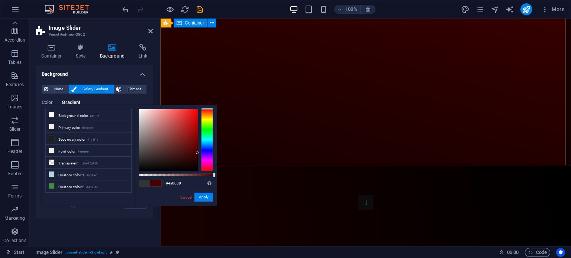
drag, startPoint x: 162, startPoint y: 141, endPoint x: 216, endPoint y: 153, distance: 55.2
click at [216, 153] on div "#4a0000 Supported formats #0852ed rgb(8, 82, 237) rgba(8, 82, 237, 90%) hsv(221…" at bounding box center [176, 209] width 82 height 208
click at [147, 182] on span at bounding box center [144, 183] width 11 height 6
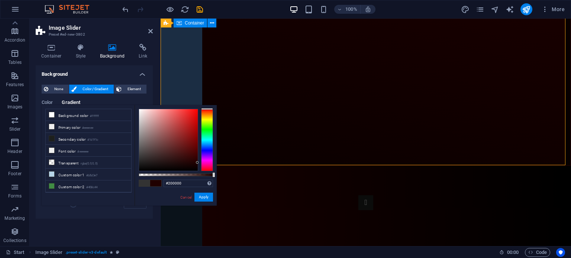
drag, startPoint x: 148, startPoint y: 162, endPoint x: 200, endPoint y: 163, distance: 52.0
click at [200, 163] on div at bounding box center [176, 140] width 74 height 62
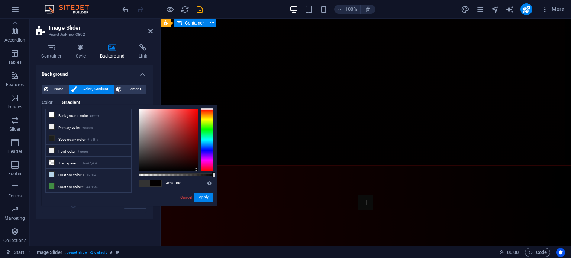
drag, startPoint x: 196, startPoint y: 162, endPoint x: 196, endPoint y: 170, distance: 8.2
click at [196, 170] on div at bounding box center [196, 169] width 3 height 3
click at [204, 195] on button "Apply" at bounding box center [203, 197] width 19 height 9
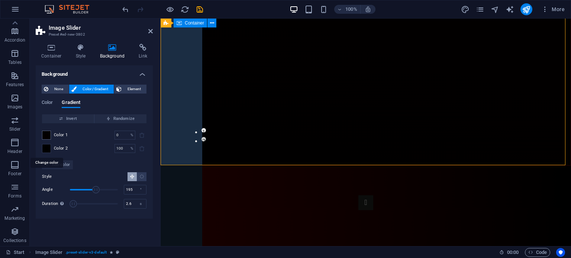
click at [49, 148] on span at bounding box center [46, 149] width 8 height 8
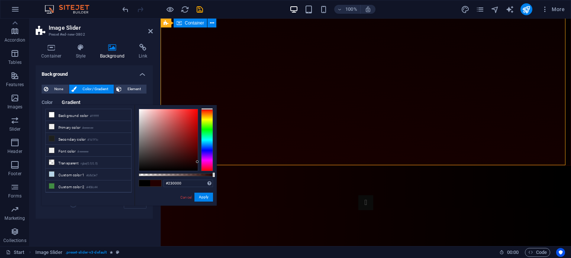
drag, startPoint x: 166, startPoint y: 154, endPoint x: 209, endPoint y: 162, distance: 43.4
click at [209, 162] on div at bounding box center [176, 140] width 74 height 62
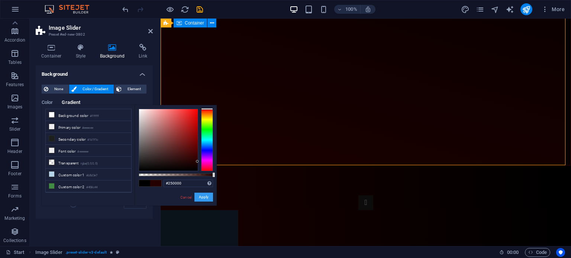
click at [204, 199] on button "Apply" at bounding box center [203, 197] width 19 height 9
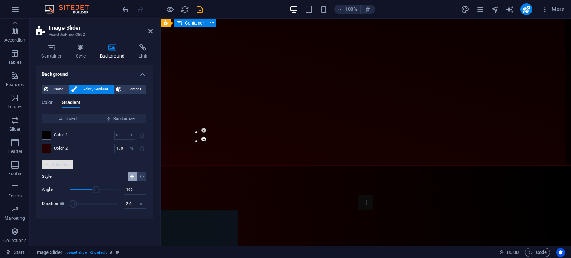
click at [64, 161] on span "Add color" at bounding box center [57, 165] width 25 height 9
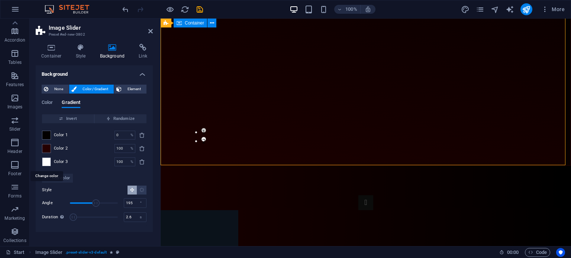
click at [48, 160] on span at bounding box center [46, 162] width 8 height 8
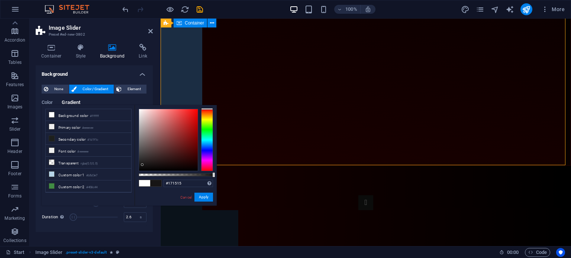
type input "#151414"
drag, startPoint x: 145, startPoint y: 159, endPoint x: 142, endPoint y: 165, distance: 7.1
click at [142, 165] on div at bounding box center [168, 140] width 59 height 62
click at [198, 200] on button "Apply" at bounding box center [203, 197] width 19 height 9
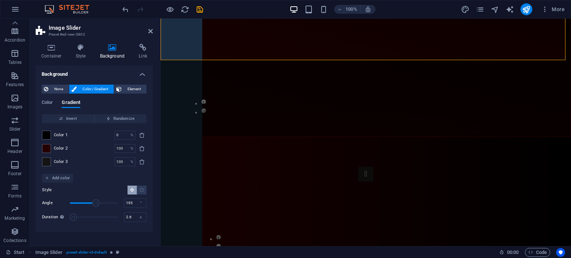
scroll to position [172, 0]
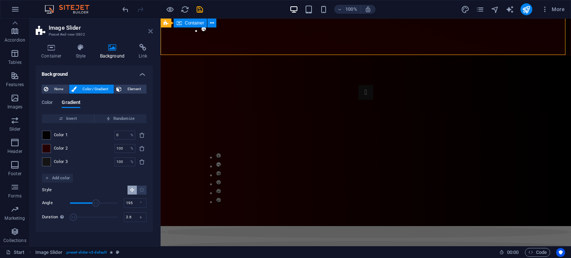
click at [149, 30] on icon at bounding box center [150, 31] width 4 height 6
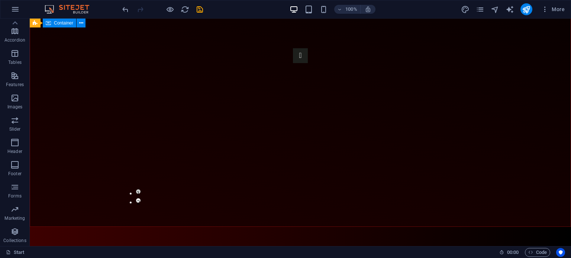
scroll to position [0, 0]
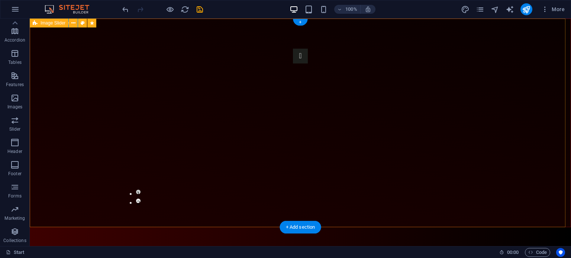
click at [178, 34] on div "1 2" at bounding box center [300, 123] width 541 height 209
click at [299, 23] on div "+" at bounding box center [300, 22] width 14 height 7
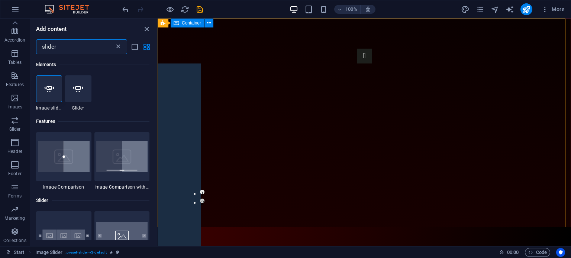
click at [115, 47] on icon at bounding box center [117, 46] width 7 height 7
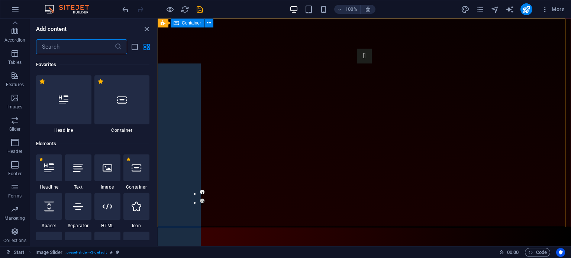
click at [88, 50] on input "text" at bounding box center [75, 46] width 78 height 15
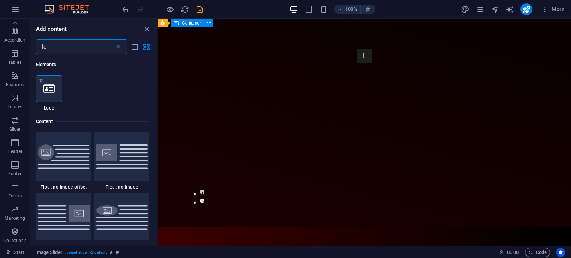
type input "lo"
click at [50, 87] on icon at bounding box center [48, 89] width 11 height 10
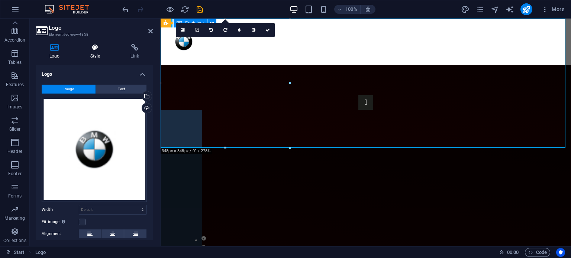
click at [91, 56] on h4 "Style" at bounding box center [97, 52] width 41 height 16
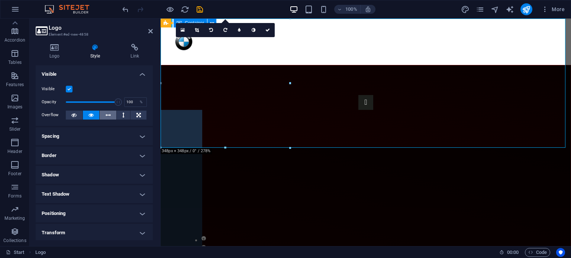
click at [104, 116] on button at bounding box center [108, 115] width 17 height 9
click at [120, 116] on button at bounding box center [124, 115] width 14 height 9
click at [93, 118] on button at bounding box center [91, 115] width 17 height 9
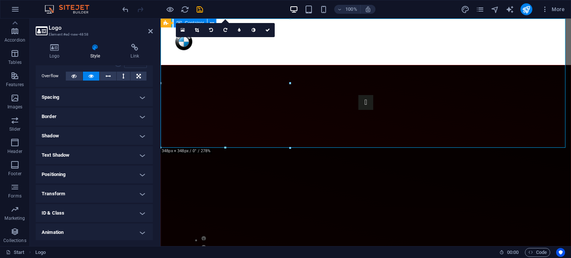
scroll to position [59, 0]
click at [125, 160] on h4 "Positioning" at bounding box center [94, 155] width 117 height 18
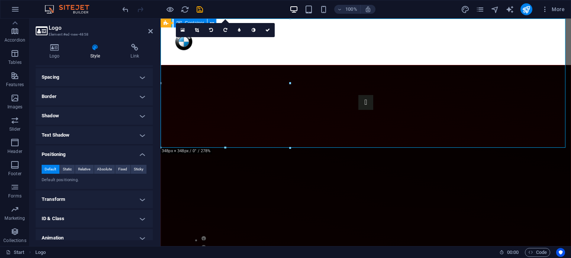
click at [125, 160] on div "Default Static Relative Absolute Fixed Sticky Z-Index Sets the order of the ele…" at bounding box center [94, 174] width 117 height 30
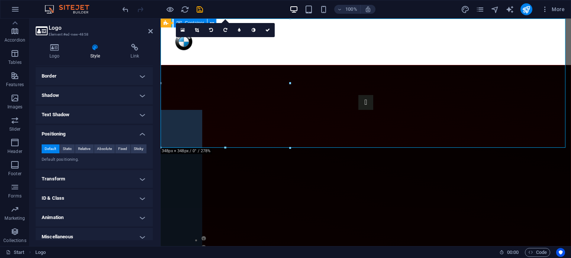
scroll to position [85, 0]
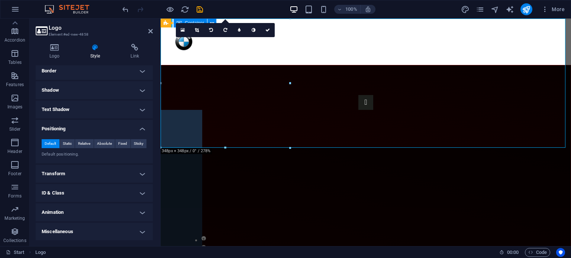
click at [134, 232] on h4 "Miscellaneous" at bounding box center [94, 232] width 117 height 18
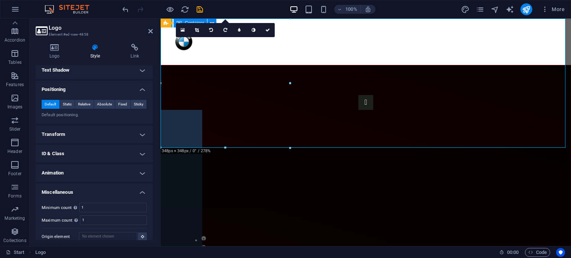
scroll to position [131, 0]
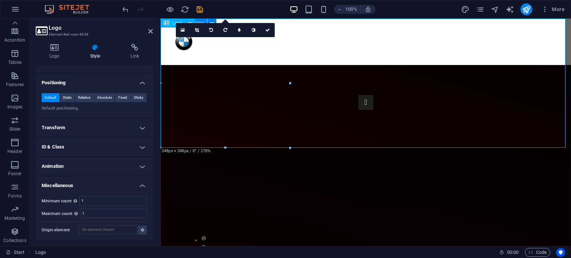
click at [277, 61] on div at bounding box center [366, 42] width 410 height 46
click at [209, 54] on div at bounding box center [366, 42] width 410 height 46
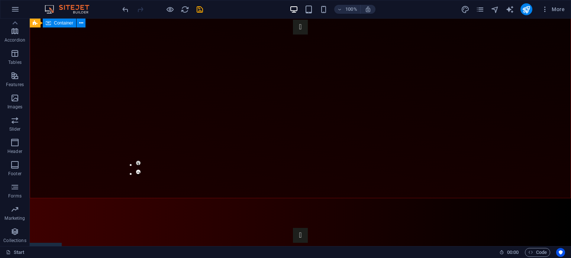
scroll to position [0, 0]
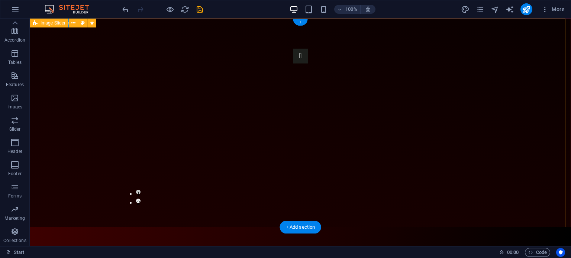
click at [65, 46] on div "1 2" at bounding box center [300, 123] width 541 height 209
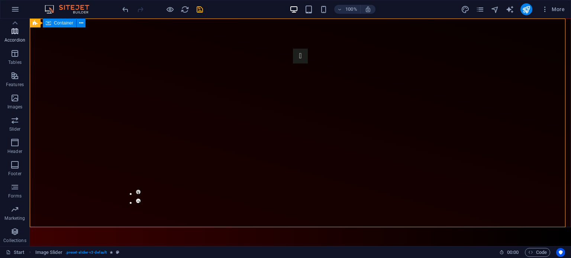
click at [19, 33] on icon "button" at bounding box center [14, 31] width 9 height 9
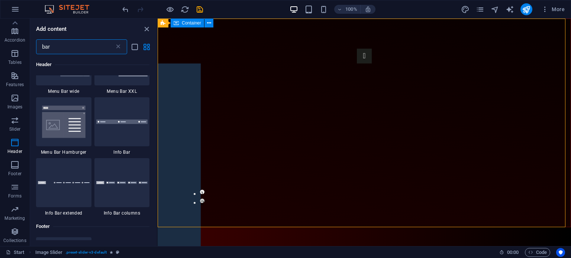
scroll to position [366, 0]
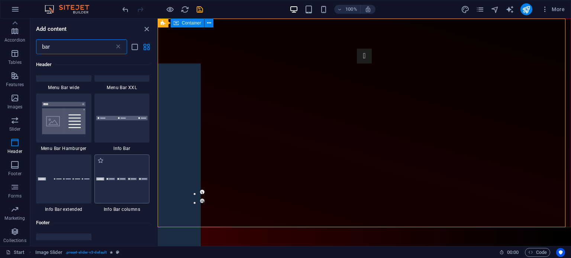
type input "bar"
click at [135, 191] on div at bounding box center [121, 179] width 55 height 49
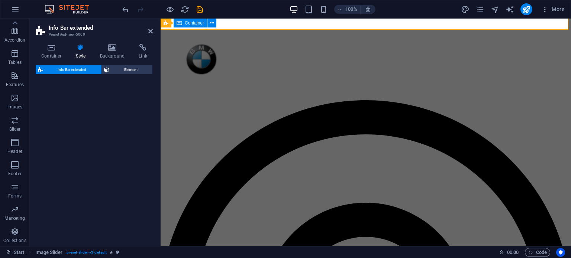
scroll to position [258, 0]
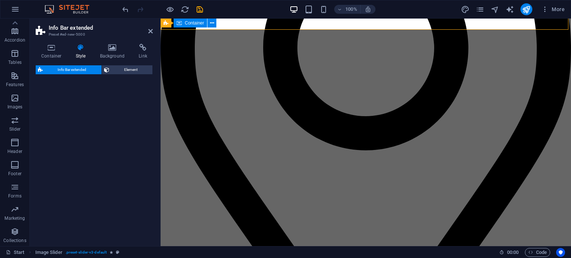
select select "rem"
select select "preset-info-bar-extended-equal-columns"
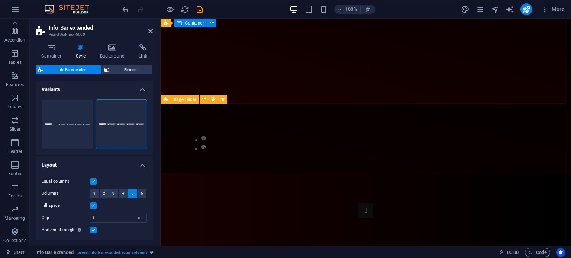
scroll to position [0, 0]
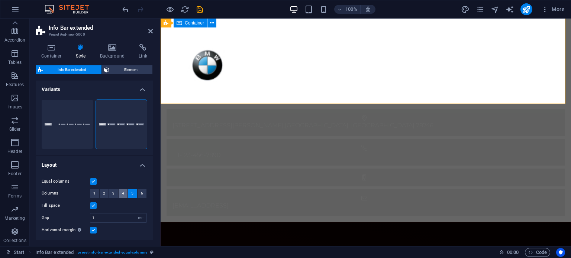
click at [122, 192] on span "4" at bounding box center [123, 193] width 2 height 9
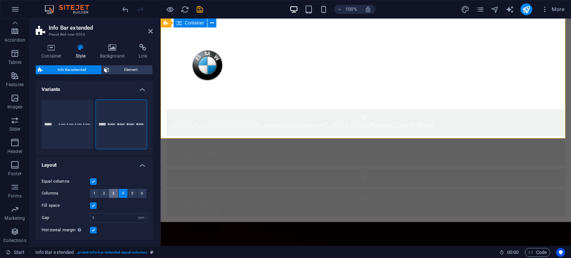
click at [113, 194] on span "3" at bounding box center [113, 193] width 2 height 9
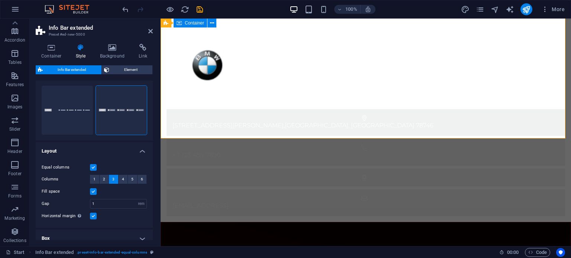
scroll to position [21, 0]
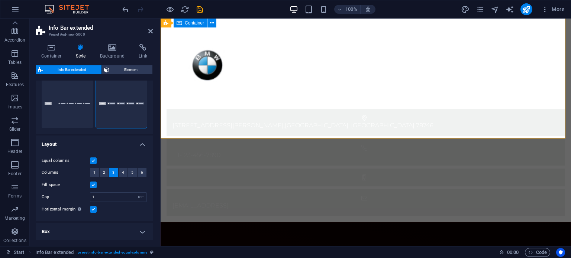
click at [93, 210] on label at bounding box center [93, 209] width 7 height 7
click at [0, 0] on input "Horizontal margin Only if the containers "Content width" is not set to "Default"" at bounding box center [0, 0] width 0 height 0
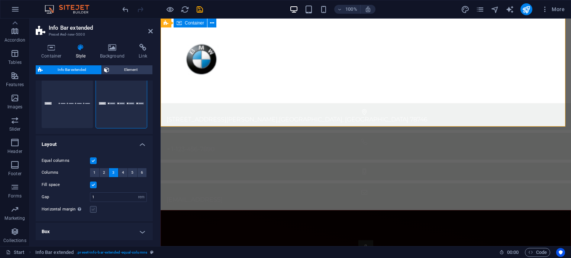
click at [93, 210] on label at bounding box center [93, 209] width 7 height 7
click at [0, 0] on input "Horizontal margin Only if the containers "Content width" is not set to "Default"" at bounding box center [0, 0] width 0 height 0
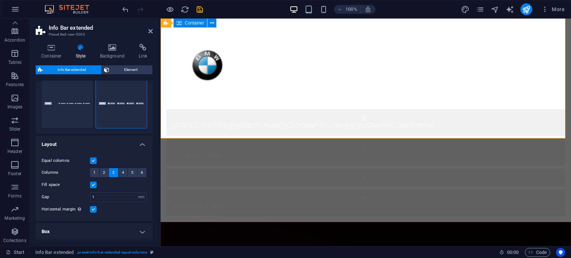
click at [93, 210] on label at bounding box center [93, 209] width 7 height 7
click at [0, 0] on input "Horizontal margin Only if the containers "Content width" is not set to "Default"" at bounding box center [0, 0] width 0 height 0
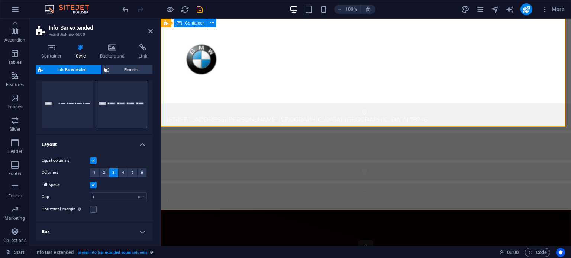
click at [93, 182] on label at bounding box center [93, 185] width 7 height 7
click at [0, 0] on input "Fill space" at bounding box center [0, 0] width 0 height 0
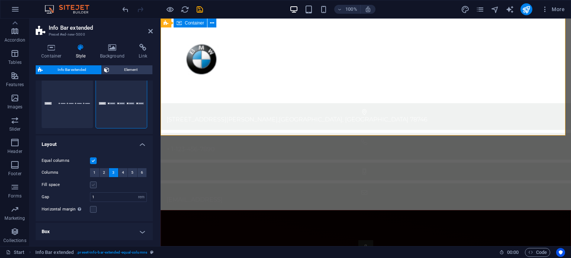
click at [93, 182] on label at bounding box center [93, 185] width 7 height 7
click at [0, 0] on input "Fill space" at bounding box center [0, 0] width 0 height 0
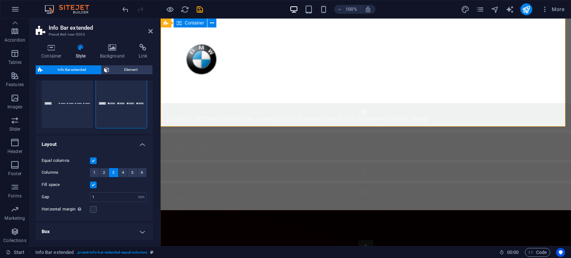
click at [93, 161] on label at bounding box center [93, 161] width 7 height 7
click at [0, 0] on input "Equal columns" at bounding box center [0, 0] width 0 height 0
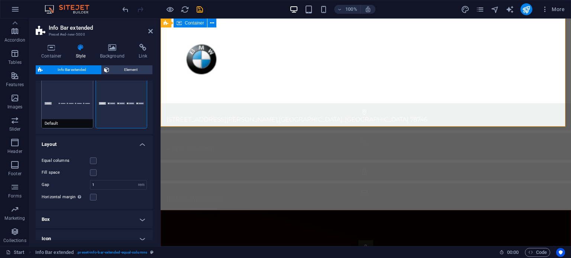
click at [77, 111] on button "Default" at bounding box center [67, 103] width 51 height 49
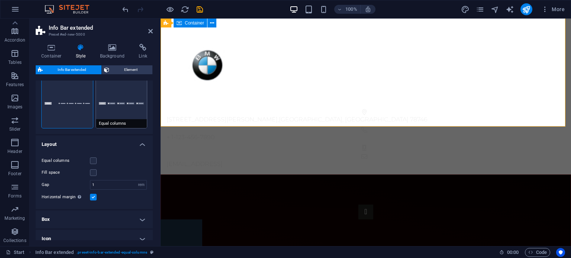
click at [132, 102] on button "Equal columns" at bounding box center [121, 103] width 51 height 49
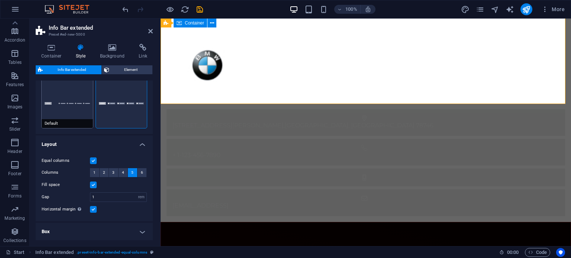
click at [65, 107] on button "Default" at bounding box center [67, 103] width 51 height 49
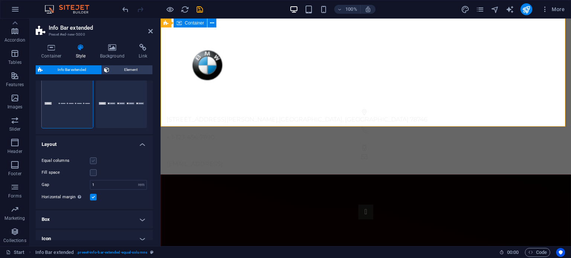
click at [93, 161] on label at bounding box center [93, 161] width 7 height 7
click at [0, 0] on input "Equal columns" at bounding box center [0, 0] width 0 height 0
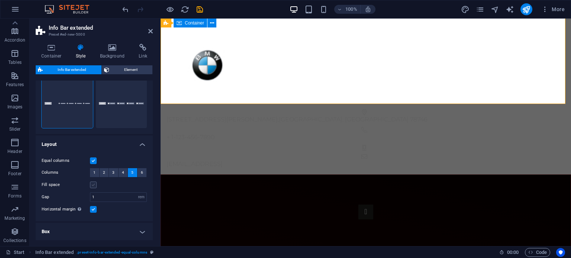
click at [95, 183] on label at bounding box center [93, 185] width 7 height 7
click at [0, 0] on input "Fill space" at bounding box center [0, 0] width 0 height 0
drag, startPoint x: 151, startPoint y: 160, endPoint x: 153, endPoint y: 195, distance: 35.4
click at [153, 195] on div "Container Style Background Link Size Height Default px rem % vh vw Min. height …" at bounding box center [94, 142] width 129 height 208
click at [141, 228] on h4 "Box" at bounding box center [94, 232] width 117 height 18
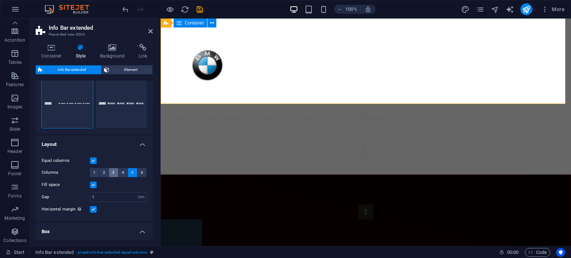
click at [113, 174] on span "3" at bounding box center [113, 172] width 2 height 9
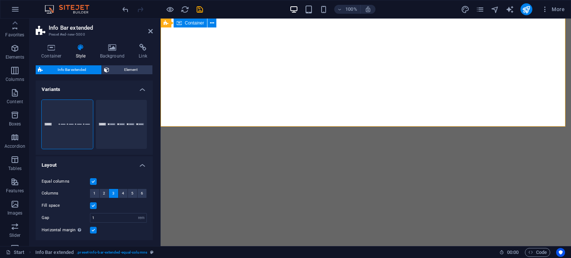
select select "rem"
select select "px"
select select "preset-info-bar-extended-equal-columns"
click at [151, 181] on div "Variants Default Equal columns Layout Equal columns Fill space Columns 1 2 3 4 …" at bounding box center [94, 161] width 117 height 160
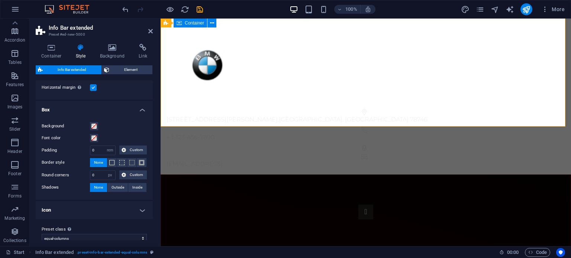
scroll to position [151, 0]
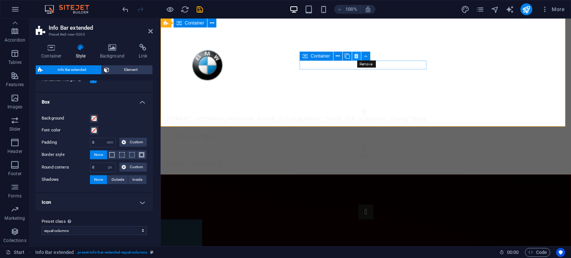
click at [354, 53] on icon at bounding box center [356, 56] width 4 height 8
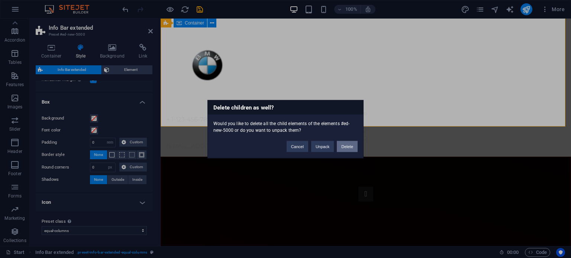
click at [342, 149] on button "Delete" at bounding box center [347, 146] width 21 height 11
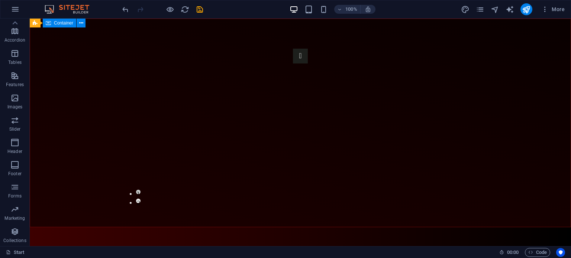
scroll to position [0, 0]
click at [301, 23] on div "+" at bounding box center [300, 22] width 14 height 7
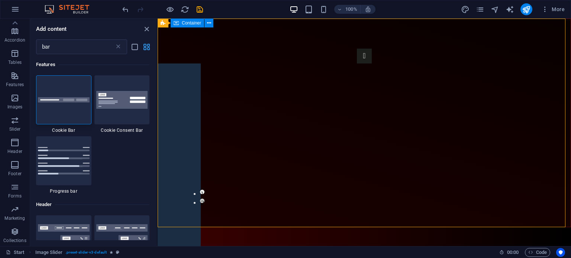
click at [145, 48] on icon "grid-view" at bounding box center [146, 47] width 9 height 9
click at [133, 49] on icon "list-view" at bounding box center [134, 47] width 9 height 9
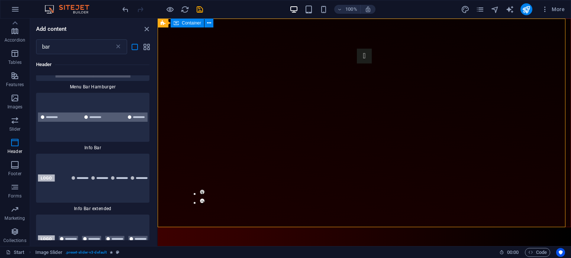
scroll to position [874, 0]
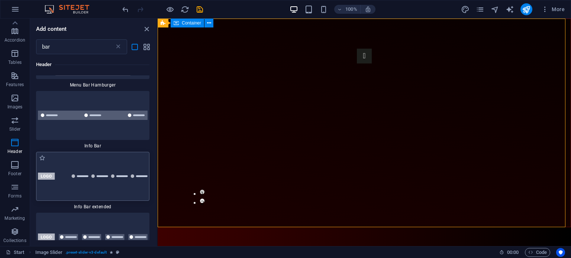
click at [110, 174] on img at bounding box center [93, 176] width 110 height 7
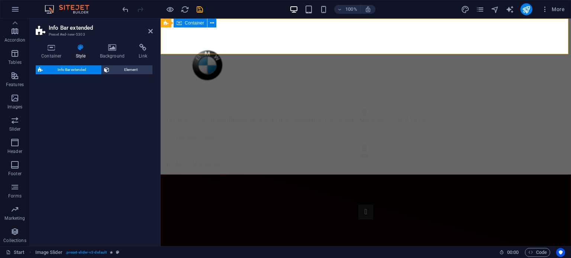
select select "rem"
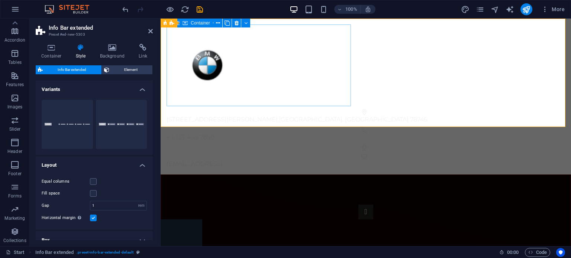
click at [343, 92] on div at bounding box center [365, 66] width 398 height 82
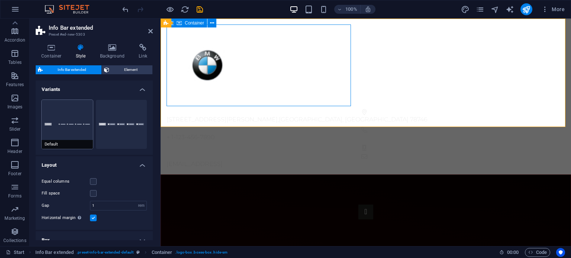
click at [73, 136] on button "Default" at bounding box center [67, 124] width 51 height 49
click at [132, 130] on button "Equal columns" at bounding box center [121, 124] width 51 height 49
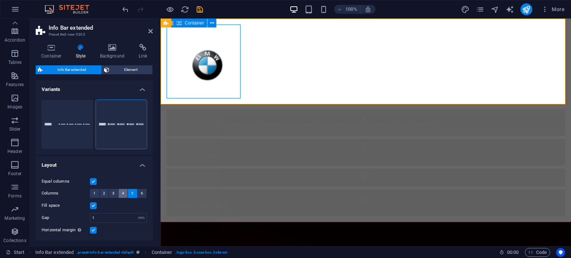
click at [120, 193] on button "4" at bounding box center [123, 193] width 9 height 9
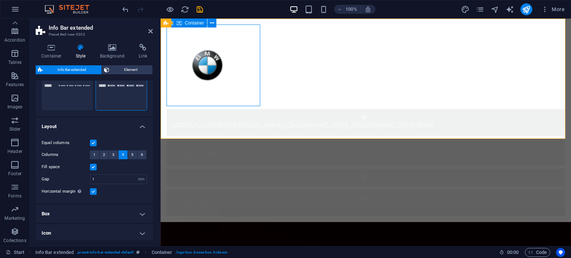
scroll to position [70, 0]
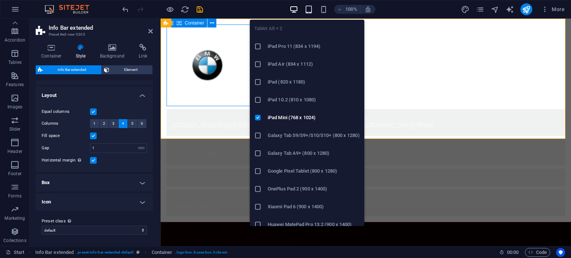
click at [310, 7] on icon "button" at bounding box center [308, 9] width 9 height 9
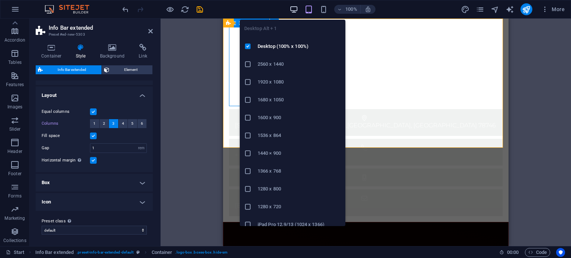
click at [290, 12] on icon "button" at bounding box center [294, 9] width 9 height 9
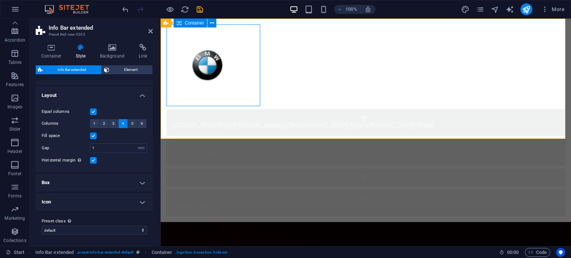
click at [123, 201] on h4 "Icon" at bounding box center [94, 202] width 117 height 18
click at [94, 219] on span at bounding box center [94, 219] width 6 height 6
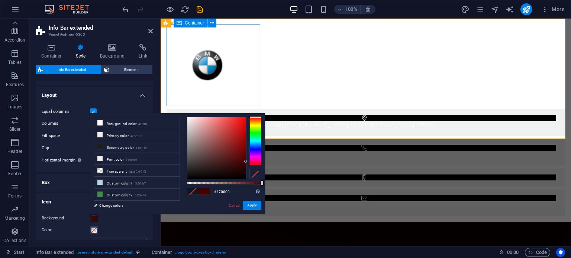
drag, startPoint x: 203, startPoint y: 168, endPoint x: 260, endPoint y: 162, distance: 57.5
click at [260, 162] on div at bounding box center [224, 148] width 74 height 62
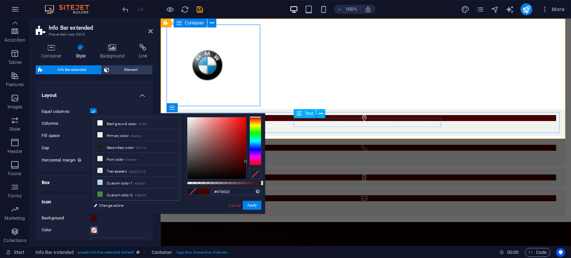
type input "#470000"
drag, startPoint x: 421, startPoint y: 180, endPoint x: 355, endPoint y: 93, distance: 109.3
click at [355, 93] on div "2131 William Barton Dr , Austin, TX 78746 + 1-123-456-7890 83971d5cbd14b60b3a46…" at bounding box center [366, 121] width 410 height 204
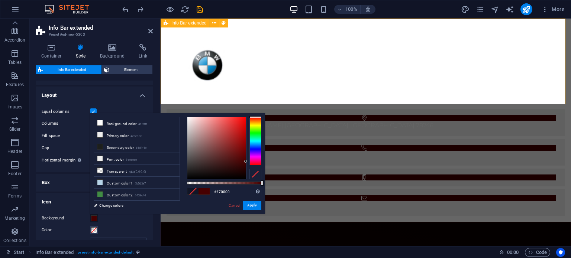
click at [355, 93] on div "2131 William Barton Dr , Austin, TX 78746 + 1-123-456-7890 83971d5cbd14b60b3a46…" at bounding box center [366, 121] width 410 height 204
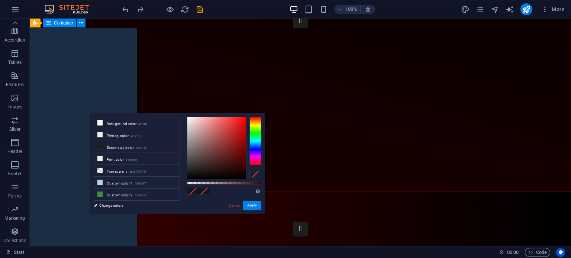
scroll to position [0, 0]
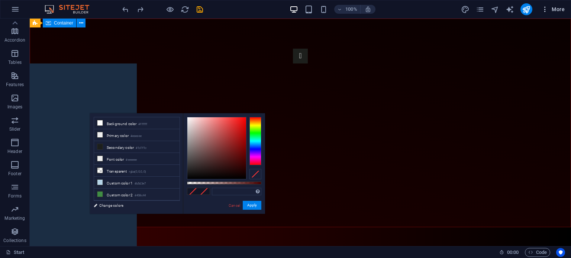
type input "#470000"
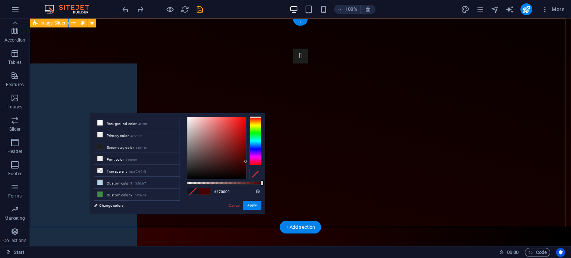
click at [88, 55] on div "1 2" at bounding box center [300, 123] width 541 height 209
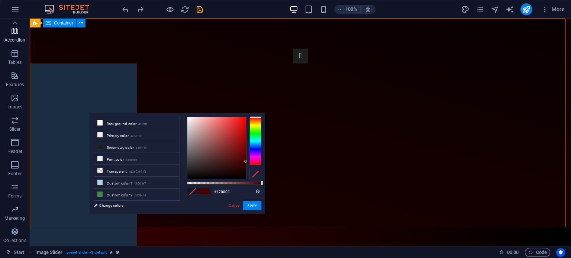
click at [20, 41] on p "Accordion" at bounding box center [14, 40] width 21 height 6
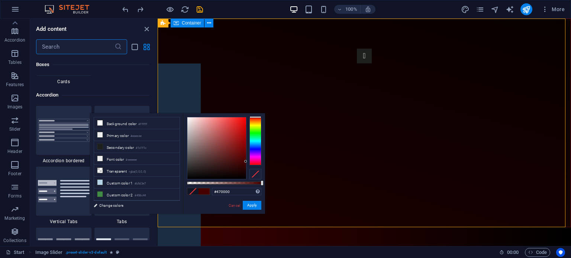
scroll to position [2373, 0]
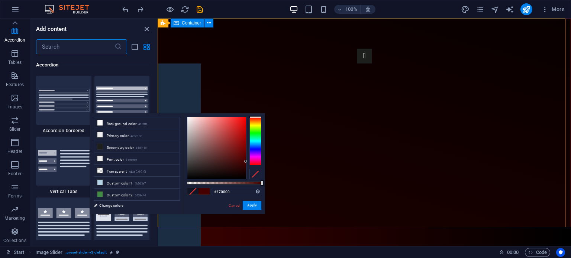
click at [59, 49] on input "text" at bounding box center [75, 46] width 78 height 15
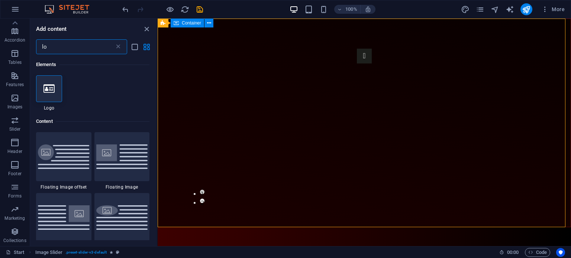
scroll to position [0, 0]
click at [133, 49] on icon "list-view" at bounding box center [134, 47] width 9 height 9
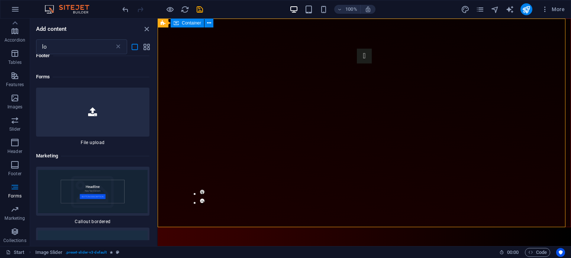
scroll to position [2382, 0]
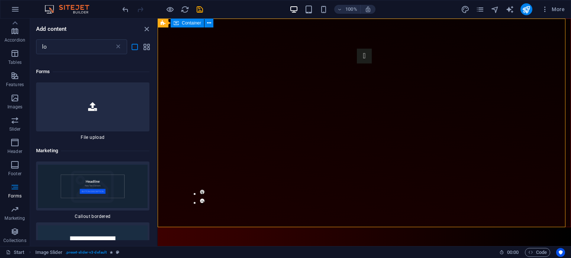
drag, startPoint x: 156, startPoint y: 62, endPoint x: 3, endPoint y: 192, distance: 199.9
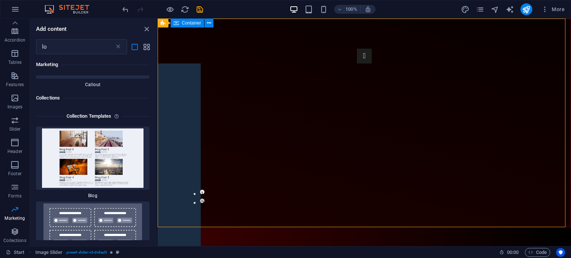
scroll to position [2660, 0]
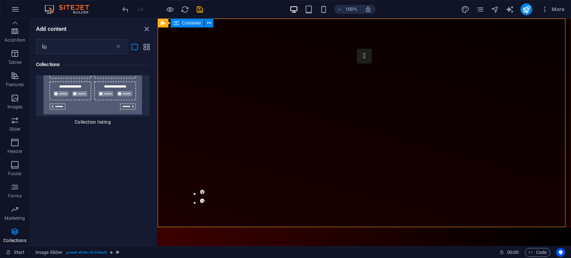
drag, startPoint x: 156, startPoint y: 209, endPoint x: 1, endPoint y: 214, distance: 155.0
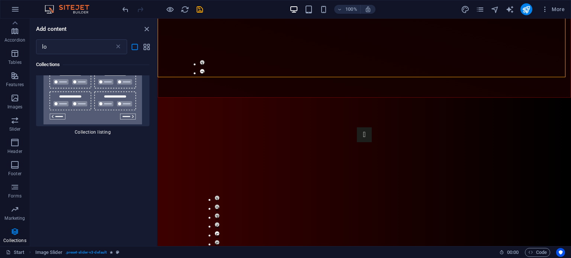
scroll to position [172, 0]
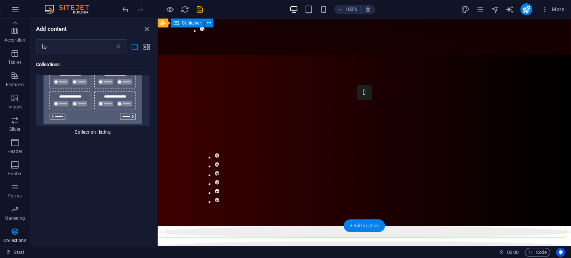
click at [371, 227] on div "+ Add section" at bounding box center [364, 226] width 41 height 13
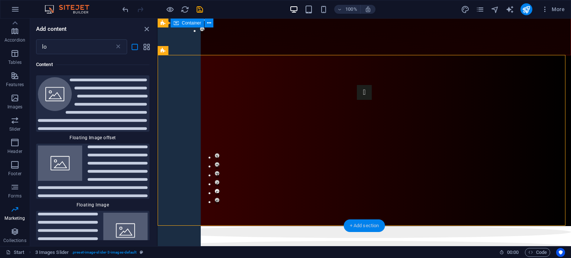
scroll to position [79, 0]
drag, startPoint x: 64, startPoint y: 47, endPoint x: 24, endPoint y: 45, distance: 40.6
click at [24, 45] on div "Favorites Elements Columns Content Boxes Accordion Tables Features Images Slide…" at bounding box center [79, 133] width 158 height 228
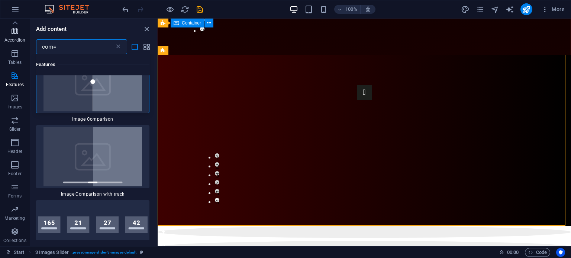
scroll to position [0, 0]
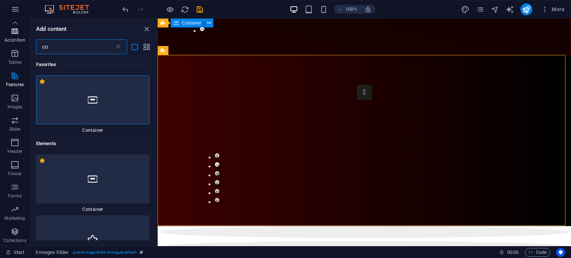
type input "c"
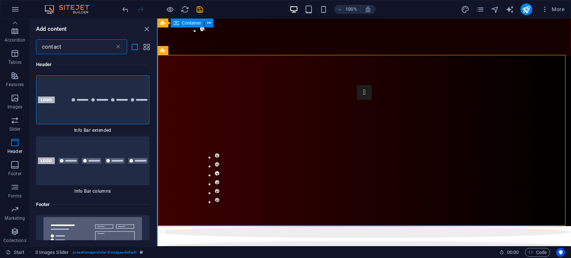
type input "contact"
drag, startPoint x: 157, startPoint y: 92, endPoint x: 0, endPoint y: 90, distance: 157.2
click at [157, 108] on section "Favorites Elements Columns Content Boxes Accordion Tables Features Images Slide…" at bounding box center [285, 133] width 571 height 228
drag, startPoint x: 153, startPoint y: 93, endPoint x: 155, endPoint y: 106, distance: 13.8
click at [155, 106] on div "Header 1 Star Info Bar extended 1 Star Info Bar columns Footer 1 Star Footer He…" at bounding box center [93, 147] width 126 height 186
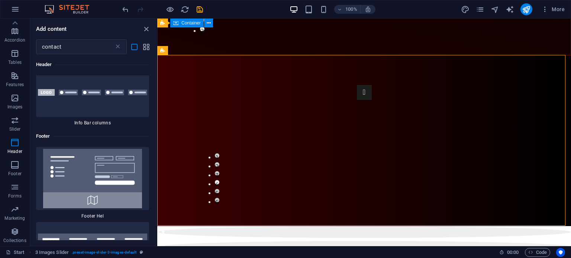
scroll to position [77, 0]
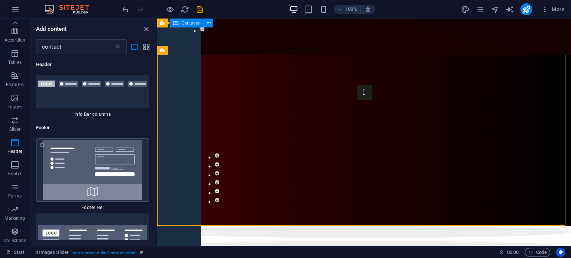
click at [117, 160] on img at bounding box center [92, 169] width 109 height 59
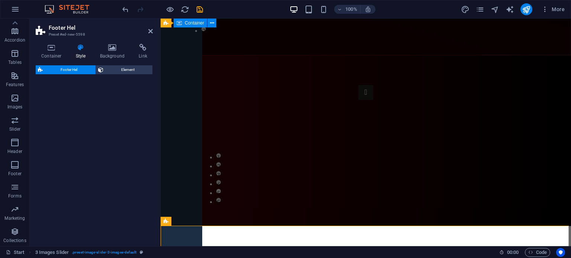
select select "%"
select select "rem"
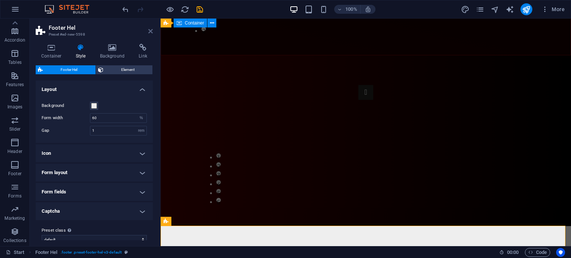
click at [151, 30] on icon at bounding box center [150, 31] width 4 height 6
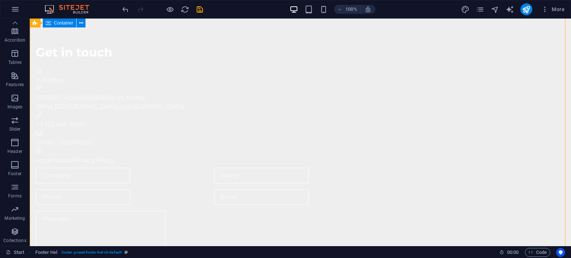
scroll to position [387, 0]
click at [77, 23] on icon at bounding box center [79, 23] width 4 height 8
select select "%"
select select "rem"
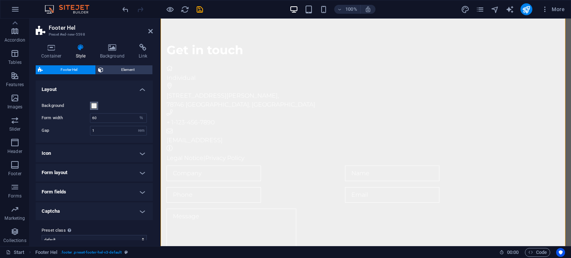
click at [95, 107] on span at bounding box center [94, 106] width 6 height 6
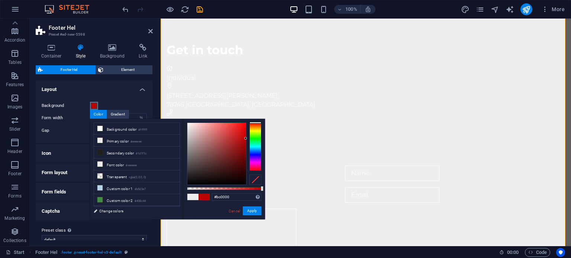
drag, startPoint x: 204, startPoint y: 136, endPoint x: 260, endPoint y: 139, distance: 55.5
click at [260, 139] on div at bounding box center [224, 154] width 74 height 62
click at [101, 140] on icon at bounding box center [99, 140] width 5 height 5
drag, startPoint x: 204, startPoint y: 148, endPoint x: 260, endPoint y: 144, distance: 56.3
click at [260, 144] on div at bounding box center [224, 154] width 74 height 62
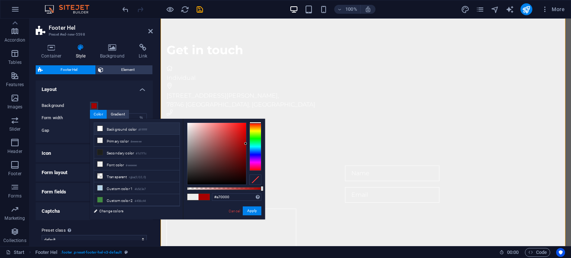
click at [98, 129] on icon at bounding box center [99, 128] width 5 height 5
drag, startPoint x: 202, startPoint y: 135, endPoint x: 246, endPoint y: 135, distance: 43.5
click at [246, 135] on div at bounding box center [216, 154] width 59 height 62
click at [101, 139] on icon at bounding box center [99, 140] width 5 height 5
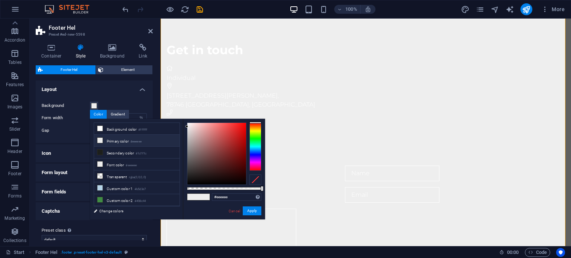
click at [101, 139] on icon at bounding box center [99, 140] width 5 height 5
drag, startPoint x: 220, startPoint y: 152, endPoint x: 251, endPoint y: 151, distance: 31.3
click at [251, 151] on div at bounding box center [224, 154] width 74 height 62
type input "#8b0000"
click at [253, 216] on div "Cancel Apply" at bounding box center [244, 211] width 33 height 9
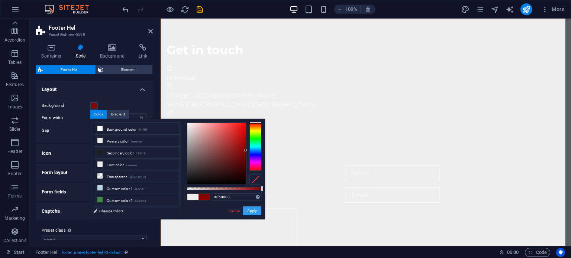
click at [253, 209] on button "Apply" at bounding box center [252, 211] width 19 height 9
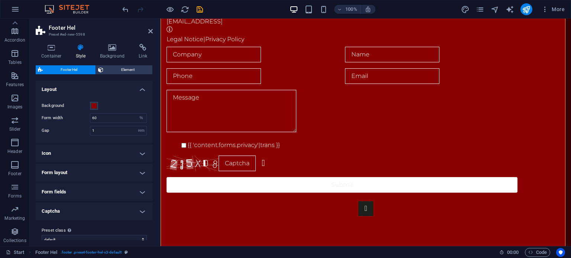
scroll to position [589, 0]
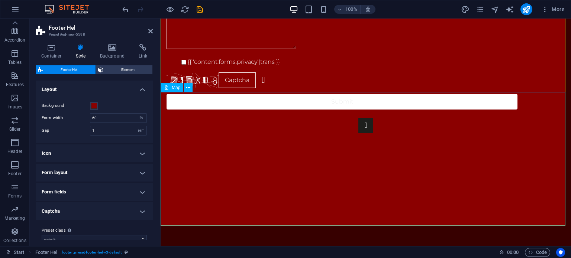
click at [437, 184] on div at bounding box center [366, 206] width 410 height 134
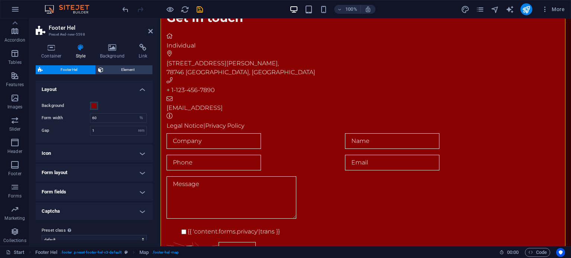
scroll to position [380, 0]
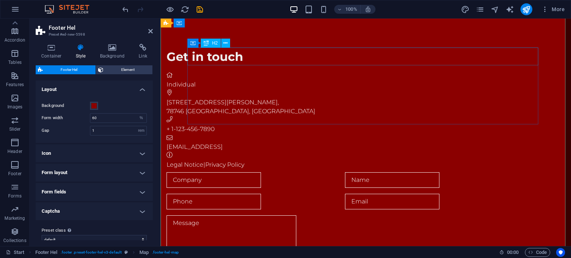
click at [209, 54] on div "Get in touch" at bounding box center [341, 57] width 351 height 18
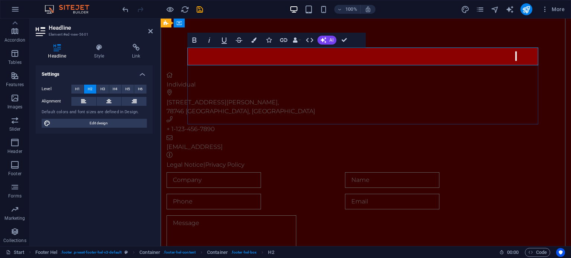
click at [209, 54] on h2 "​ا" at bounding box center [341, 57] width 351 height 18
click at [446, 171] on div "Contact Us. Individual 2131 William Barton Dr , 78746 Austin, TX + 1-123-456-78…" at bounding box center [366, 183] width 410 height 330
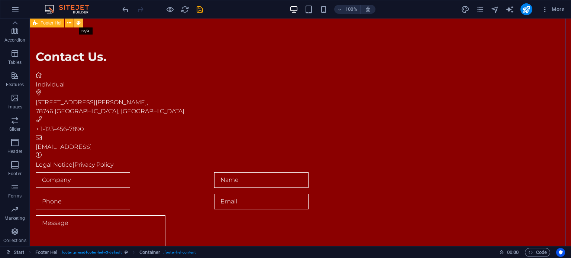
click at [78, 23] on icon at bounding box center [79, 23] width 4 height 8
select select "%"
select select "rem"
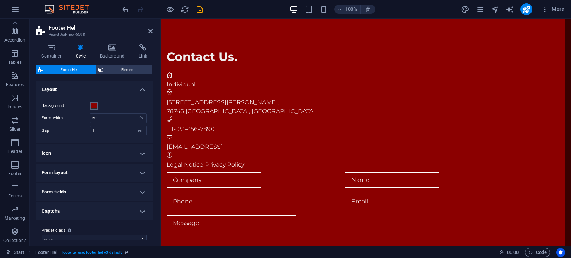
click at [93, 108] on span at bounding box center [94, 106] width 6 height 6
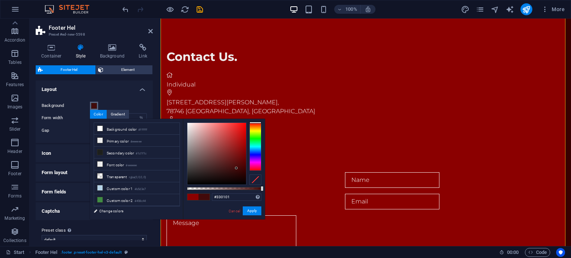
type input "#310000"
drag, startPoint x: 199, startPoint y: 158, endPoint x: 246, endPoint y: 172, distance: 48.9
click at [246, 172] on div at bounding box center [216, 154] width 59 height 62
click at [255, 208] on button "Apply" at bounding box center [252, 211] width 19 height 9
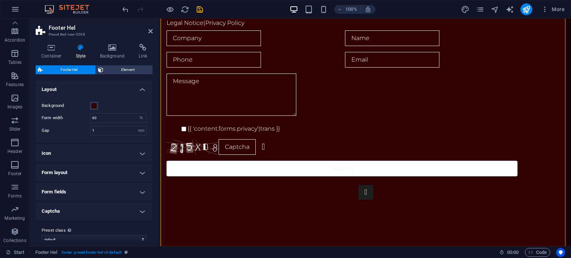
scroll to position [589, 0]
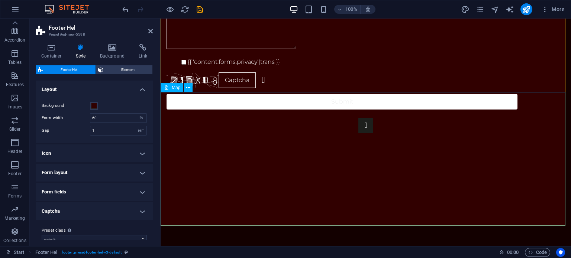
click at [360, 154] on div at bounding box center [366, 206] width 410 height 134
click at [188, 88] on icon at bounding box center [188, 88] width 4 height 8
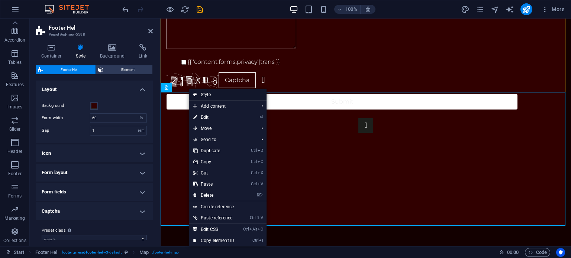
click at [208, 97] on link "Style" at bounding box center [228, 94] width 78 height 11
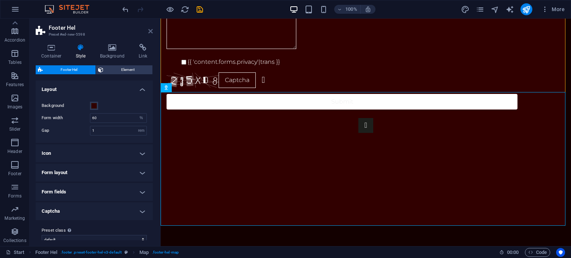
click at [150, 30] on icon at bounding box center [150, 31] width 4 height 6
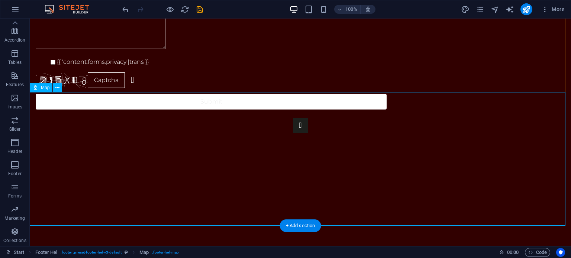
click at [242, 139] on div at bounding box center [300, 206] width 541 height 134
select select "1"
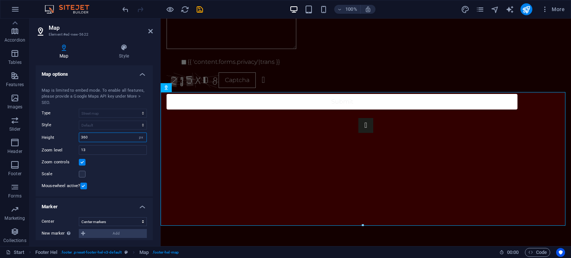
drag, startPoint x: 103, startPoint y: 139, endPoint x: 75, endPoint y: 132, distance: 28.0
click at [75, 132] on div "Map center 2131 William Barton Dr, 78746 Austin, TX Map is limited to embed mod…" at bounding box center [94, 138] width 117 height 118
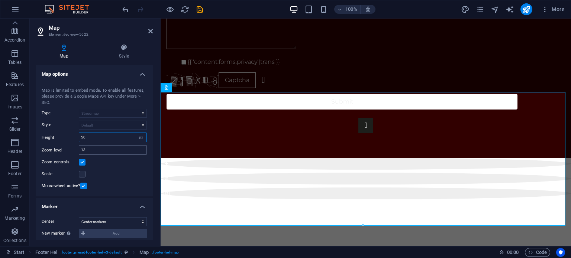
scroll to position [474, 0]
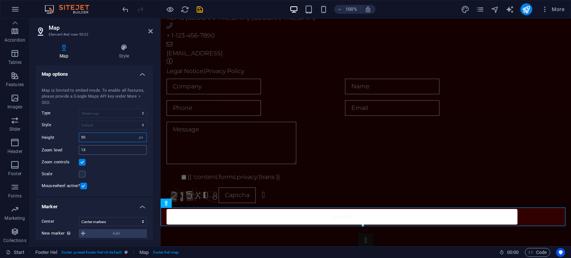
type input "50"
drag, startPoint x: 94, startPoint y: 149, endPoint x: 56, endPoint y: 149, distance: 37.5
click at [56, 149] on div "Zoom level 13" at bounding box center [94, 150] width 105 height 10
type input "1"
type input "18"
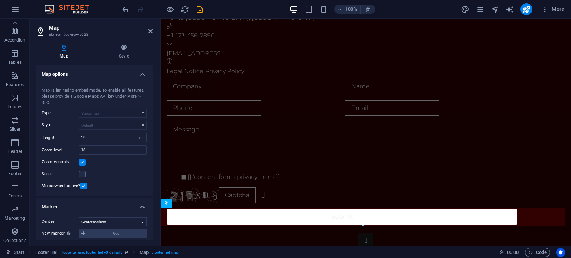
click at [122, 180] on div "Map center 2131 William Barton Dr, 78746 Austin, TX Map is limited to embed mod…" at bounding box center [94, 138] width 117 height 118
drag, startPoint x: 97, startPoint y: 137, endPoint x: 73, endPoint y: 138, distance: 24.5
click at [73, 138] on div "Height 50 px" at bounding box center [94, 138] width 105 height 10
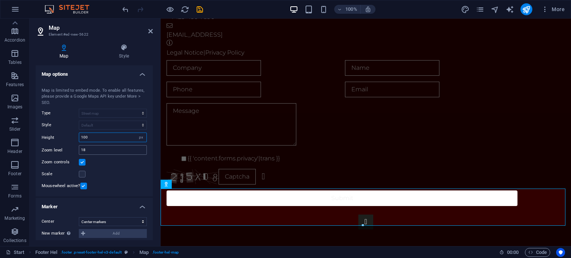
type input "100"
drag, startPoint x: 103, startPoint y: 148, endPoint x: 73, endPoint y: 147, distance: 30.1
click at [73, 147] on div "Zoom level 18" at bounding box center [94, 150] width 105 height 10
type input "18"
click at [101, 138] on input "100" at bounding box center [112, 137] width 67 height 9
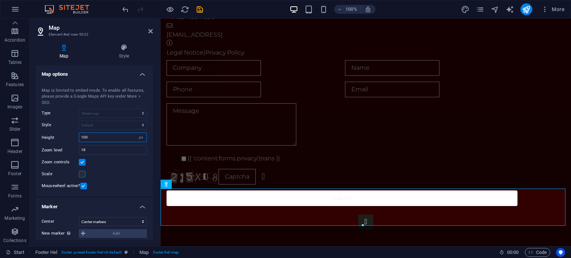
drag, startPoint x: 102, startPoint y: 140, endPoint x: 72, endPoint y: 138, distance: 29.8
click at [72, 138] on div "Height 100 px" at bounding box center [94, 138] width 105 height 10
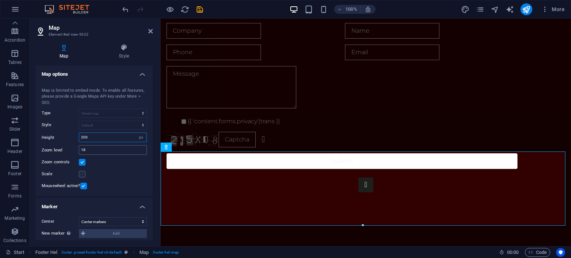
type input "200"
drag, startPoint x: 98, startPoint y: 149, endPoint x: 60, endPoint y: 151, distance: 38.3
click at [60, 151] on div "Zoom level 18" at bounding box center [94, 150] width 105 height 10
type input "1"
click at [112, 174] on div "Scale" at bounding box center [94, 174] width 105 height 9
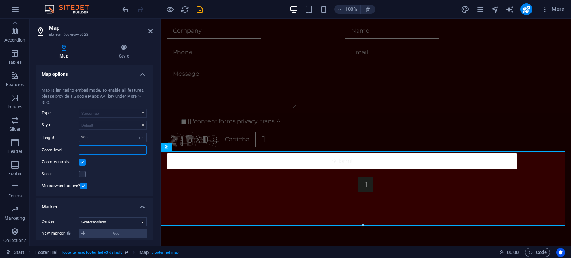
click at [94, 149] on input "number" at bounding box center [112, 150] width 67 height 9
click at [83, 161] on label at bounding box center [82, 162] width 7 height 7
click at [0, 0] on input "Zoom controls" at bounding box center [0, 0] width 0 height 0
click at [83, 161] on label at bounding box center [82, 162] width 7 height 7
click at [0, 0] on input "Zoom controls" at bounding box center [0, 0] width 0 height 0
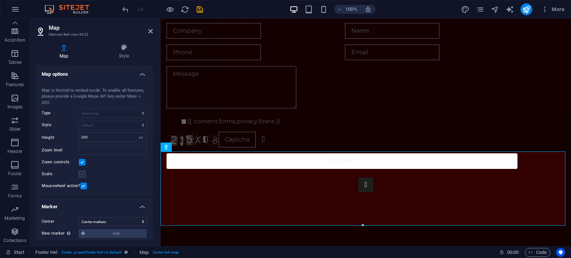
click at [83, 172] on label at bounding box center [82, 174] width 7 height 7
click at [0, 0] on input "Scale" at bounding box center [0, 0] width 0 height 0
click at [83, 186] on label at bounding box center [83, 186] width 7 height 7
click at [0, 0] on input "Mousewheel active?" at bounding box center [0, 0] width 0 height 0
drag, startPoint x: 98, startPoint y: 139, endPoint x: 62, endPoint y: 139, distance: 36.1
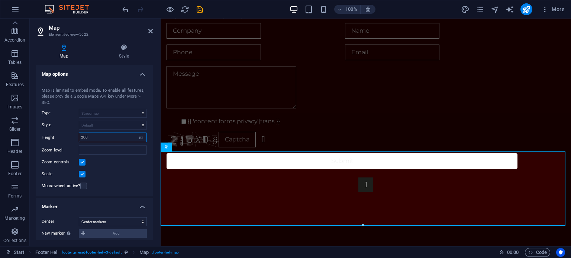
click at [62, 139] on div "Height 200 px" at bounding box center [94, 138] width 105 height 10
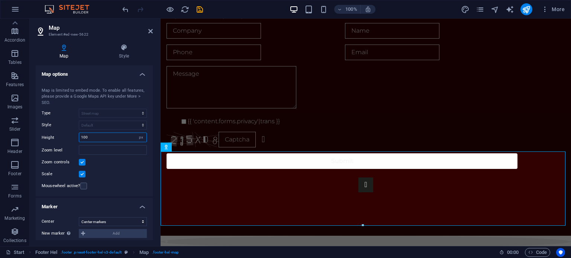
scroll to position [492, 0]
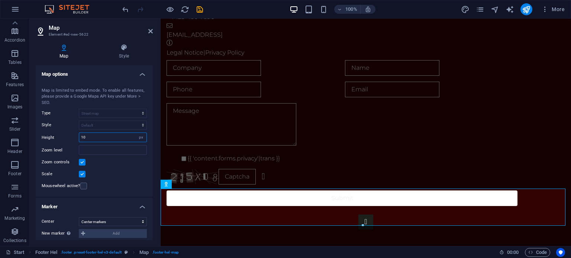
type input "1"
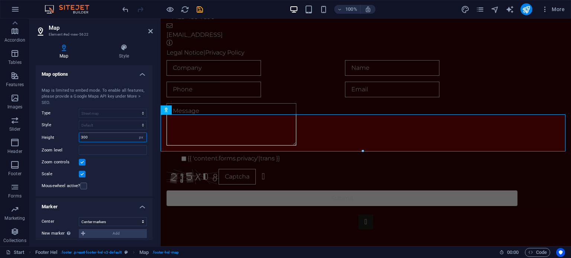
scroll to position [567, 0]
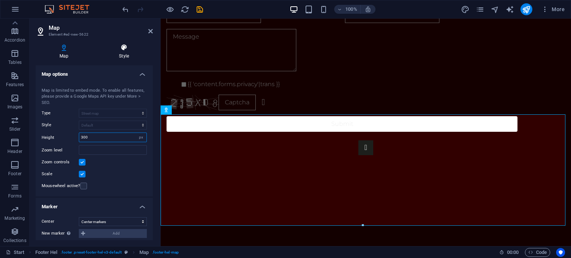
type input "300"
click at [120, 55] on h4 "Style" at bounding box center [124, 52] width 58 height 16
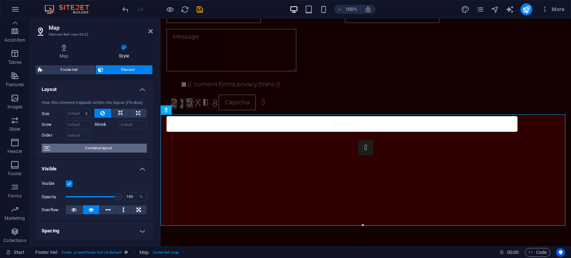
click at [104, 149] on span "Container layout" at bounding box center [98, 148] width 93 height 9
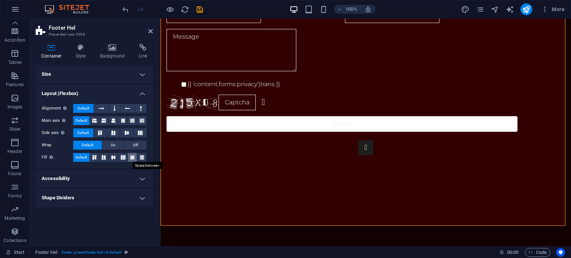
click at [133, 158] on icon at bounding box center [132, 157] width 9 height 4
click at [141, 112] on icon at bounding box center [141, 108] width 2 height 9
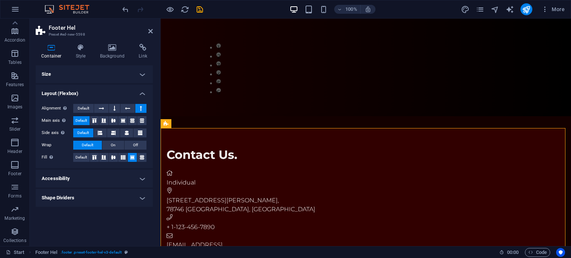
scroll to position [304, 0]
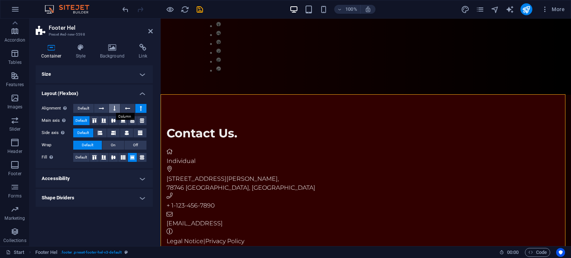
click at [113, 107] on button at bounding box center [114, 108] width 11 height 9
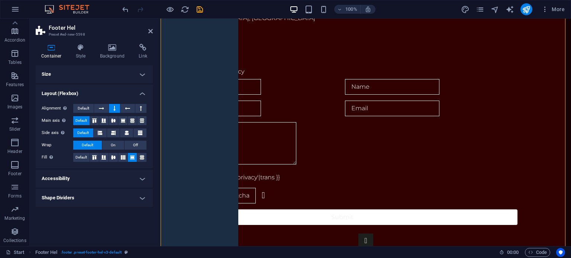
scroll to position [472, 0]
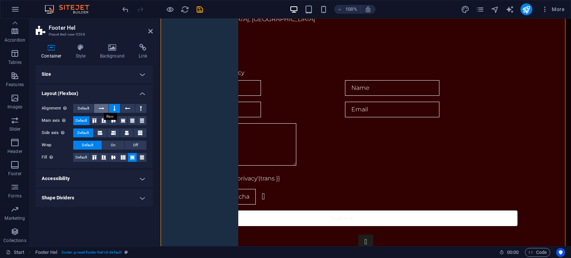
click at [100, 109] on icon at bounding box center [101, 108] width 5 height 9
click at [124, 110] on button at bounding box center [127, 108] width 14 height 9
click at [114, 110] on icon at bounding box center [114, 108] width 2 height 9
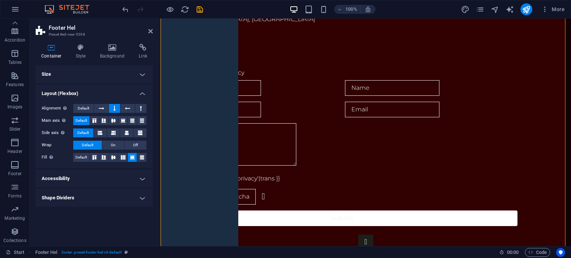
click at [114, 110] on icon at bounding box center [114, 108] width 2 height 9
click at [95, 123] on icon at bounding box center [94, 121] width 9 height 4
click at [103, 122] on icon at bounding box center [103, 121] width 9 height 4
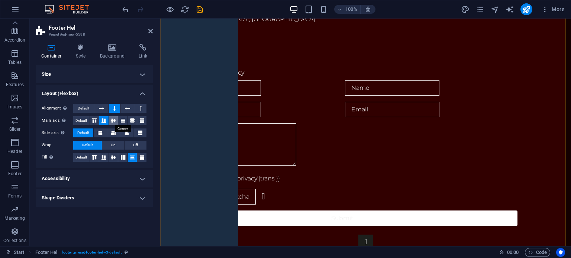
click at [113, 122] on icon at bounding box center [113, 121] width 9 height 4
click at [507, 140] on div "Contact Us. Individual 2131 William Barton Dr , 78746 Austin, TX + 1-123-456-78…" at bounding box center [366, 91] width 410 height 330
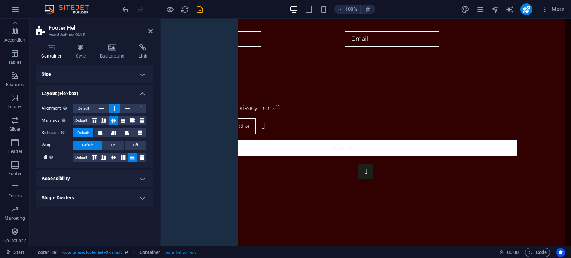
scroll to position [567, 0]
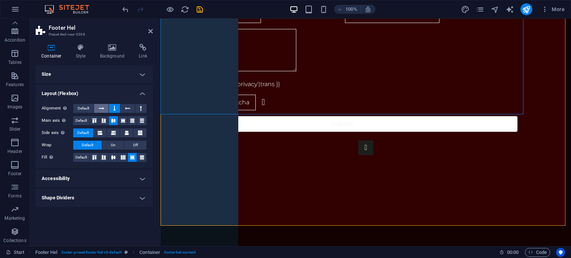
click at [105, 110] on button at bounding box center [101, 108] width 14 height 9
click at [117, 110] on button at bounding box center [114, 108] width 11 height 9
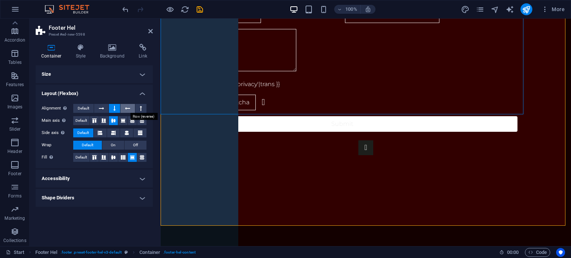
click at [129, 110] on icon at bounding box center [127, 108] width 5 height 9
click at [113, 110] on button at bounding box center [114, 108] width 11 height 9
click at [114, 110] on icon at bounding box center [114, 108] width 2 height 9
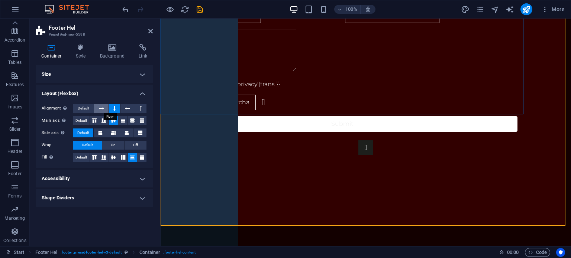
click at [106, 110] on button at bounding box center [101, 108] width 14 height 9
click at [115, 146] on span "On" at bounding box center [113, 145] width 5 height 9
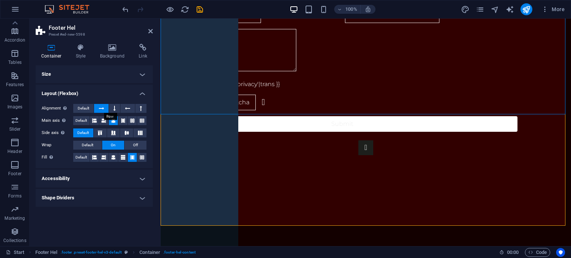
click at [104, 109] on icon at bounding box center [101, 108] width 5 height 9
click at [125, 109] on button at bounding box center [127, 108] width 14 height 9
click at [119, 109] on button at bounding box center [114, 108] width 11 height 9
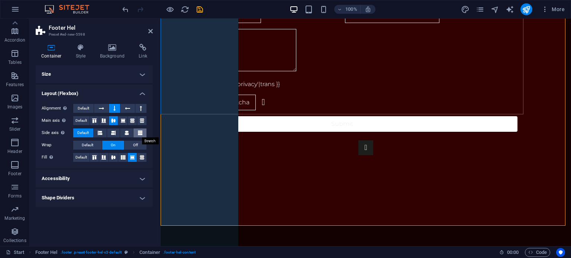
click at [138, 133] on icon at bounding box center [140, 133] width 4 height 9
click at [129, 134] on icon at bounding box center [127, 133] width 4 height 9
click at [125, 123] on button at bounding box center [122, 120] width 9 height 9
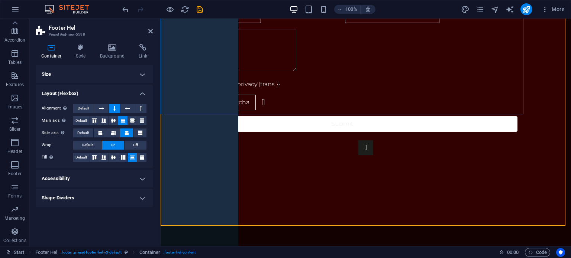
click at [125, 123] on button at bounding box center [122, 120] width 9 height 9
click at [135, 135] on button at bounding box center [139, 133] width 13 height 9
click at [126, 134] on icon at bounding box center [127, 133] width 4 height 9
click at [115, 132] on icon at bounding box center [113, 133] width 4 height 9
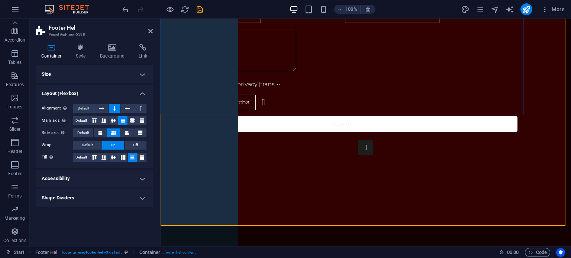
click at [115, 132] on icon at bounding box center [113, 133] width 4 height 9
click at [106, 132] on button at bounding box center [100, 133] width 13 height 9
click at [113, 132] on icon at bounding box center [113, 133] width 4 height 9
click at [133, 147] on span "Off" at bounding box center [135, 145] width 5 height 9
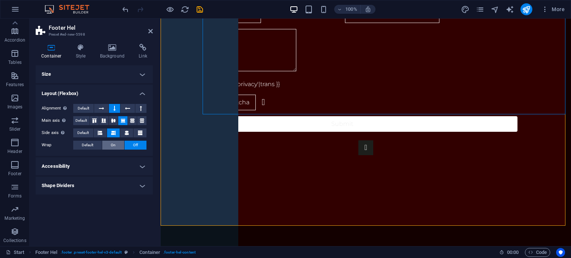
click at [116, 146] on button "On" at bounding box center [113, 145] width 22 height 9
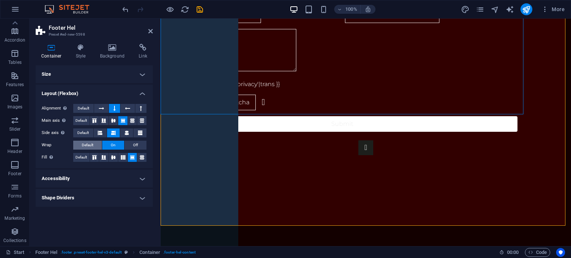
click at [91, 146] on span "Default" at bounding box center [88, 145] width 12 height 9
click at [106, 146] on button "On" at bounding box center [113, 145] width 22 height 9
click at [131, 144] on button "Off" at bounding box center [136, 145] width 22 height 9
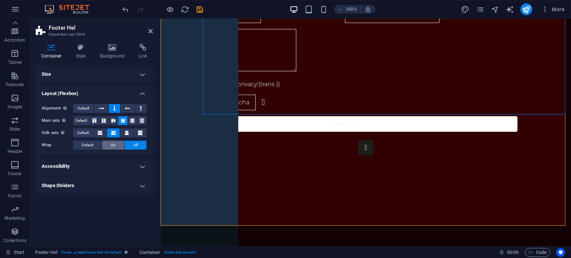
click at [117, 144] on button "On" at bounding box center [113, 145] width 22 height 9
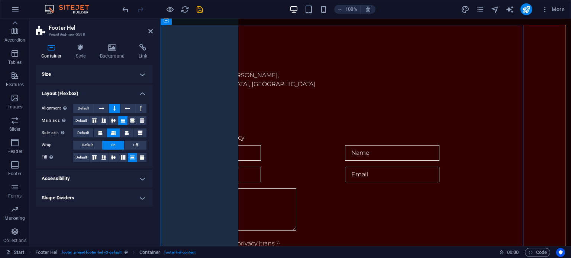
scroll to position [415, 0]
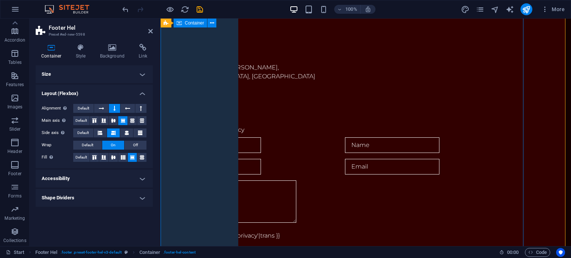
click at [477, 153] on div "Contact Us. Individual 2131 William Barton Dr , 78746 Austin, TX + 1-123-456-78…" at bounding box center [366, 148] width 410 height 330
click at [203, 246] on div "Nicht lesbar? Neu generieren" at bounding box center [341, 254] width 351 height 16
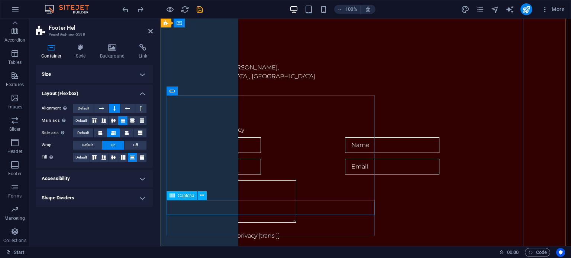
click at [206, 246] on div "Nicht lesbar? Neu generieren" at bounding box center [341, 254] width 351 height 16
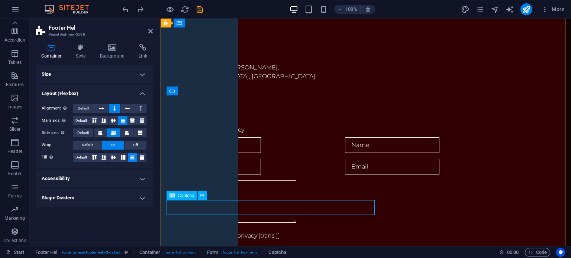
click at [206, 246] on div "Nicht lesbar? Neu generieren" at bounding box center [341, 254] width 351 height 16
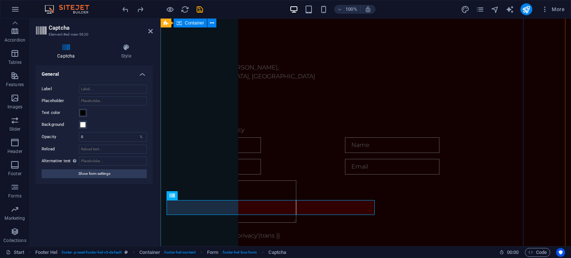
click at [431, 125] on div "Contact Us. Individual 2131 William Barton Dr , 78746 Austin, TX + 1-123-456-78…" at bounding box center [366, 148] width 410 height 330
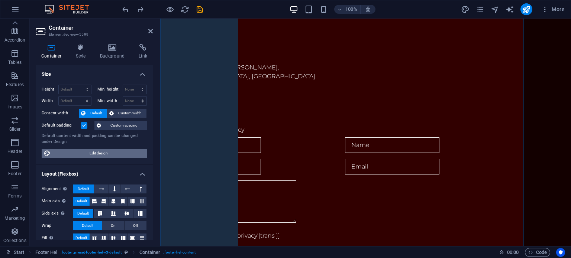
drag, startPoint x: 122, startPoint y: 151, endPoint x: 87, endPoint y: 187, distance: 50.5
click at [122, 151] on span "Edit design" at bounding box center [99, 153] width 92 height 9
select select "px"
select select "300"
select select "px"
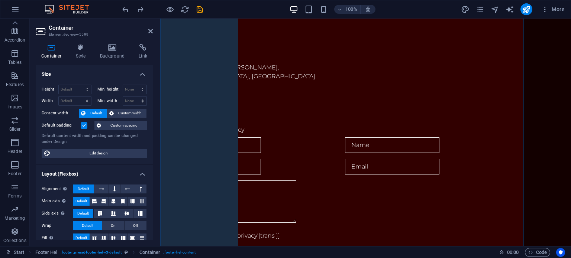
select select "rem"
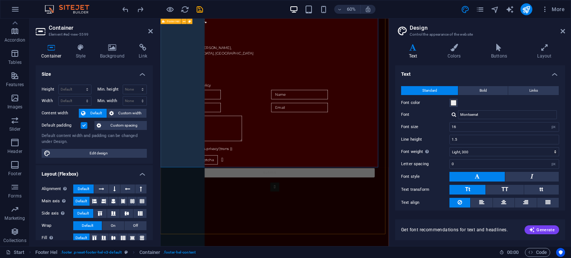
scroll to position [415, 0]
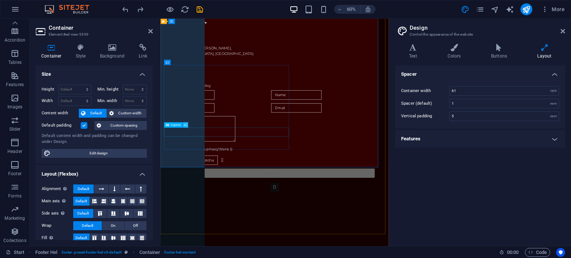
click at [184, 125] on icon at bounding box center [185, 125] width 3 height 5
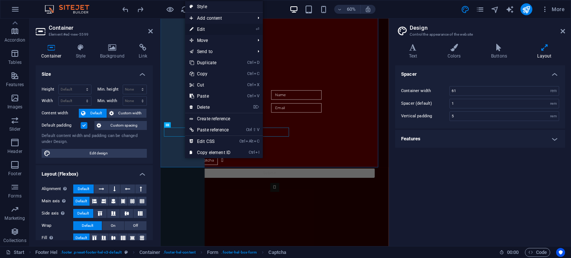
click at [216, 30] on link "⏎ Edit" at bounding box center [210, 29] width 50 height 11
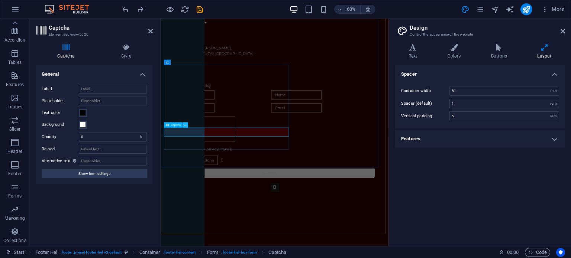
click at [184, 125] on icon at bounding box center [185, 125] width 3 height 5
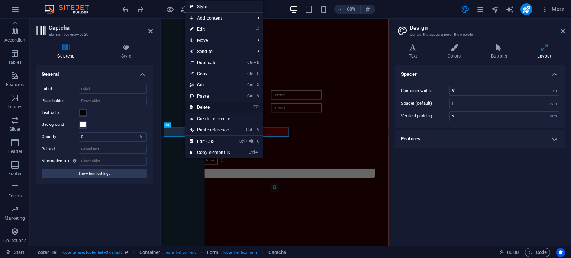
click at [219, 105] on link "⌦ Delete" at bounding box center [210, 107] width 50 height 11
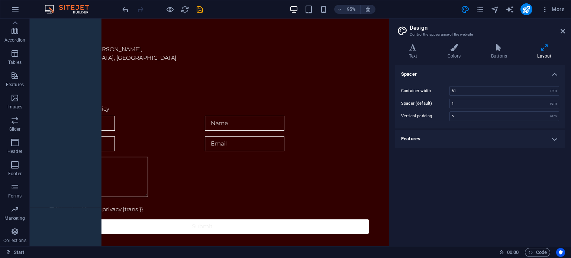
scroll to position [433, 0]
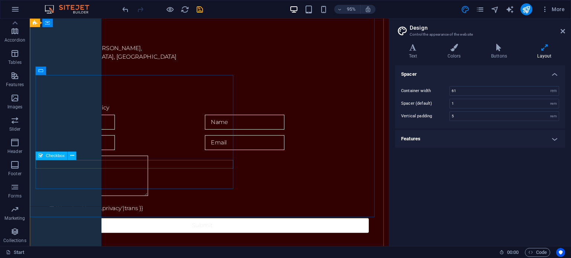
click at [43, 214] on div "{{ 'content.forms.privacy'|trans }}" at bounding box center [211, 218] width 351 height 9
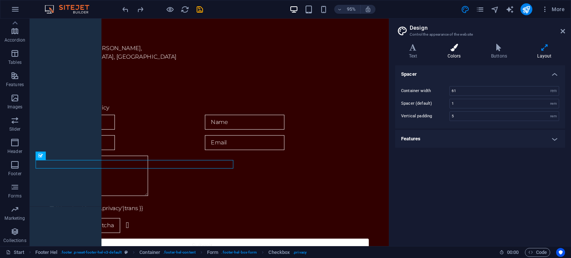
click at [457, 52] on h4 "Colors" at bounding box center [455, 52] width 43 height 16
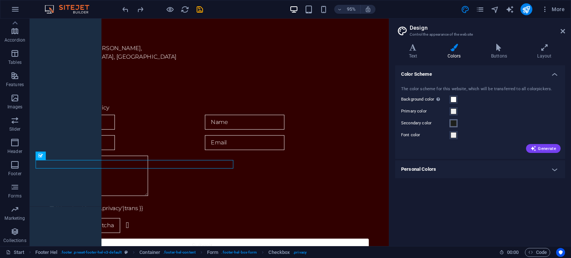
click at [453, 124] on span at bounding box center [453, 123] width 6 height 6
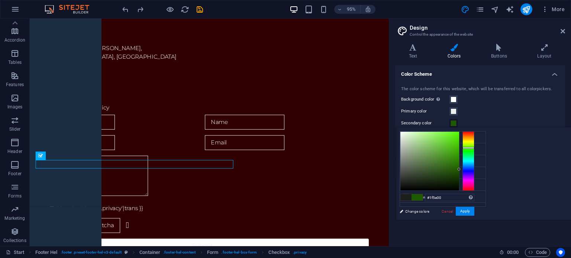
type input "#206000"
drag, startPoint x: 511, startPoint y: 146, endPoint x: 554, endPoint y: 168, distance: 48.5
click at [474, 168] on div at bounding box center [437, 161] width 74 height 59
click at [456, 230] on div "Color Scheme The color scheme for this website, which will be transferred to al…" at bounding box center [480, 152] width 170 height 175
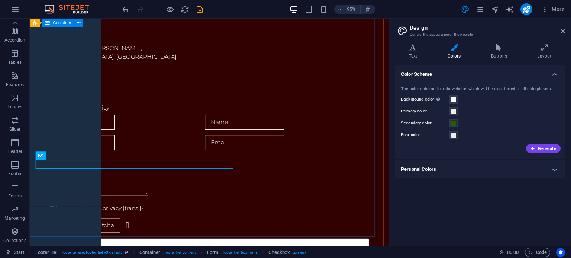
click at [383, 188] on div "Contact Us. Individual 2131 William Barton Dr , 78746 Austin, TX + 1-123-456-78…" at bounding box center [219, 131] width 378 height 330
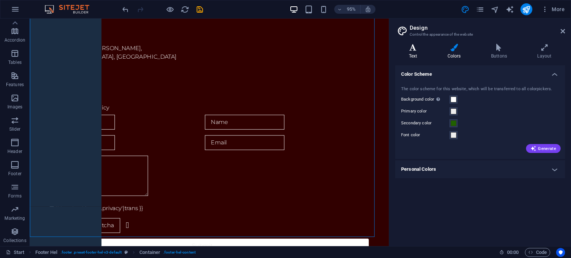
click at [417, 54] on h4 "Text" at bounding box center [414, 52] width 39 height 16
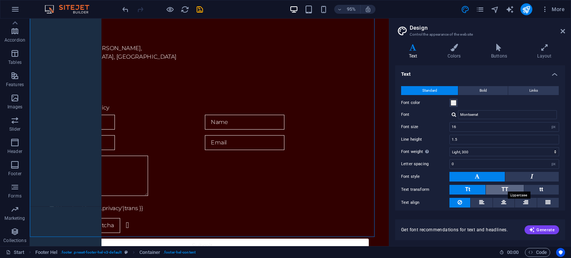
click at [505, 186] on span "TT" at bounding box center [504, 189] width 7 height 7
click at [541, 50] on icon at bounding box center [544, 47] width 41 height 7
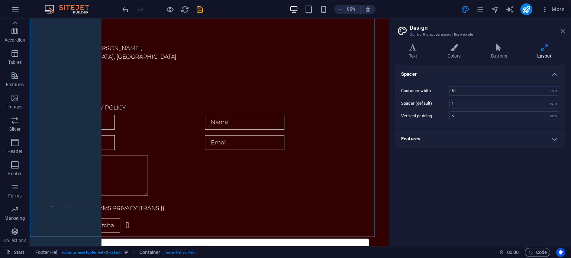
click at [564, 32] on icon at bounding box center [562, 31] width 4 height 6
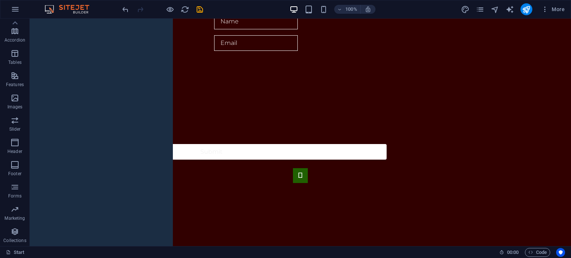
scroll to position [567, 0]
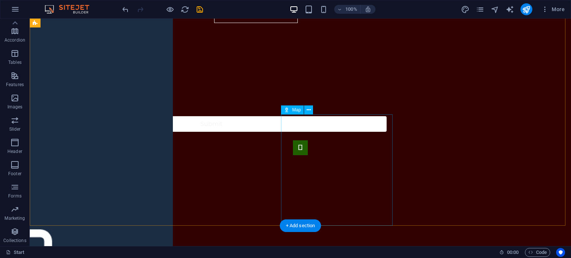
click at [357, 168] on div at bounding box center [300, 217] width 541 height 111
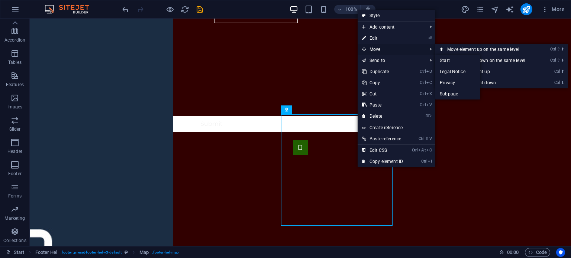
click at [375, 52] on span "Move" at bounding box center [391, 49] width 67 height 11
click at [461, 52] on link "Ctrl ⇧ ⬆ Move element up on the same level" at bounding box center [487, 49] width 105 height 11
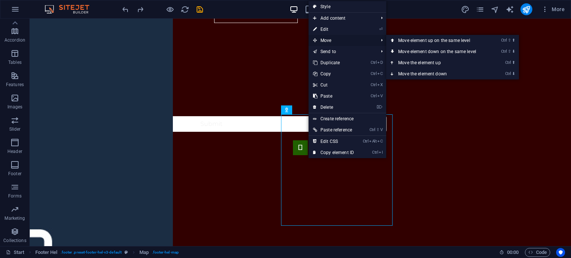
click at [320, 43] on span "Move" at bounding box center [341, 40] width 67 height 11
click at [452, 62] on link "Ctrl ⬆ Move the element up" at bounding box center [438, 62] width 105 height 11
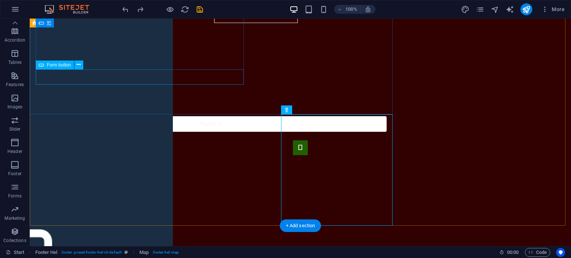
click at [189, 116] on div "Submit" at bounding box center [211, 124] width 351 height 16
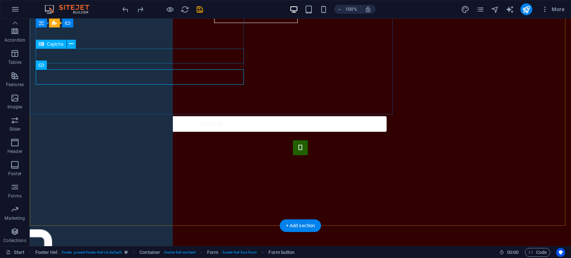
click at [113, 95] on div "Nicht lesbar? Neu generieren" at bounding box center [211, 103] width 351 height 16
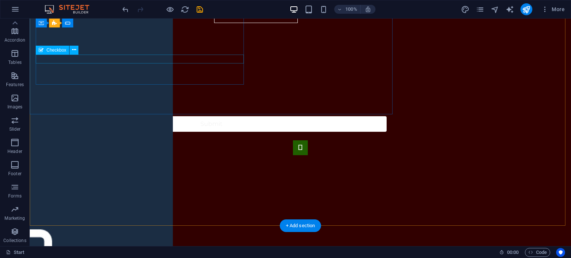
scroll to position [546, 0]
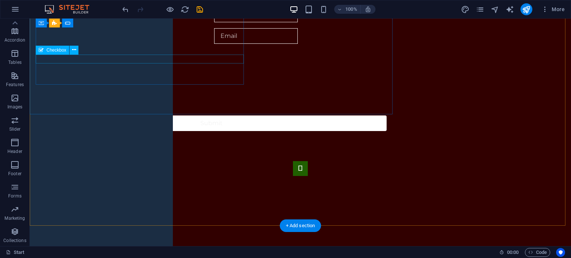
click at [113, 101] on div "{{ 'content.forms.privacy'|trans }}" at bounding box center [211, 105] width 351 height 9
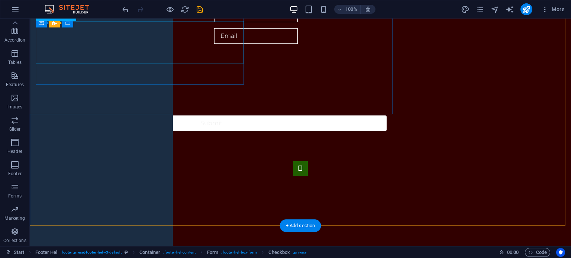
scroll to position [531, 0]
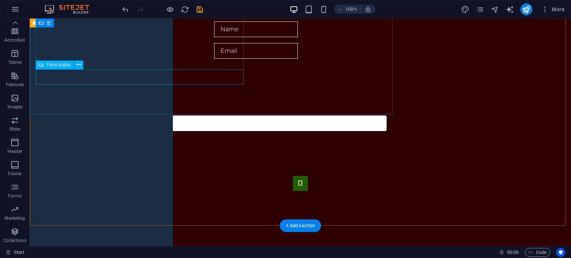
click at [111, 116] on div "Submit" at bounding box center [211, 124] width 351 height 16
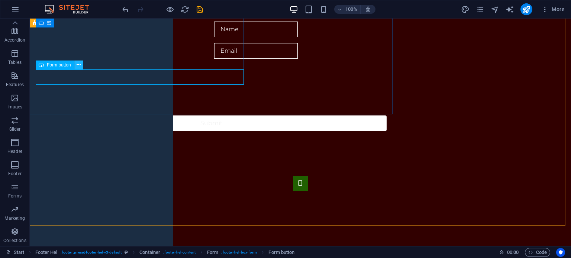
click at [78, 65] on icon at bounding box center [79, 65] width 4 height 8
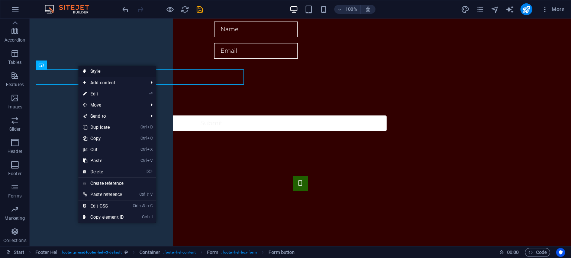
click at [89, 72] on link "Style" at bounding box center [117, 71] width 78 height 11
select select "%"
select select "rem"
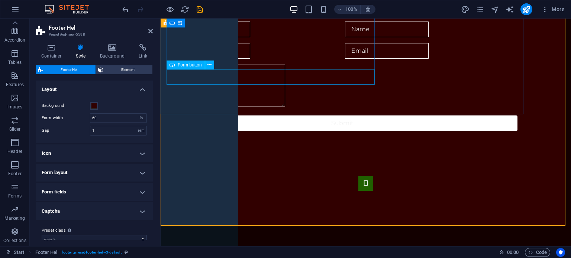
click at [358, 116] on div "Submit" at bounding box center [341, 124] width 351 height 16
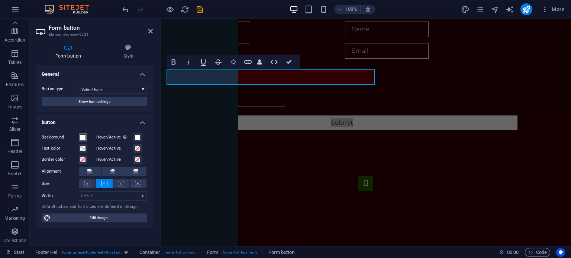
click at [86, 138] on button "Background" at bounding box center [83, 137] width 8 height 8
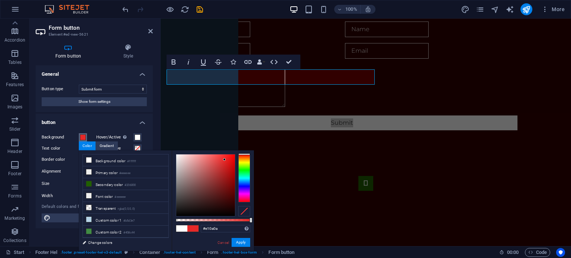
drag, startPoint x: 196, startPoint y: 159, endPoint x: 232, endPoint y: 161, distance: 35.7
click at [232, 161] on div at bounding box center [205, 186] width 59 height 62
click at [135, 138] on span at bounding box center [138, 138] width 6 height 6
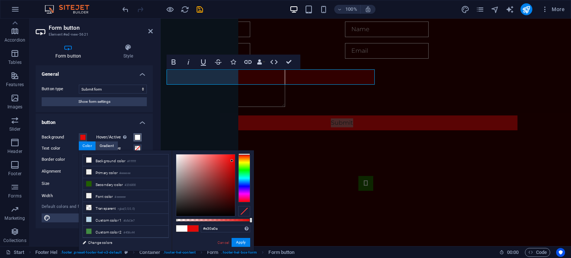
click at [135, 138] on span at bounding box center [138, 138] width 6 height 6
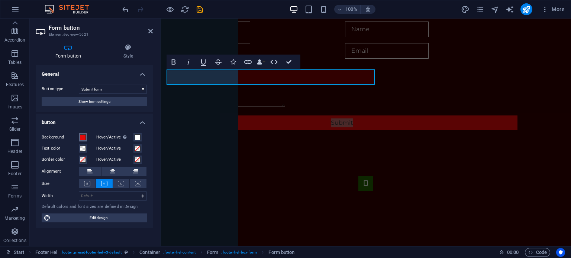
click at [83, 136] on span at bounding box center [83, 138] width 6 height 6
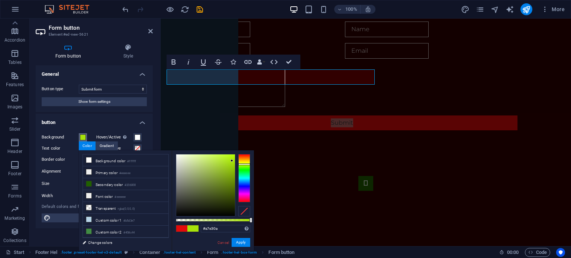
click at [246, 164] on div at bounding box center [244, 178] width 12 height 48
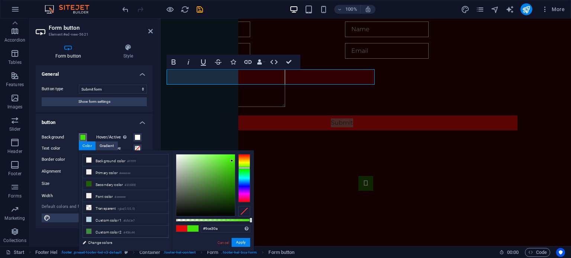
click at [243, 167] on div at bounding box center [244, 168] width 12 height 2
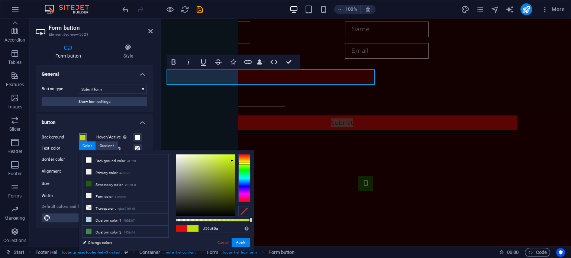
click at [246, 167] on div at bounding box center [244, 178] width 12 height 48
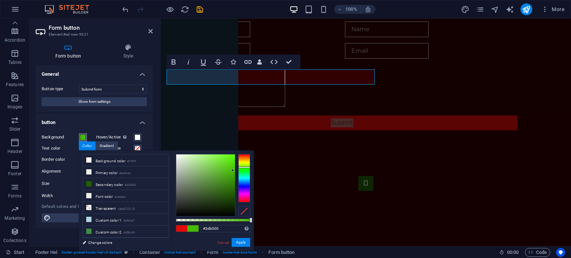
type input "#3daf00"
drag, startPoint x: 229, startPoint y: 164, endPoint x: 238, endPoint y: 174, distance: 12.9
click at [238, 174] on div at bounding box center [213, 185] width 74 height 62
click at [297, 153] on div "Contact Us. Individual 2131 William Barton Dr , 78746 Austin, TX + 1-123-456-78…" at bounding box center [366, 69] width 410 height 404
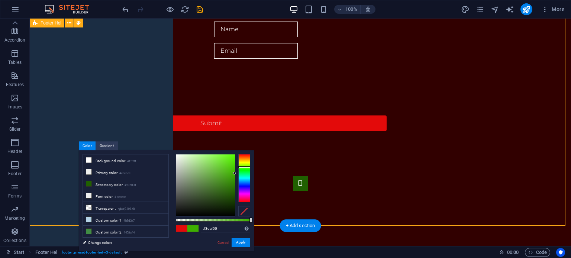
click at [245, 120] on div "Contact Us. Individual 2131 William Barton Dr , 78746 Austin, TX + 1-123-456-78…" at bounding box center [300, 69] width 541 height 405
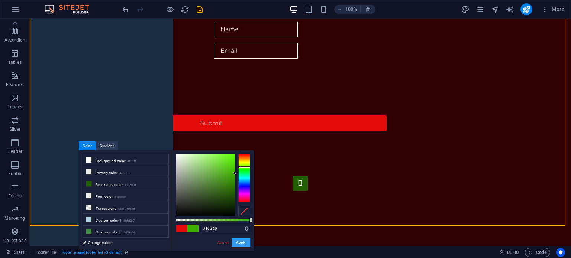
click at [241, 243] on button "Apply" at bounding box center [241, 242] width 19 height 9
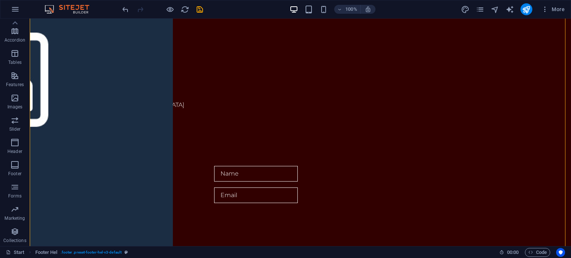
scroll to position [392, 0]
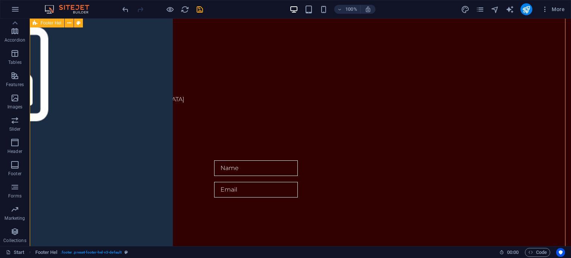
click at [475, 129] on div "Contact Us. Individual 2131 William Barton Dr , 78746 Austin, TX + 1-123-456-78…" at bounding box center [300, 208] width 541 height 405
select select "%"
select select "rem"
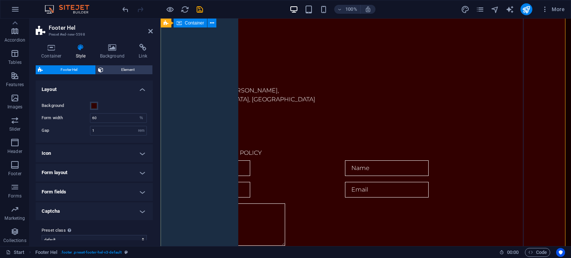
click at [475, 129] on div "Contact Us. Individual 2131 William Barton Dr , 78746 Austin, TX + 1-123-456-78…" at bounding box center [366, 153] width 410 height 294
click at [95, 107] on span at bounding box center [94, 106] width 6 height 6
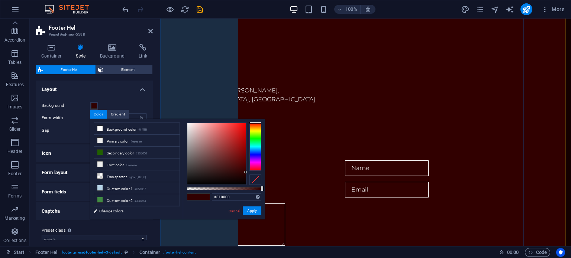
click at [118, 92] on h4 "Layout" at bounding box center [94, 87] width 117 height 13
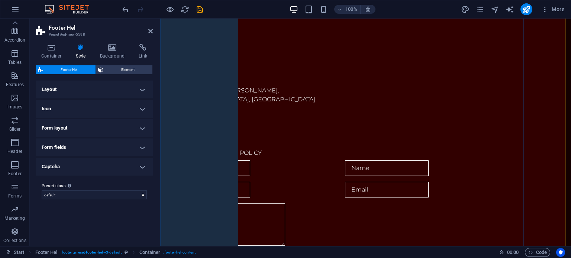
click at [109, 104] on h4 "Icon" at bounding box center [94, 109] width 117 height 18
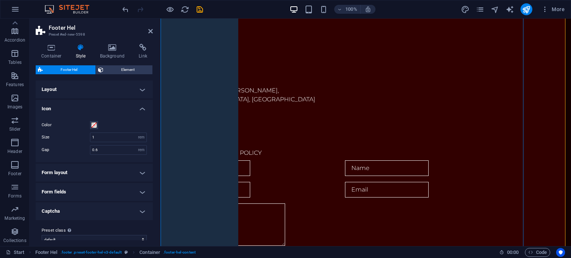
click at [109, 104] on h4 "Icon" at bounding box center [94, 106] width 117 height 13
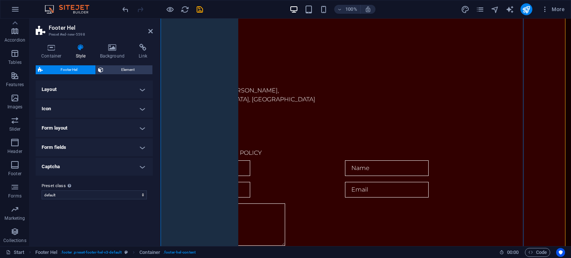
click at [106, 87] on h4 "Layout" at bounding box center [94, 90] width 117 height 18
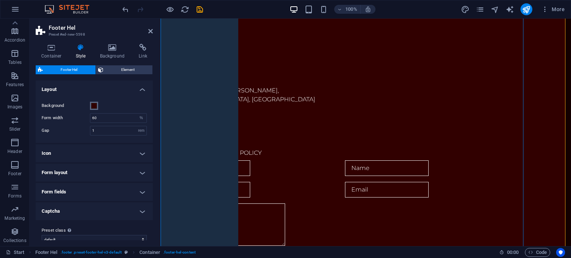
click at [92, 103] on span at bounding box center [94, 106] width 6 height 6
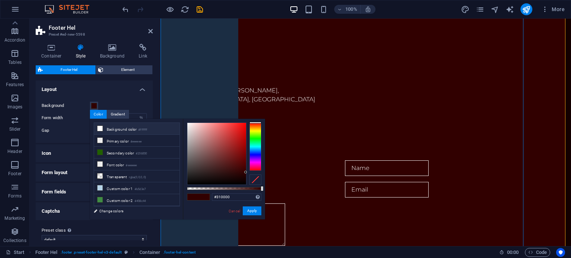
click at [101, 129] on icon at bounding box center [99, 128] width 5 height 5
click at [208, 198] on span at bounding box center [203, 197] width 11 height 6
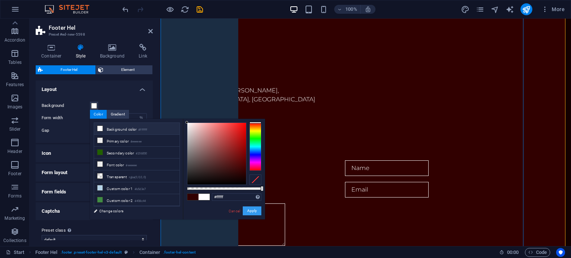
click at [258, 213] on button "Apply" at bounding box center [252, 211] width 19 height 9
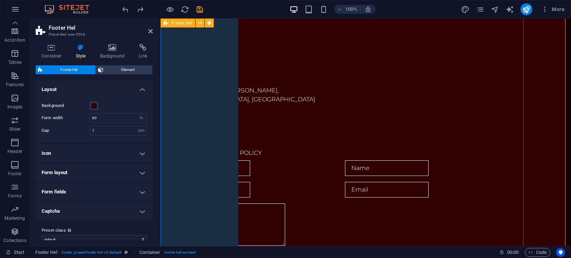
click at [542, 172] on div "Contact Us. Individual 2131 William Barton Dr , 78746 Austin, TX + 1-123-456-78…" at bounding box center [366, 208] width 410 height 405
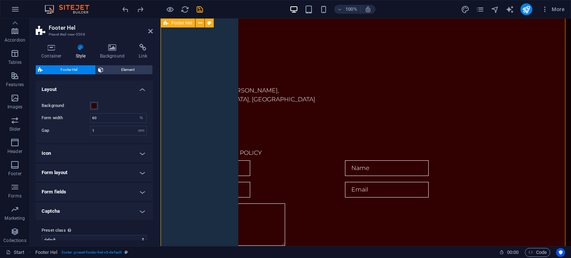
click at [542, 172] on div "Contact Us. Individual 2131 William Barton Dr , 78746 Austin, TX + 1-123-456-78…" at bounding box center [366, 208] width 410 height 405
click at [95, 107] on span at bounding box center [94, 106] width 6 height 6
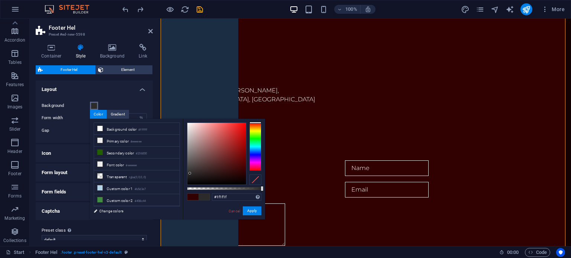
type input "#1d1d1d"
drag, startPoint x: 196, startPoint y: 171, endPoint x: 180, endPoint y: 177, distance: 17.2
click at [180, 177] on div "less Background color #ffffff Primary color #eeeeee Secondary color #206000 Fon…" at bounding box center [177, 169] width 175 height 101
click at [204, 197] on span at bounding box center [203, 197] width 11 height 6
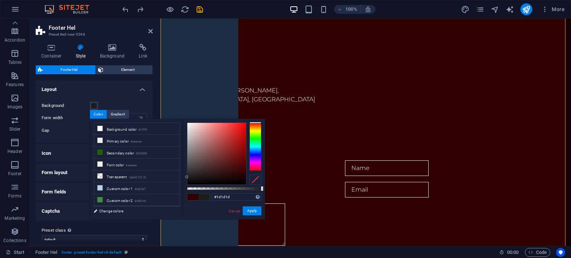
click at [204, 197] on span at bounding box center [203, 197] width 11 height 6
click at [252, 211] on button "Apply" at bounding box center [252, 211] width 19 height 9
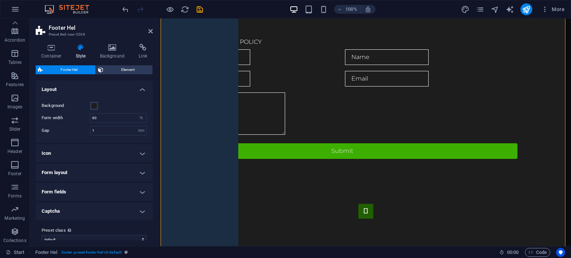
scroll to position [531, 0]
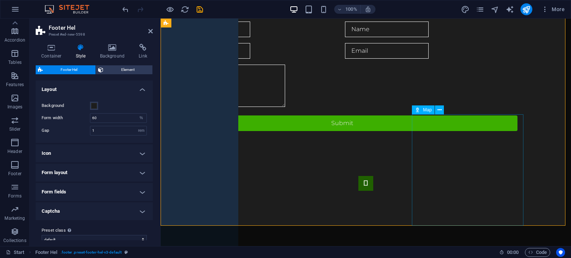
click at [422, 161] on div at bounding box center [366, 216] width 410 height 111
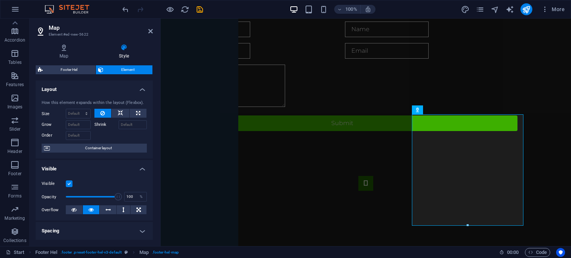
click at [113, 71] on span "Element" at bounding box center [128, 69] width 45 height 9
click at [120, 114] on icon at bounding box center [120, 113] width 5 height 9
click at [138, 114] on icon at bounding box center [138, 113] width 4 height 9
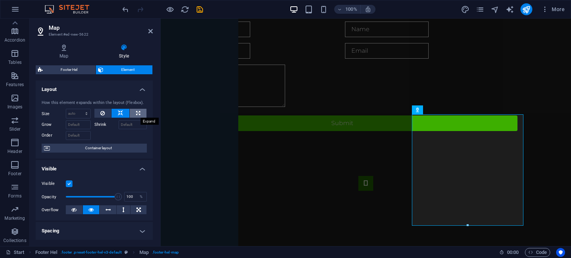
type input "100"
select select "%"
click at [123, 114] on button at bounding box center [120, 113] width 18 height 9
select select "DISABLED_OPTION_VALUE"
click at [123, 114] on button at bounding box center [120, 113] width 18 height 9
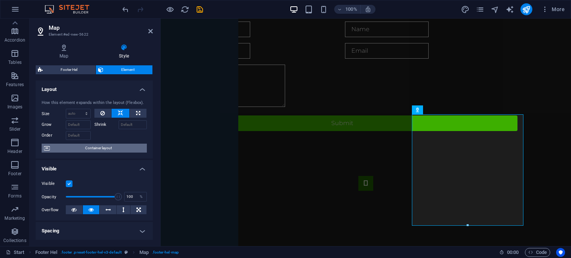
click at [116, 150] on span "Container layout" at bounding box center [98, 148] width 93 height 9
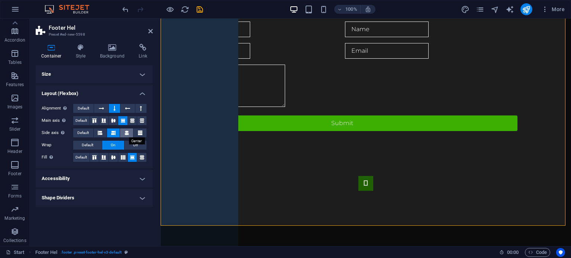
click at [129, 132] on icon at bounding box center [127, 133] width 4 height 9
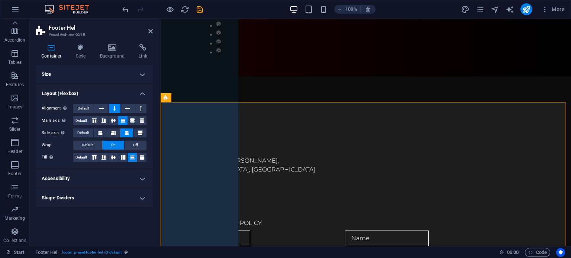
scroll to position [371, 0]
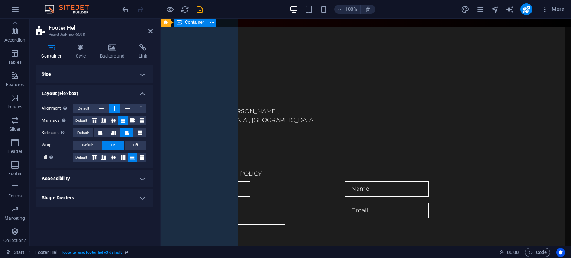
click at [323, 51] on div "Contact Us. Individual 2131 William Barton Dr , 78746 Austin, TX + 1-123-456-78…" at bounding box center [366, 174] width 410 height 294
click at [444, 160] on div "Contact Us. Individual 2131 William Barton Dr , 78746 Austin, TX + 1-123-456-78…" at bounding box center [366, 174] width 410 height 294
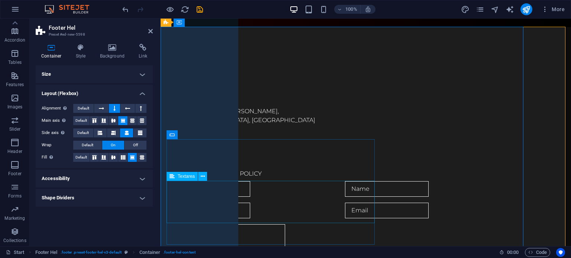
click at [285, 224] on textarea at bounding box center [225, 245] width 119 height 42
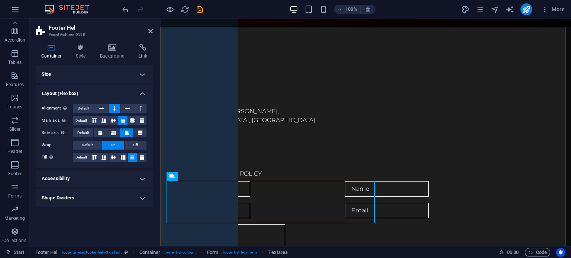
click at [148, 32] on header "Footer Hel Preset #ed-new-5598" at bounding box center [94, 28] width 117 height 19
click at [150, 32] on icon at bounding box center [150, 31] width 4 height 6
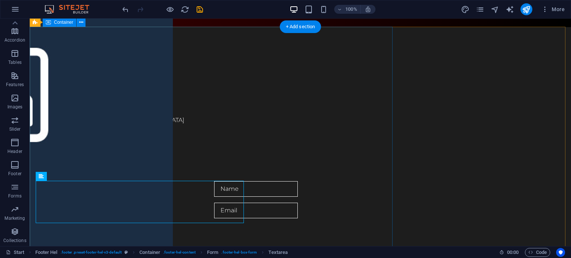
click at [383, 43] on div "Contact Us. Individual 2131 William Barton Dr , 78746 Austin, TX + 1-123-456-78…" at bounding box center [300, 174] width 541 height 294
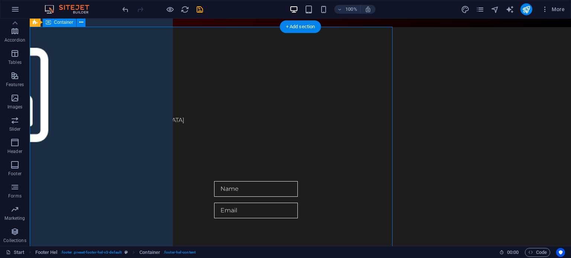
click at [383, 43] on div "Contact Us. Individual 2131 William Barton Dr , 78746 Austin, TX + 1-123-456-78…" at bounding box center [300, 174] width 541 height 294
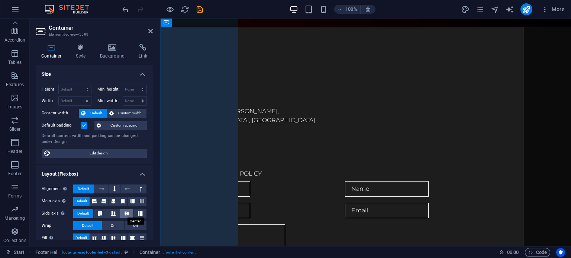
click at [126, 214] on icon at bounding box center [126, 213] width 9 height 4
click at [136, 215] on button at bounding box center [139, 213] width 13 height 9
click at [126, 215] on icon at bounding box center [126, 213] width 9 height 4
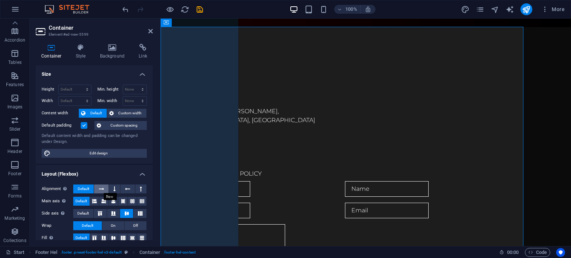
click at [103, 190] on icon at bounding box center [101, 189] width 5 height 9
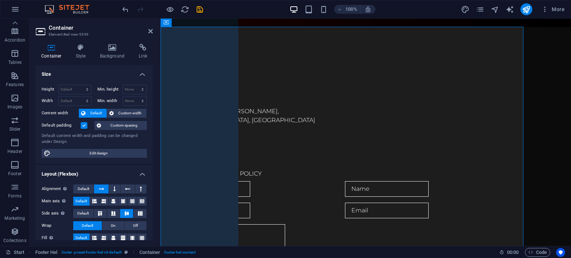
scroll to position [531, 0]
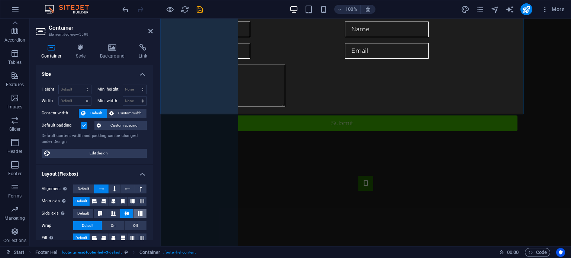
click at [136, 215] on icon at bounding box center [140, 213] width 9 height 4
click at [127, 215] on icon at bounding box center [126, 213] width 9 height 4
click at [127, 214] on icon at bounding box center [126, 213] width 9 height 4
click at [137, 191] on button at bounding box center [140, 189] width 11 height 9
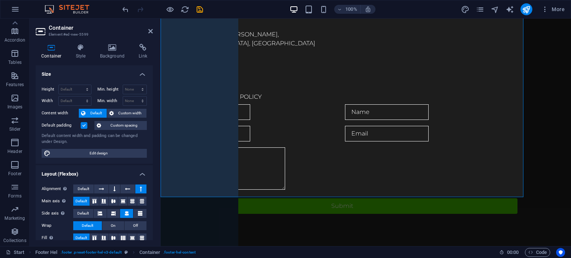
click at [135, 191] on button at bounding box center [140, 189] width 11 height 9
click at [131, 191] on button at bounding box center [127, 189] width 14 height 9
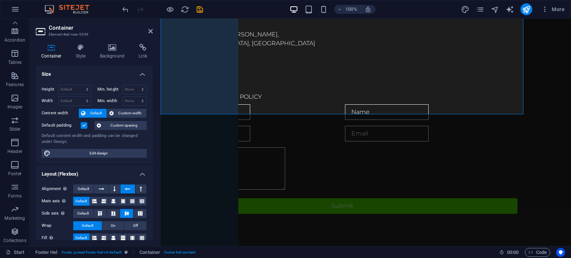
scroll to position [531, 0]
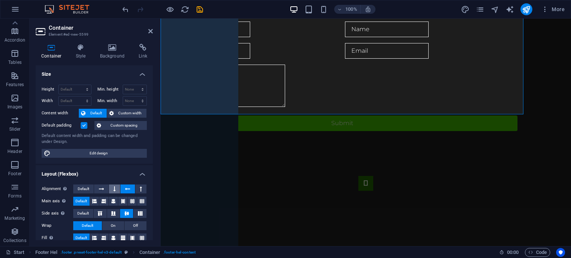
click at [113, 190] on icon at bounding box center [114, 189] width 2 height 9
click at [119, 190] on button at bounding box center [114, 189] width 11 height 9
click at [104, 190] on button at bounding box center [101, 189] width 14 height 9
click at [138, 189] on button at bounding box center [140, 189] width 11 height 9
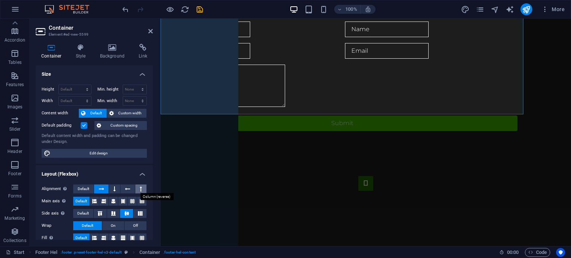
scroll to position [448, 0]
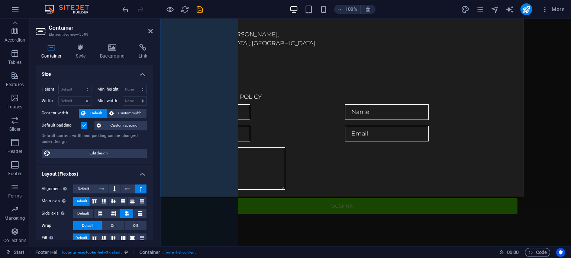
click at [98, 193] on div "Alignment Determines the flex direction. Default" at bounding box center [94, 189] width 105 height 9
click at [103, 188] on icon at bounding box center [101, 189] width 5 height 9
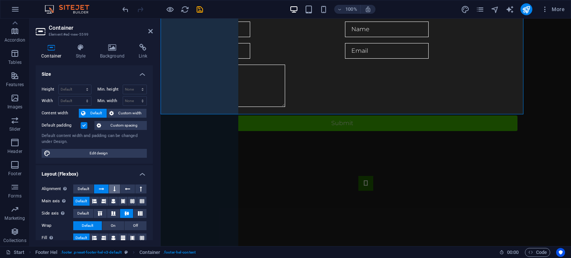
click at [114, 188] on icon at bounding box center [114, 189] width 2 height 9
click at [125, 190] on icon at bounding box center [127, 189] width 5 height 9
click at [135, 189] on button at bounding box center [140, 189] width 11 height 9
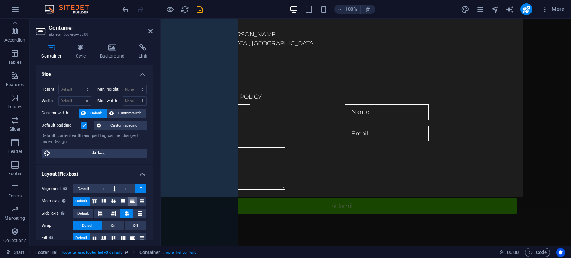
click at [130, 200] on icon at bounding box center [132, 201] width 9 height 4
click at [123, 200] on icon at bounding box center [123, 201] width 9 height 4
click at [88, 203] on button "Default" at bounding box center [81, 201] width 16 height 9
click at [107, 201] on icon at bounding box center [103, 201] width 9 height 4
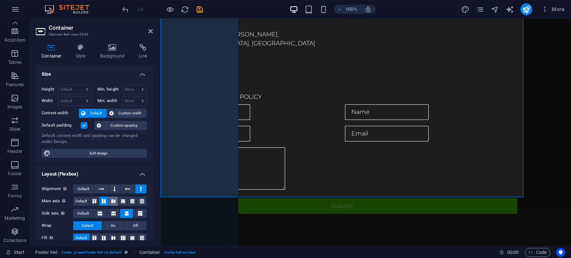
click at [116, 201] on icon at bounding box center [113, 201] width 9 height 4
click at [115, 211] on button at bounding box center [113, 213] width 13 height 9
click at [118, 225] on button "On" at bounding box center [113, 226] width 22 height 9
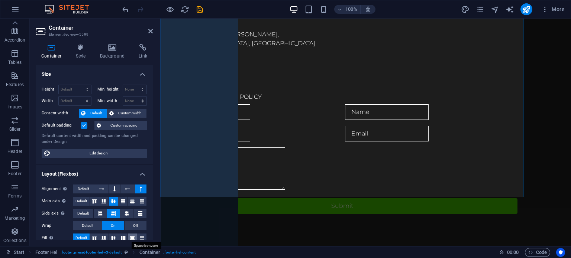
click at [129, 237] on icon at bounding box center [132, 238] width 9 height 4
click at [119, 237] on icon at bounding box center [123, 238] width 9 height 4
click at [116, 238] on icon at bounding box center [113, 238] width 9 height 4
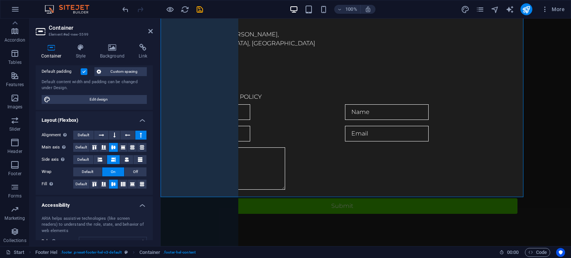
scroll to position [64, 0]
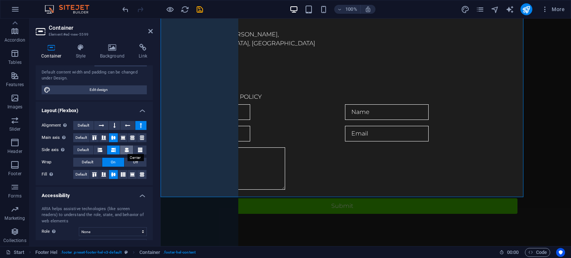
click at [129, 152] on button at bounding box center [126, 150] width 13 height 9
click at [123, 138] on icon at bounding box center [123, 138] width 9 height 4
click at [125, 127] on icon at bounding box center [127, 125] width 5 height 9
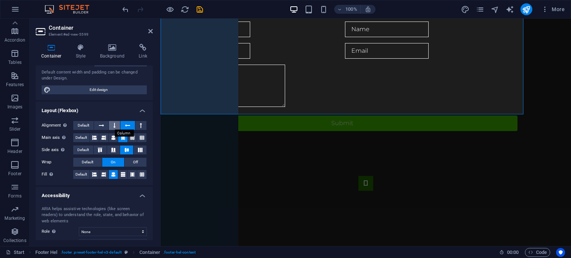
click at [118, 127] on button at bounding box center [114, 125] width 11 height 9
click at [105, 126] on button at bounding box center [101, 125] width 14 height 9
click at [136, 128] on button at bounding box center [140, 125] width 11 height 9
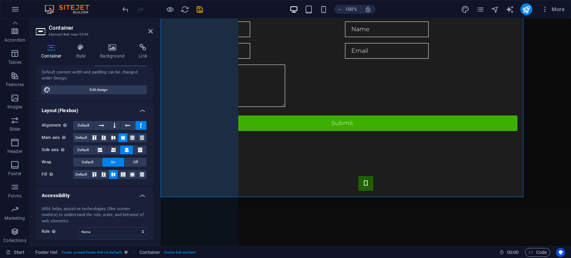
scroll to position [448, 0]
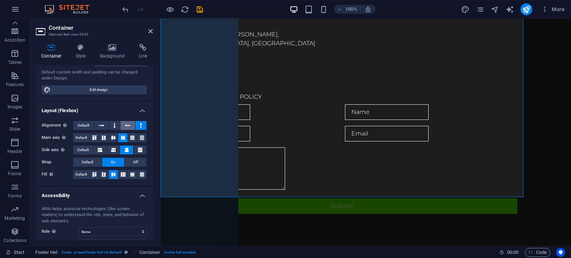
click at [130, 127] on button at bounding box center [127, 125] width 14 height 9
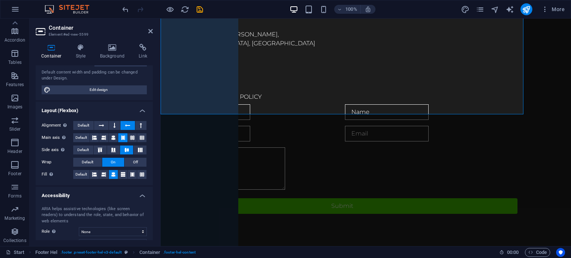
scroll to position [531, 0]
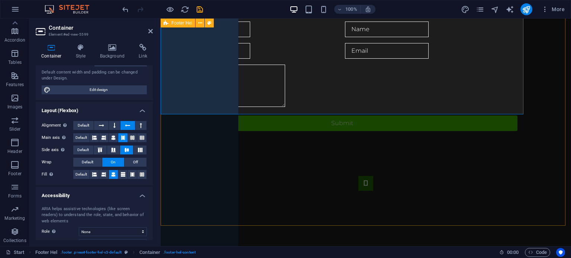
click at [473, 166] on div "Contact Us. Individual 2131 William Barton Dr , 78746 Austin, TX + 1-123-456-78…" at bounding box center [366, 69] width 410 height 405
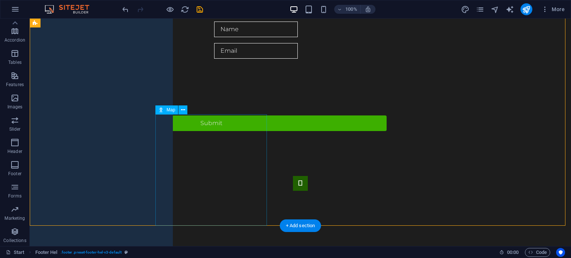
click at [255, 172] on div at bounding box center [300, 216] width 541 height 111
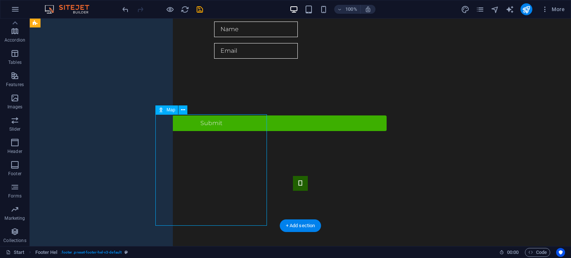
click at [255, 172] on div at bounding box center [300, 216] width 541 height 111
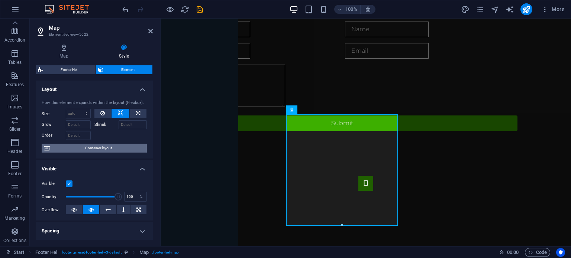
click at [136, 146] on span "Container layout" at bounding box center [98, 148] width 93 height 9
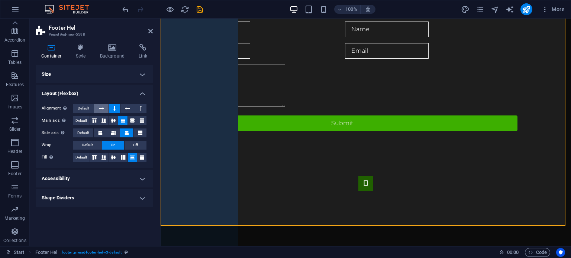
click at [102, 106] on icon at bounding box center [101, 108] width 5 height 9
click at [125, 133] on icon at bounding box center [126, 133] width 9 height 4
click at [136, 134] on icon at bounding box center [140, 133] width 9 height 4
click at [113, 135] on icon at bounding box center [113, 133] width 9 height 4
click at [126, 134] on icon at bounding box center [126, 133] width 9 height 4
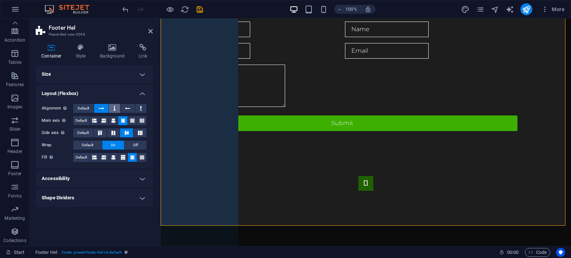
click at [114, 110] on icon at bounding box center [114, 108] width 2 height 9
click at [128, 110] on icon at bounding box center [127, 108] width 5 height 9
click at [142, 110] on button at bounding box center [140, 108] width 11 height 9
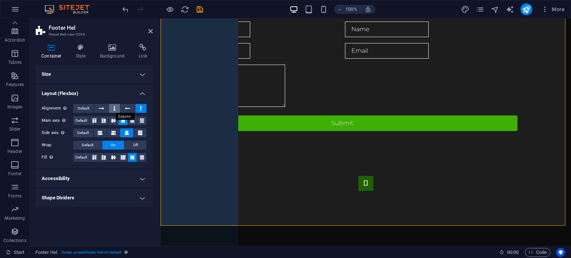
click at [117, 108] on button at bounding box center [114, 108] width 11 height 9
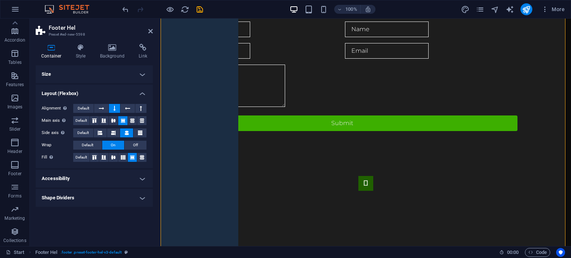
scroll to position [420, 0]
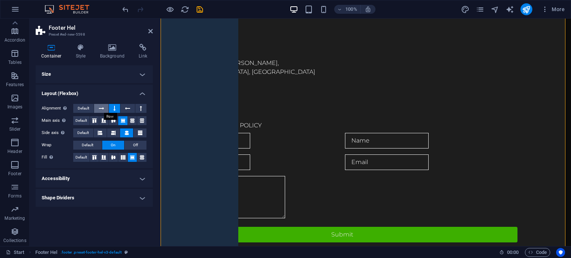
click at [106, 108] on button at bounding box center [101, 108] width 14 height 9
click at [115, 108] on icon at bounding box center [114, 108] width 2 height 9
click at [122, 135] on button at bounding box center [126, 133] width 13 height 9
click at [127, 144] on button "Off" at bounding box center [136, 145] width 22 height 9
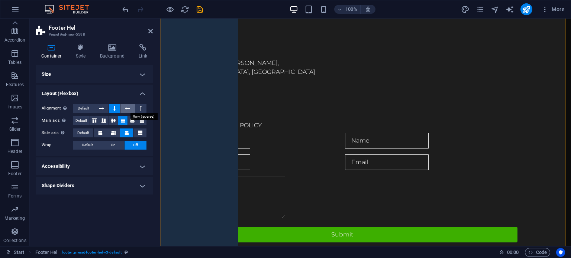
click at [122, 109] on button at bounding box center [127, 108] width 14 height 9
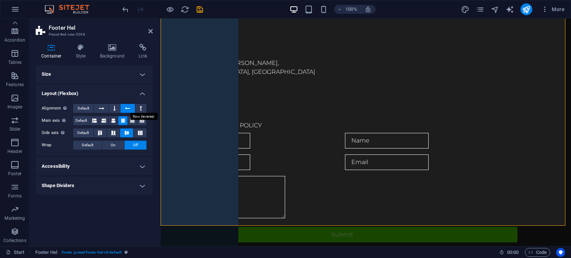
click at [128, 107] on icon at bounding box center [127, 108] width 5 height 9
click at [137, 109] on button at bounding box center [140, 108] width 11 height 9
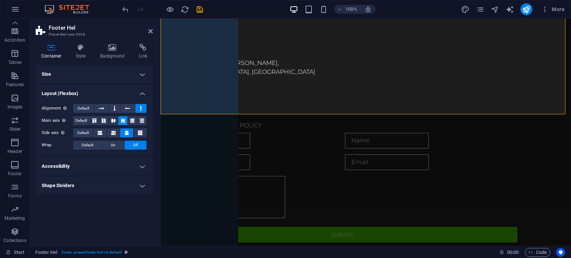
scroll to position [531, 0]
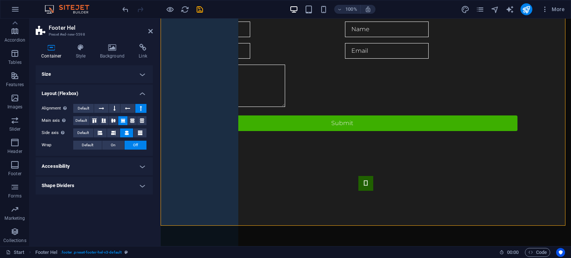
click at [137, 109] on button at bounding box center [140, 108] width 11 height 9
click at [118, 111] on button at bounding box center [114, 108] width 11 height 9
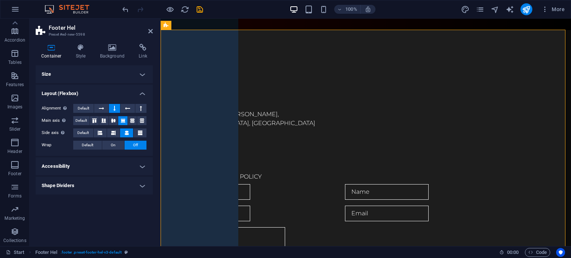
scroll to position [369, 0]
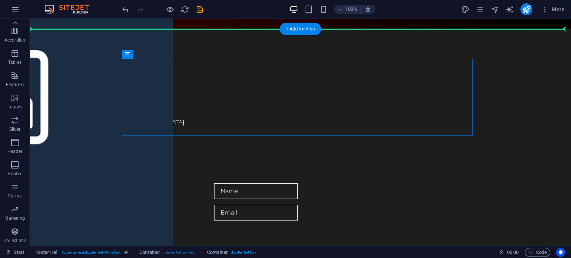
drag, startPoint x: 223, startPoint y: 73, endPoint x: 109, endPoint y: 190, distance: 162.9
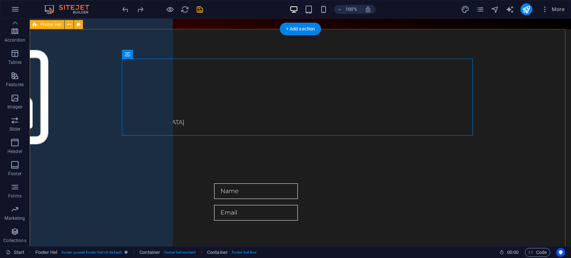
click at [51, 139] on div "Contact Us. Individual 2131 William Barton Dr , 78746 Austin, TX + 1-123-456-78…" at bounding box center [300, 231] width 541 height 405
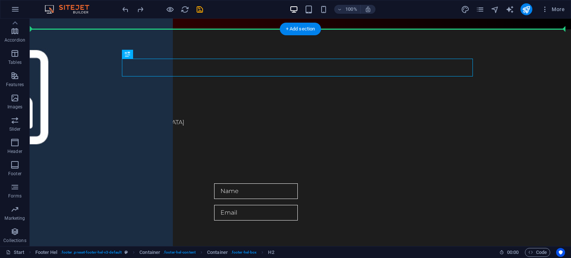
drag, startPoint x: 175, startPoint y: 77, endPoint x: 86, endPoint y: 56, distance: 91.5
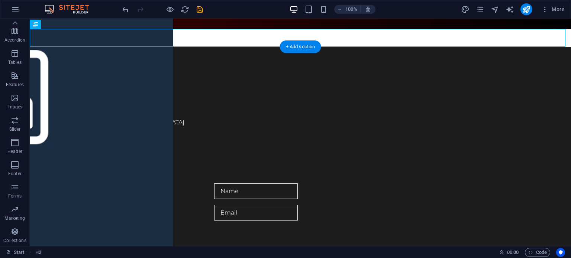
click at [86, 56] on div "Individual 2131 William Barton Dr , 78746 Austin, TX + 1-123-456-7890 83971d5cb…" at bounding box center [300, 240] width 541 height 387
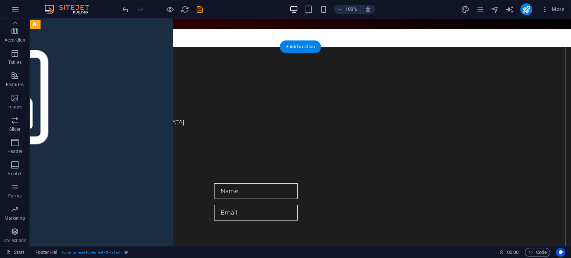
click at [86, 56] on div "Individual 2131 William Barton Dr , 78746 Austin, TX + 1-123-456-7890 83971d5cb…" at bounding box center [300, 240] width 541 height 387
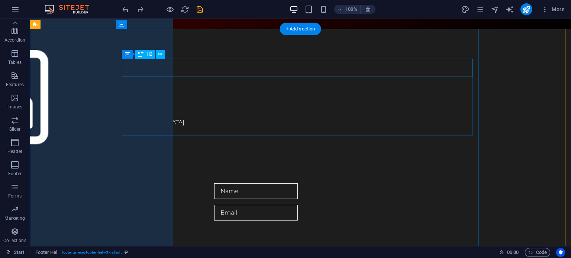
click at [126, 67] on div "Contact Us." at bounding box center [211, 68] width 351 height 18
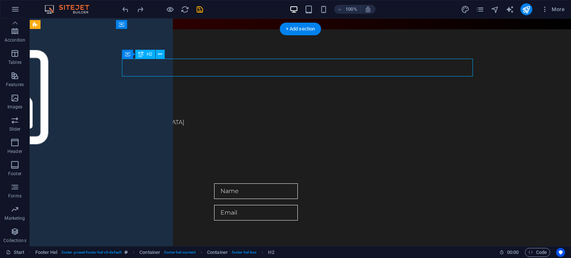
click at [126, 67] on div "Contact Us." at bounding box center [211, 68] width 351 height 18
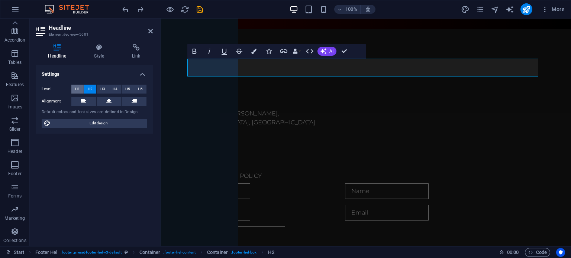
click at [80, 91] on span "H1" at bounding box center [77, 89] width 5 height 9
click at [91, 89] on span "H2" at bounding box center [90, 89] width 5 height 9
click at [111, 101] on icon at bounding box center [108, 101] width 5 height 9
click at [104, 91] on span "H3" at bounding box center [102, 89] width 5 height 9
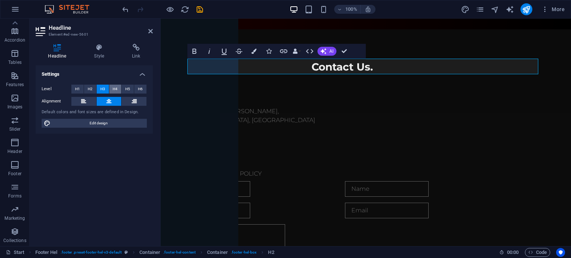
click at [116, 90] on span "H4" at bounding box center [115, 89] width 5 height 9
click at [81, 87] on button "H1" at bounding box center [77, 89] width 12 height 9
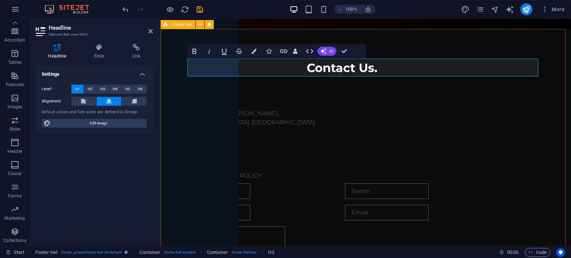
click at [168, 152] on div "Contact Us. Individual 2131 William Barton Dr , 78746 Austin, TX + 1-123-456-78…" at bounding box center [366, 231] width 410 height 405
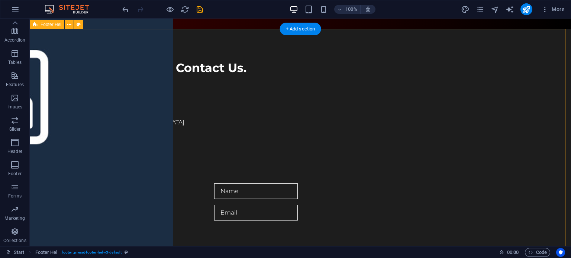
click at [79, 81] on div "Contact Us. Individual 2131 William Barton Dr , 78746 Austin, TX + 1-123-456-78…" at bounding box center [300, 231] width 541 height 405
drag, startPoint x: 114, startPoint y: 74, endPoint x: 190, endPoint y: 136, distance: 98.2
click at [190, 136] on div "Contact Us. Individual 2131 William Barton Dr , 78746 Austin, TX + 1-123-456-78…" at bounding box center [300, 231] width 541 height 405
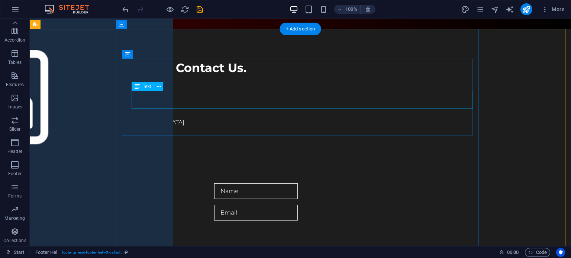
click at [53, 119] on span "78746" at bounding box center [44, 122] width 17 height 7
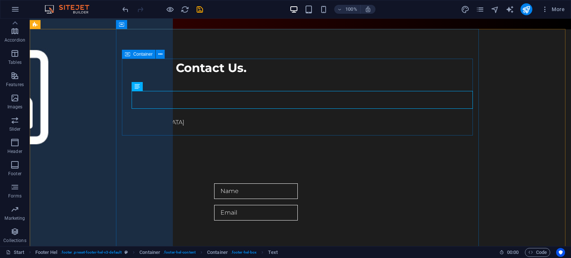
click at [129, 56] on icon at bounding box center [127, 54] width 5 height 9
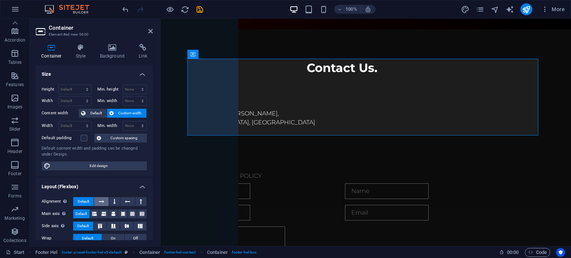
click at [105, 202] on button at bounding box center [101, 201] width 14 height 9
click at [113, 202] on icon at bounding box center [114, 201] width 2 height 9
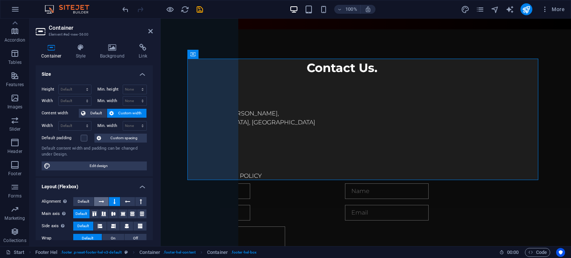
click at [102, 200] on icon at bounding box center [101, 201] width 5 height 9
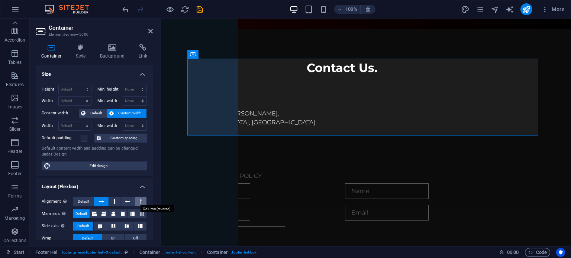
click at [135, 199] on button at bounding box center [140, 201] width 11 height 9
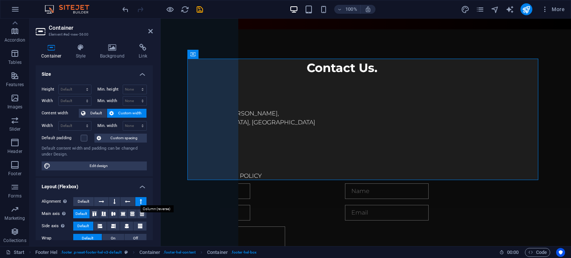
click at [142, 198] on button at bounding box center [140, 201] width 11 height 9
click at [129, 201] on icon at bounding box center [127, 201] width 5 height 9
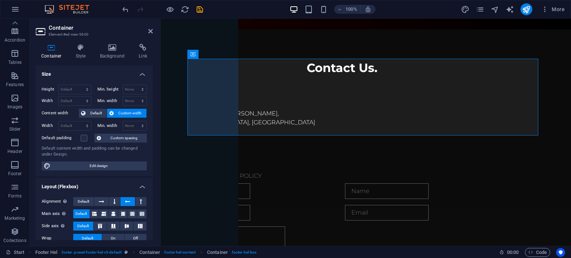
click at [122, 201] on button at bounding box center [127, 201] width 14 height 9
click at [114, 201] on icon at bounding box center [114, 201] width 2 height 9
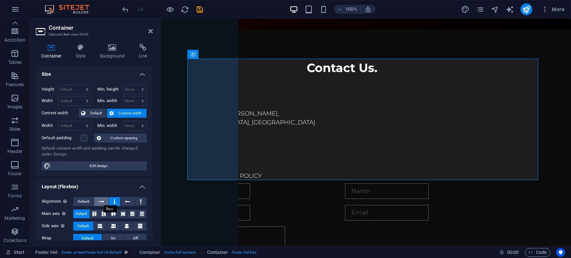
click at [99, 201] on icon at bounding box center [101, 201] width 5 height 9
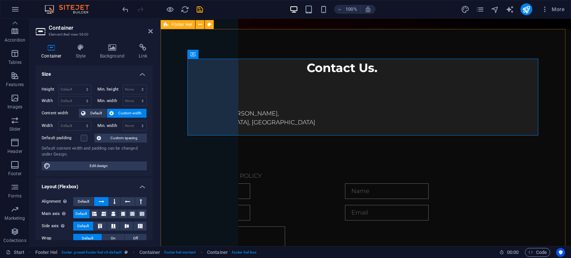
click at [175, 162] on div "Contact Us. Individual 2131 William Barton Dr , 78746 Austin, TX + 1-123-456-78…" at bounding box center [366, 231] width 410 height 405
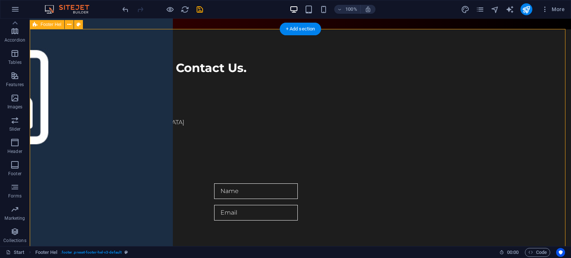
click at [79, 142] on div "Contact Us. Individual 2131 William Barton Dr , 78746 Austin, TX + 1-123-456-78…" at bounding box center [300, 231] width 541 height 405
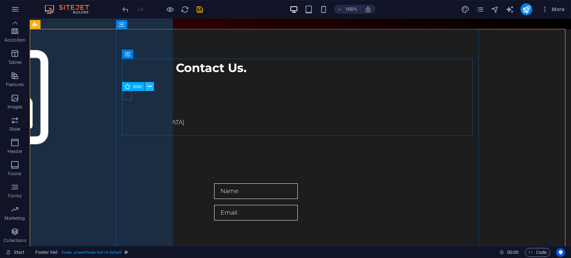
click at [149, 87] on icon at bounding box center [150, 87] width 4 height 8
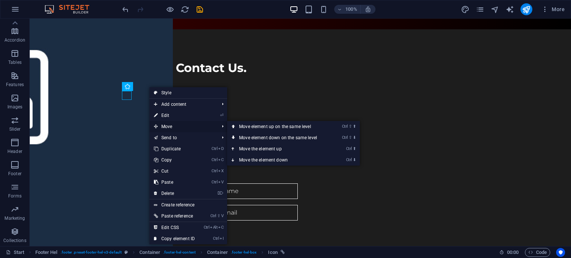
click at [178, 126] on span "Move" at bounding box center [182, 126] width 67 height 11
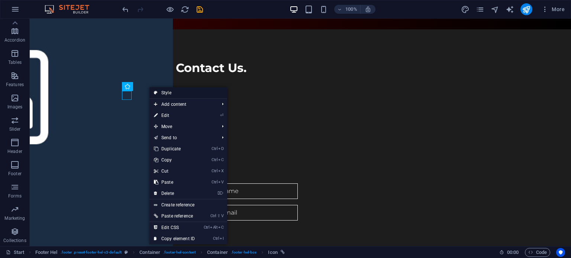
click at [168, 95] on link "Style" at bounding box center [188, 92] width 78 height 11
select select "%"
select select "rem"
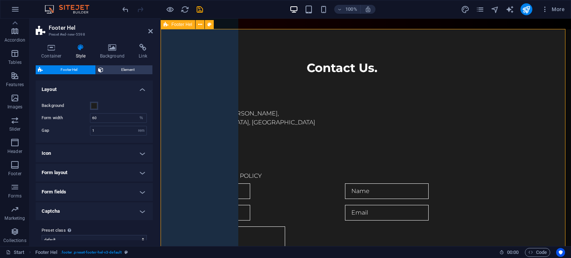
click at [170, 43] on div "Contact Us. Individual 2131 William Barton Dr , 78746 Austin, TX + 1-123-456-78…" at bounding box center [366, 231] width 410 height 405
click at [204, 87] on icon at bounding box center [202, 86] width 5 height 9
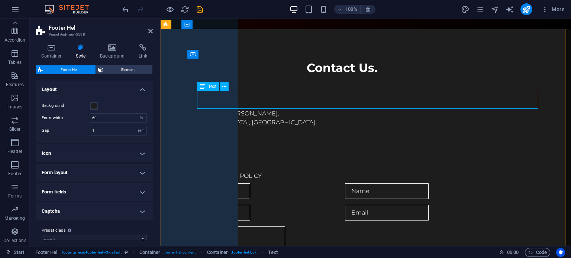
click at [204, 87] on icon at bounding box center [202, 86] width 5 height 9
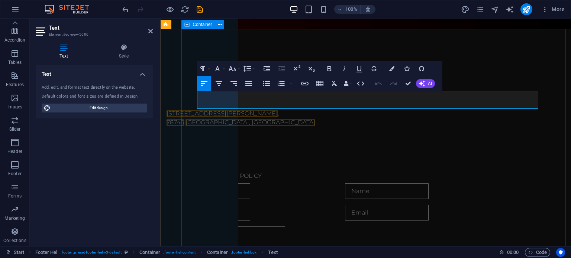
click at [543, 83] on div "Contact Us. Individual 2131 William Barton Dr , 78746 Austin, TX + 1-123-456-78…" at bounding box center [366, 176] width 410 height 294
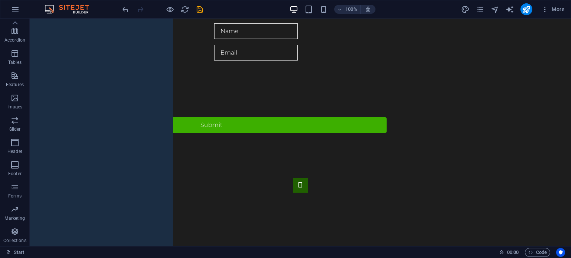
scroll to position [531, 0]
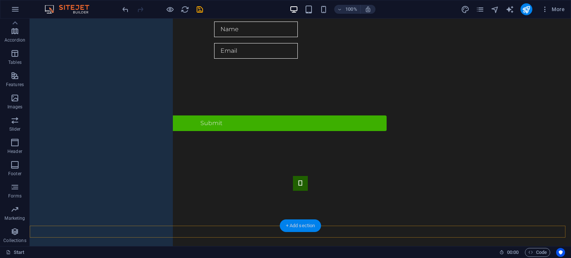
click at [310, 232] on div "+ Add section" at bounding box center [300, 226] width 41 height 13
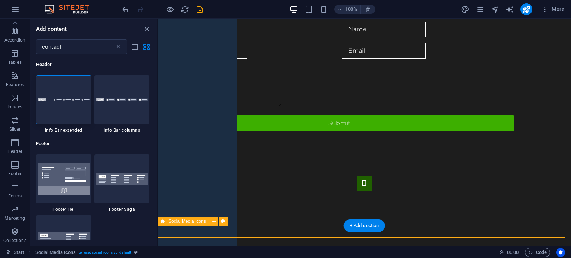
select select "rem"
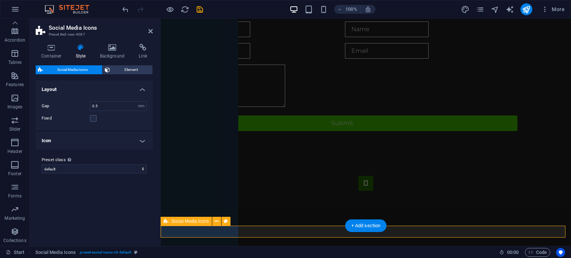
click at [226, 223] on icon at bounding box center [226, 222] width 4 height 8
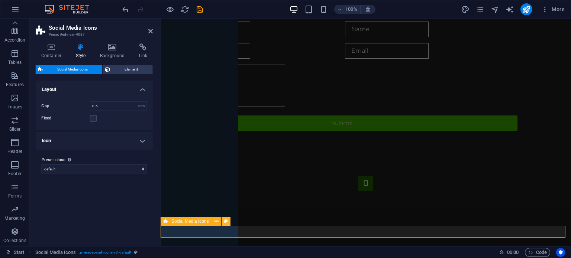
click at [226, 223] on icon at bounding box center [226, 222] width 4 height 8
click at [94, 119] on label at bounding box center [93, 118] width 7 height 7
click at [0, 0] on input "Fixed" at bounding box center [0, 0] width 0 height 0
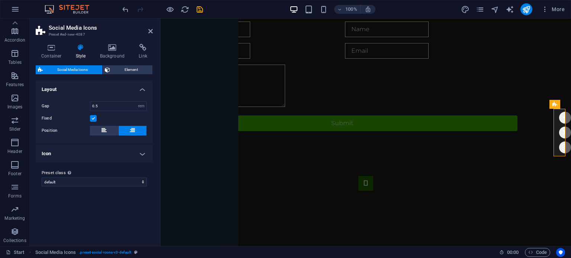
scroll to position [511, 0]
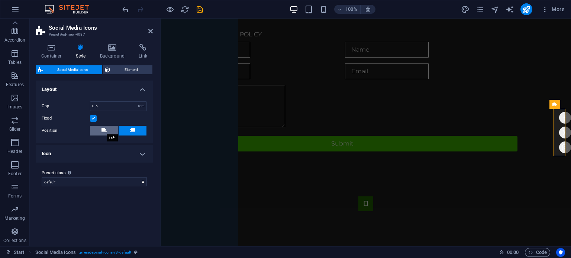
click at [104, 129] on icon at bounding box center [103, 130] width 5 height 9
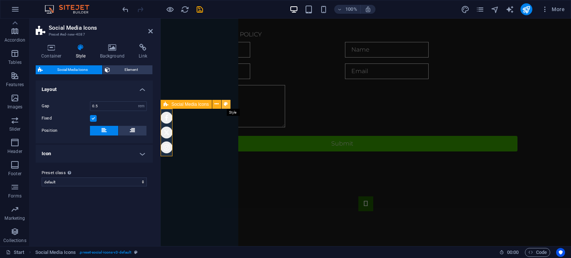
click at [226, 105] on icon at bounding box center [226, 104] width 4 height 8
click at [112, 55] on h4 "Background" at bounding box center [113, 52] width 39 height 16
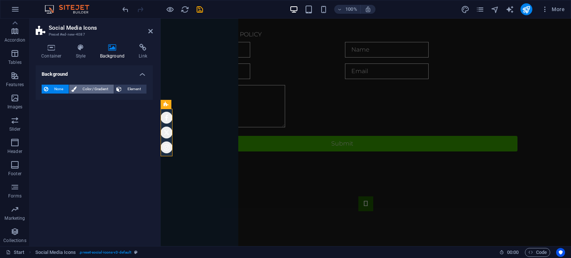
click at [100, 90] on span "Color / Gradient" at bounding box center [95, 89] width 33 height 9
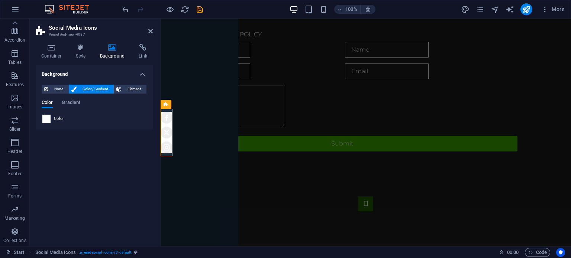
click at [46, 120] on span at bounding box center [46, 119] width 8 height 8
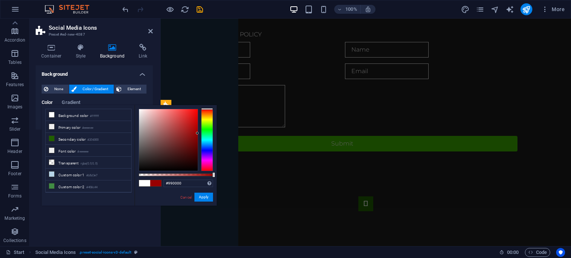
drag, startPoint x: 153, startPoint y: 129, endPoint x: 200, endPoint y: 133, distance: 47.0
click at [200, 133] on div at bounding box center [176, 140] width 74 height 62
type input "#229900"
click at [207, 127] on div at bounding box center [207, 140] width 12 height 62
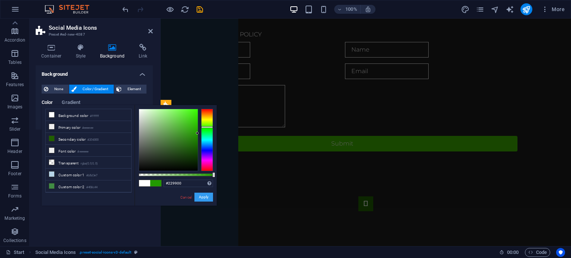
click at [208, 197] on button "Apply" at bounding box center [203, 197] width 19 height 9
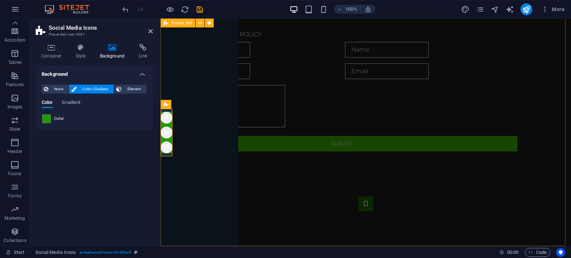
click at [211, 193] on div "Contact Us. Individual 2131 William Barton Dr , 78746 Austin, TX + 1-123-456-78…" at bounding box center [366, 90] width 410 height 405
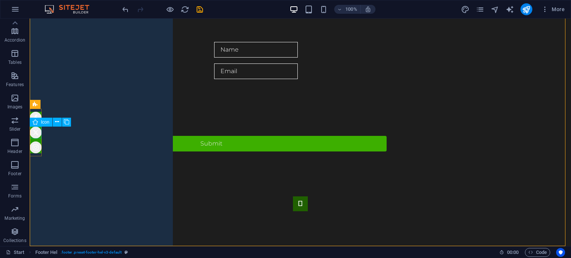
click at [34, 133] on figure at bounding box center [36, 133] width 12 height 12
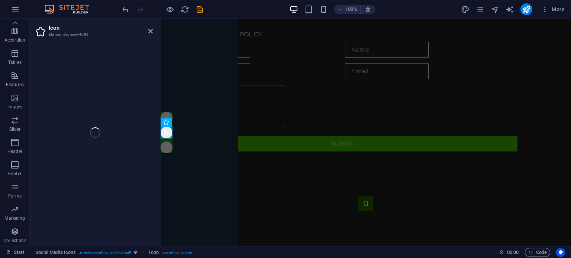
select select "xMidYMid"
select select "px"
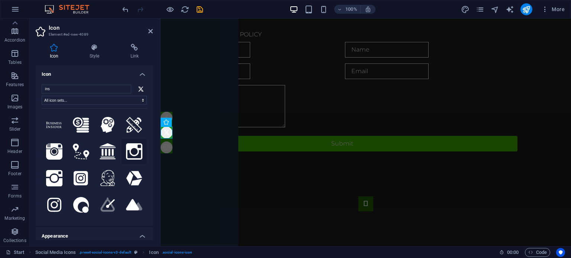
type input "ins"
click at [132, 149] on icon at bounding box center [134, 151] width 16 height 16
click at [56, 199] on icon at bounding box center [54, 205] width 14 height 16
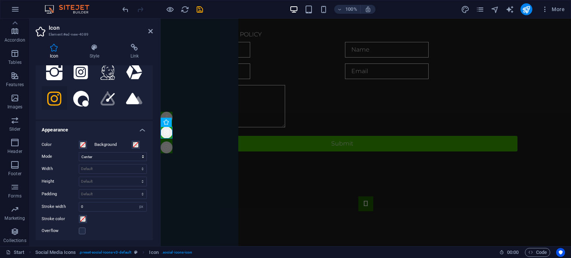
scroll to position [107, 0]
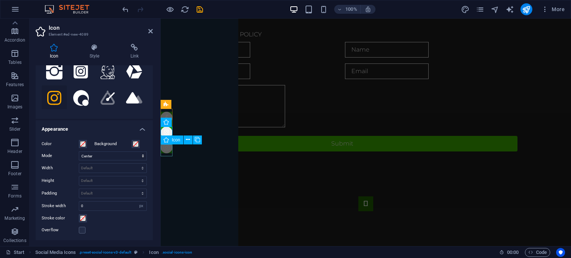
click at [166, 151] on figure at bounding box center [167, 148] width 12 height 12
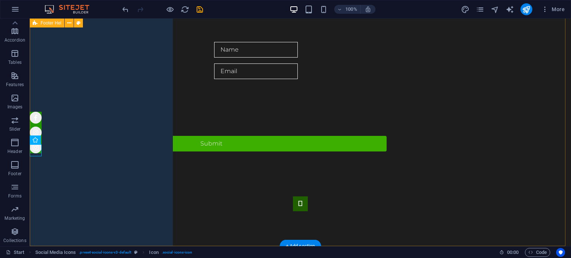
click at [58, 151] on div "Contact Us. Individual 2131 William Barton Dr , 78746 Austin, TX + 1-123-456-78…" at bounding box center [300, 90] width 541 height 405
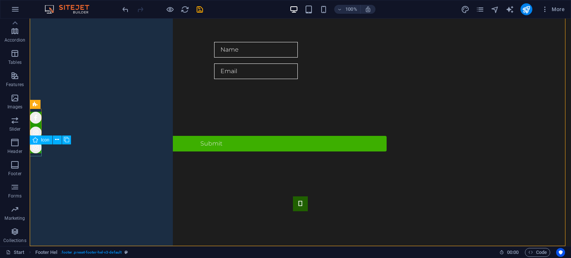
click at [38, 149] on figure at bounding box center [36, 148] width 12 height 12
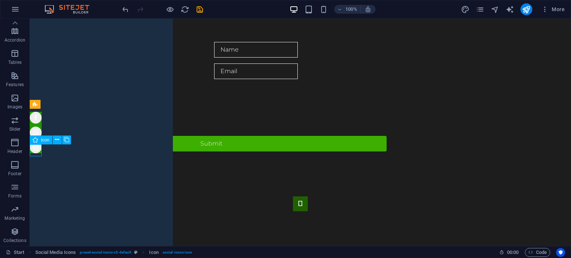
click at [38, 149] on figure at bounding box center [36, 148] width 12 height 12
select select "xMidYMid"
select select "px"
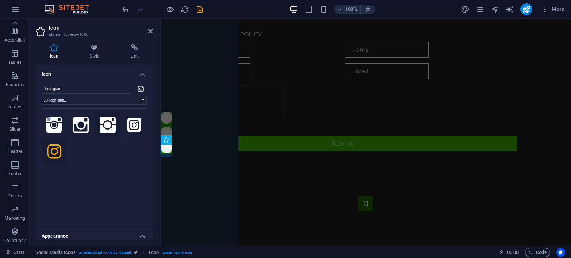
click at [107, 126] on icon at bounding box center [108, 125] width 16 height 16
click at [97, 54] on h4 "Style" at bounding box center [95, 52] width 41 height 16
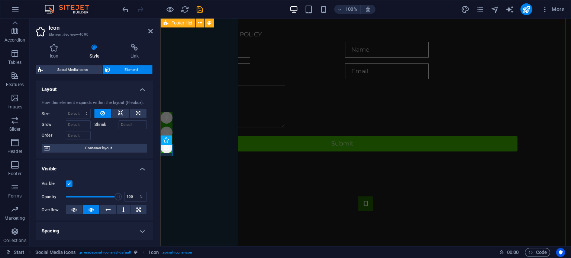
click at [186, 154] on div "Contact Us. Individual 2131 William Barton Dr , 78746 Austin, TX + 1-123-456-78…" at bounding box center [366, 90] width 410 height 405
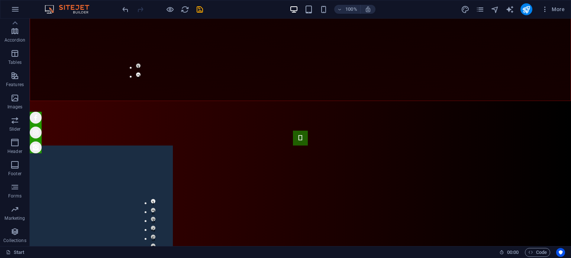
scroll to position [161, 0]
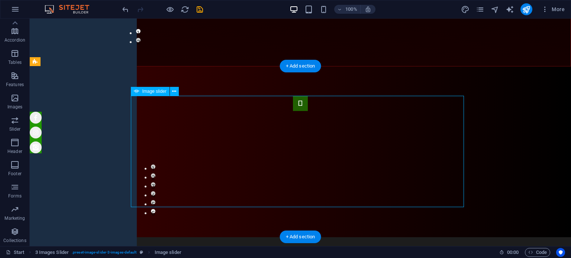
drag, startPoint x: 329, startPoint y: 153, endPoint x: 218, endPoint y: 161, distance: 111.0
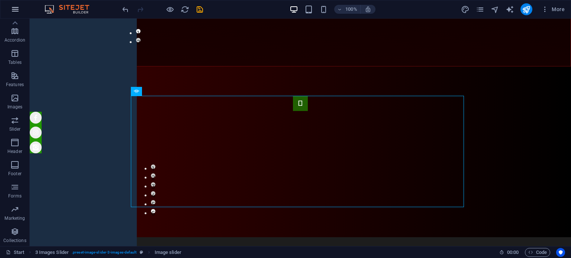
click at [15, 12] on icon "button" at bounding box center [15, 9] width 9 height 9
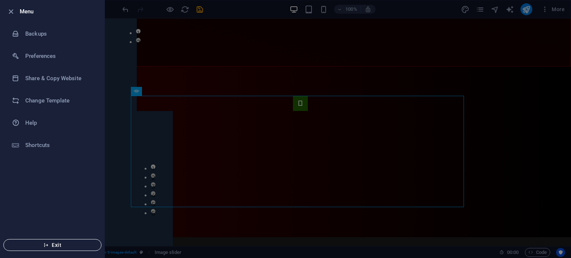
click at [67, 248] on span "Exit" at bounding box center [52, 245] width 85 height 6
